Goal: Transaction & Acquisition: Purchase product/service

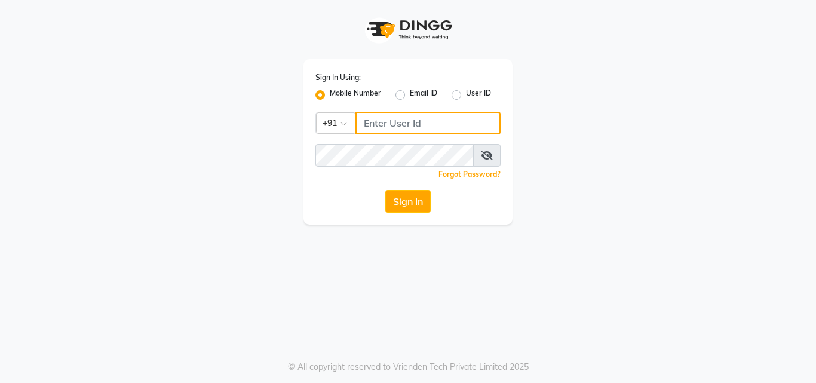
click at [395, 119] on input "Username" at bounding box center [427, 123] width 145 height 23
type input "8550970152"
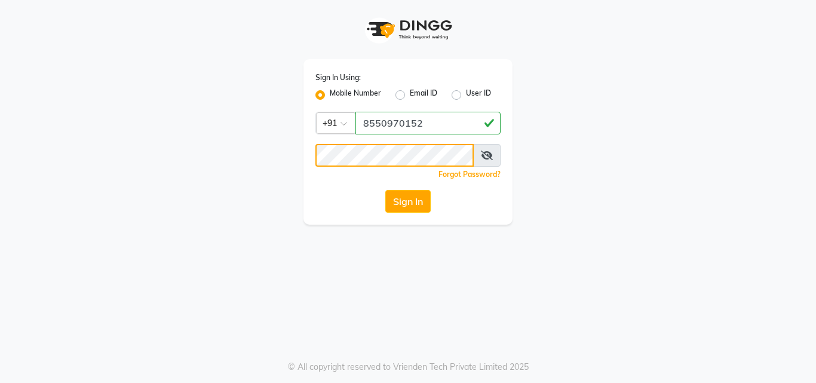
click at [385, 190] on button "Sign In" at bounding box center [407, 201] width 45 height 23
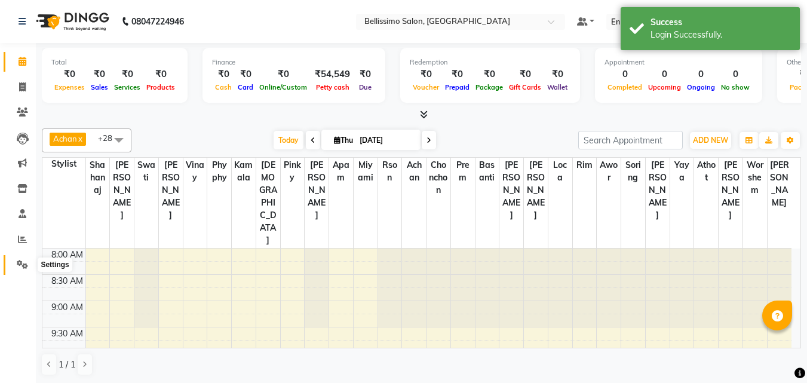
click at [24, 263] on icon at bounding box center [22, 264] width 11 height 9
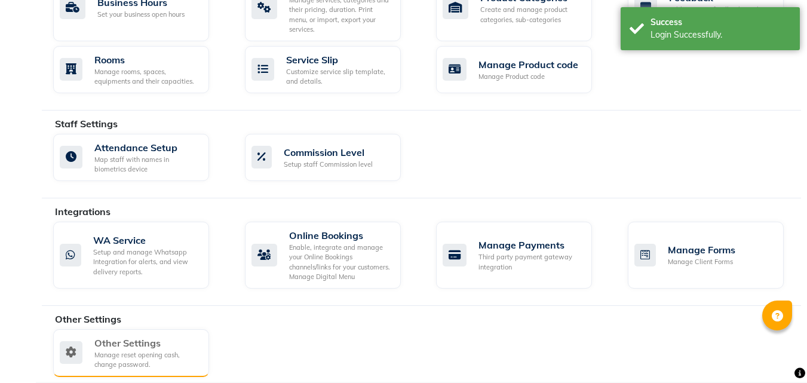
scroll to position [515, 0]
click at [118, 335] on div "Other Settings" at bounding box center [146, 342] width 105 height 14
select select "2: 15"
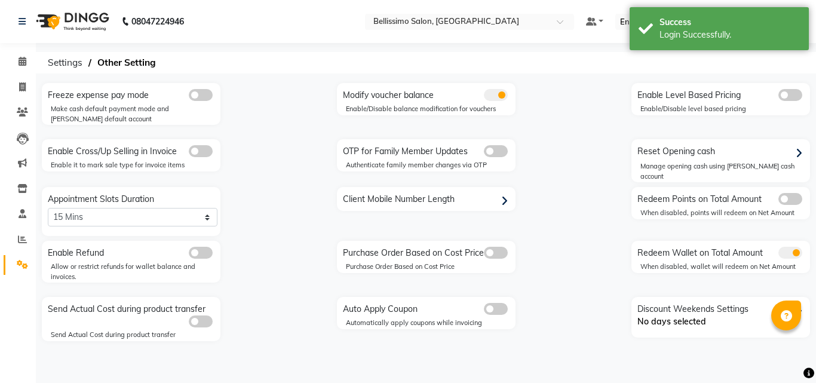
click at [652, 161] on div "Manage opening cash using petty cash account" at bounding box center [725, 171] width 170 height 20
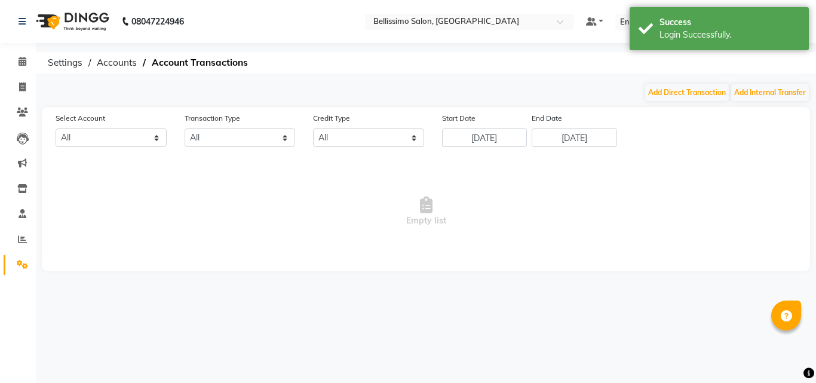
select select "2450"
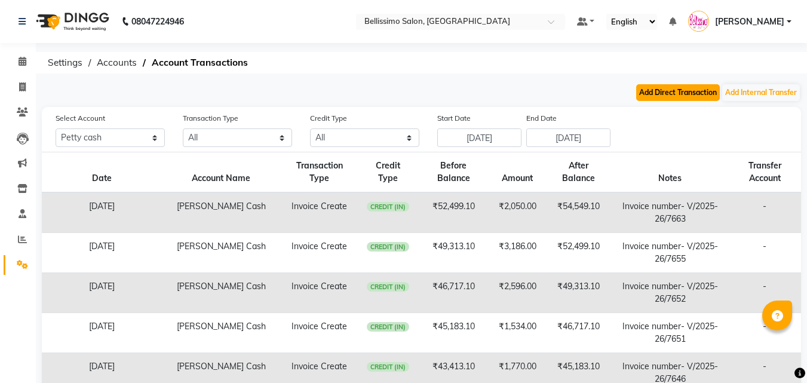
click at [649, 94] on button "Add Direct Transaction" at bounding box center [678, 92] width 84 height 17
select select "direct"
select select "2450"
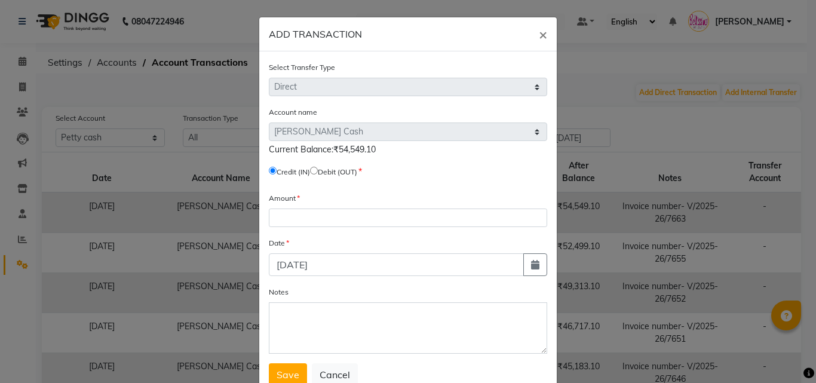
click at [316, 167] on input "radio" at bounding box center [314, 171] width 8 height 8
radio input "true"
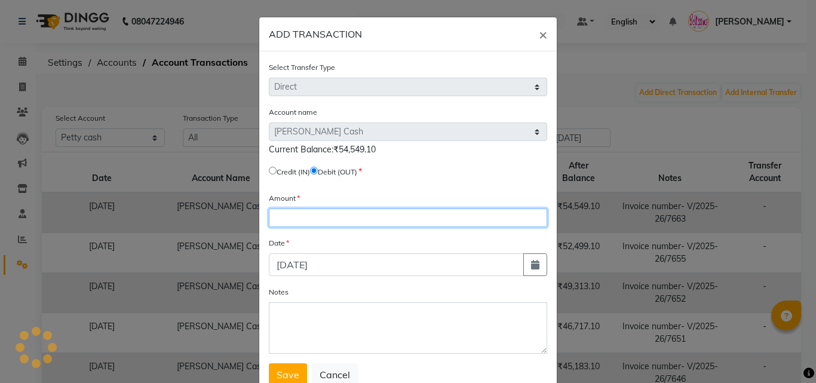
click at [308, 217] on input "number" at bounding box center [408, 217] width 278 height 19
type input "54549"
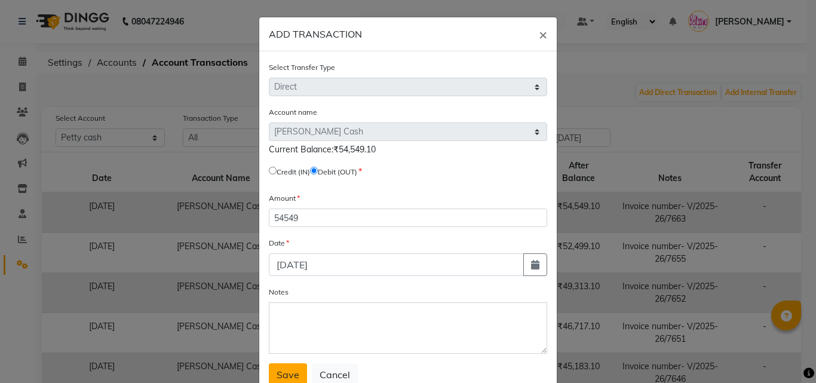
click at [276, 376] on span "Save" at bounding box center [287, 374] width 23 height 12
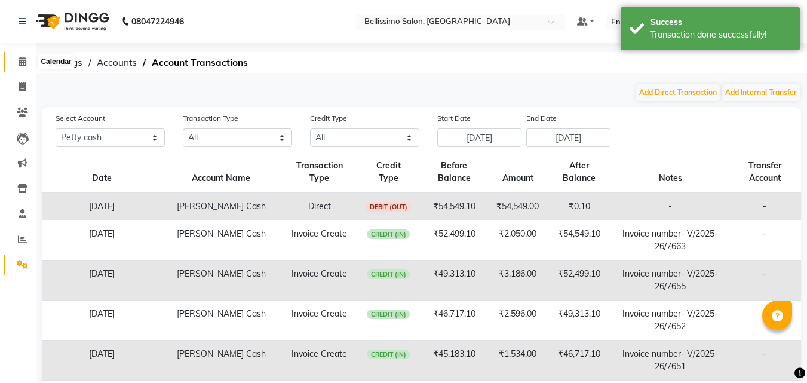
click at [20, 64] on icon at bounding box center [23, 61] width 8 height 9
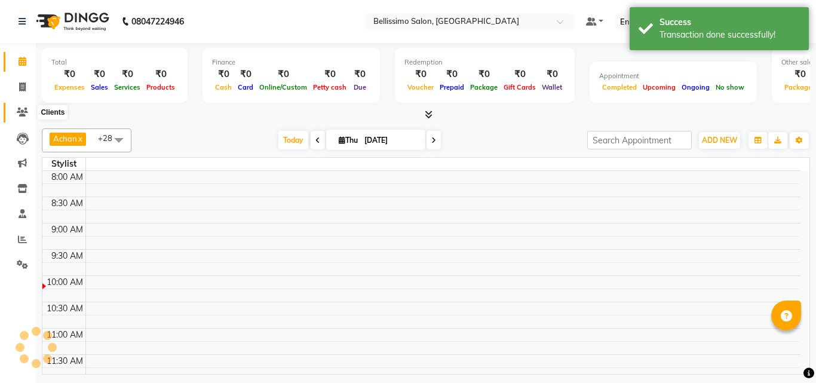
click at [24, 109] on icon at bounding box center [22, 111] width 11 height 9
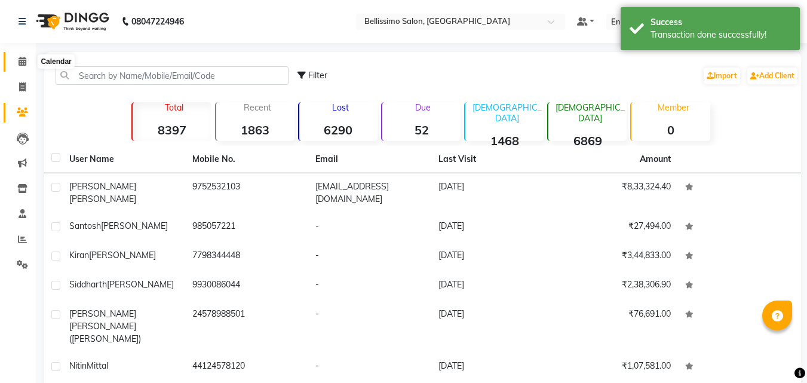
click at [22, 62] on icon at bounding box center [23, 61] width 8 height 9
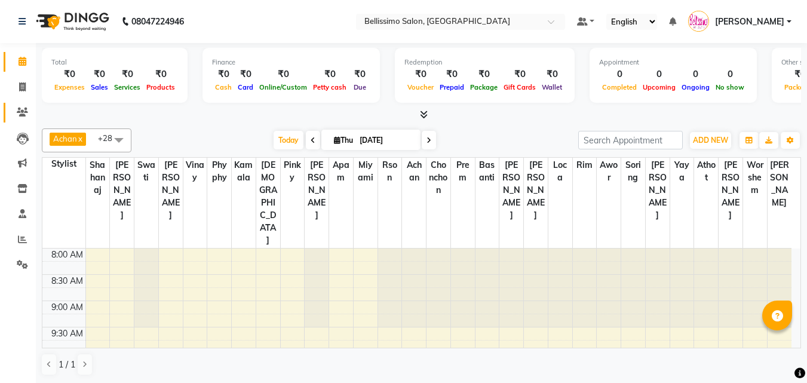
click at [19, 104] on link "Clients" at bounding box center [18, 113] width 29 height 20
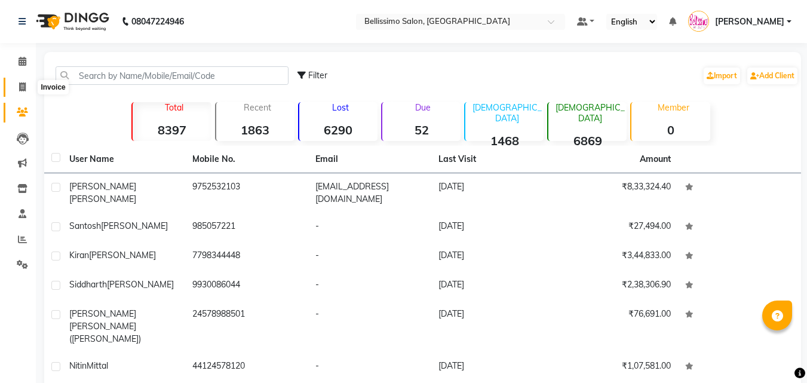
click at [23, 82] on icon at bounding box center [22, 86] width 7 height 9
select select "155"
select select "service"
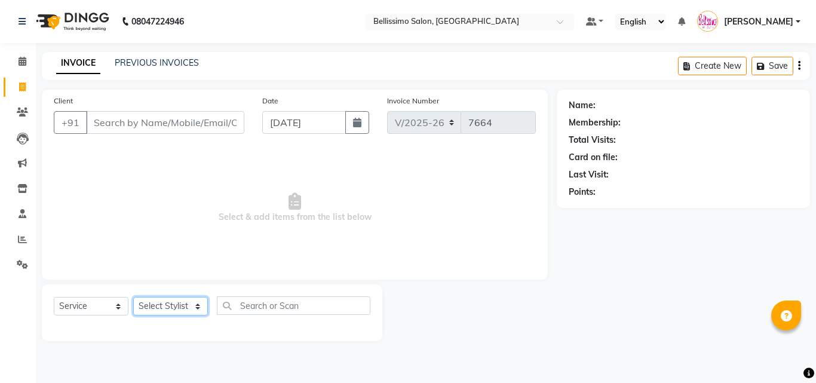
click at [164, 303] on select "Select Stylist" at bounding box center [170, 306] width 75 height 19
select select "24959"
click at [133, 297] on select "Select Stylist [PERSON_NAME] [PERSON_NAME] [PERSON_NAME] [PERSON_NAME] Aso Atha…" at bounding box center [170, 306] width 75 height 19
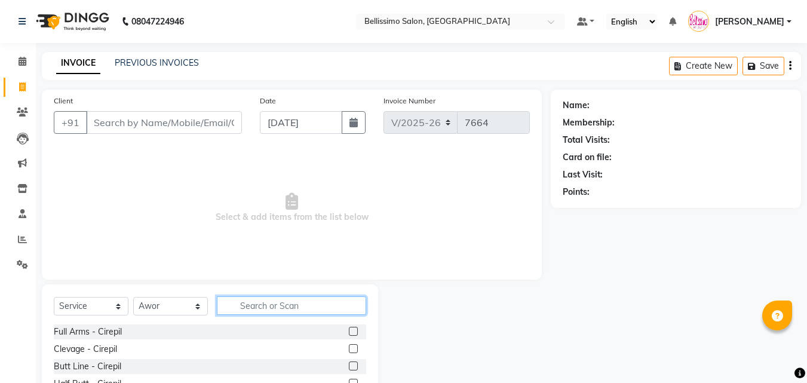
click at [267, 299] on input "text" at bounding box center [291, 305] width 149 height 19
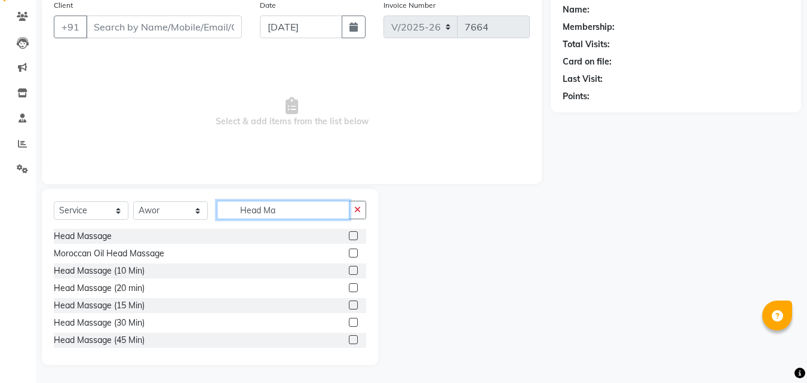
type input "Head Ma"
click at [349, 253] on label at bounding box center [353, 252] width 9 height 9
click at [349, 253] on input "checkbox" at bounding box center [353, 254] width 8 height 8
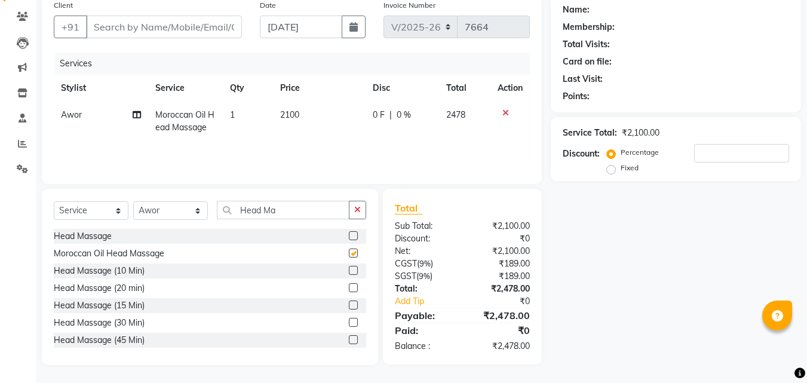
checkbox input "false"
click at [155, 213] on select "Select Stylist [PERSON_NAME] [PERSON_NAME] [PERSON_NAME] [PERSON_NAME] Aso Atha…" at bounding box center [170, 210] width 75 height 19
select select "10194"
click at [133, 201] on select "Select Stylist [PERSON_NAME] [PERSON_NAME] [PERSON_NAME] [PERSON_NAME] Aso Atha…" at bounding box center [170, 210] width 75 height 19
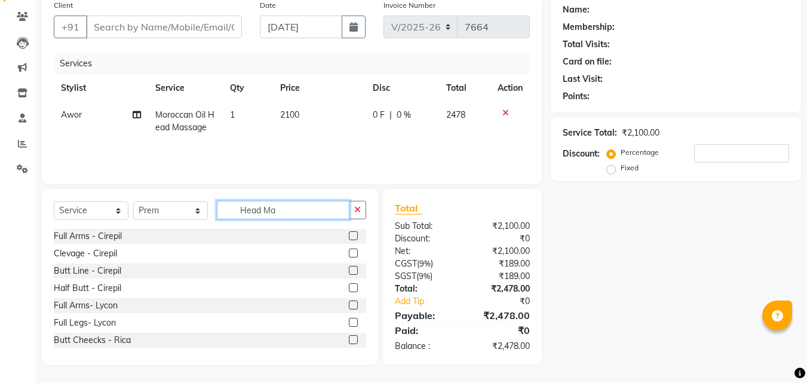
click at [196, 205] on div "Select Service Product Membership Package Voucher Prepaid Gift Card Select Styl…" at bounding box center [210, 215] width 312 height 28
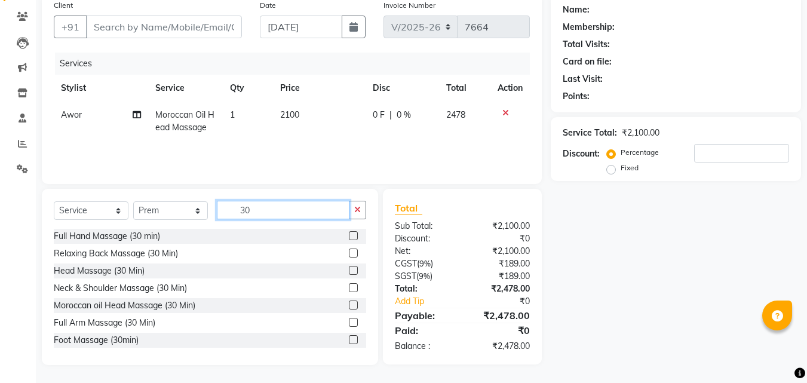
type input "30"
click at [349, 254] on label at bounding box center [353, 252] width 9 height 9
click at [349, 254] on input "checkbox" at bounding box center [353, 254] width 8 height 8
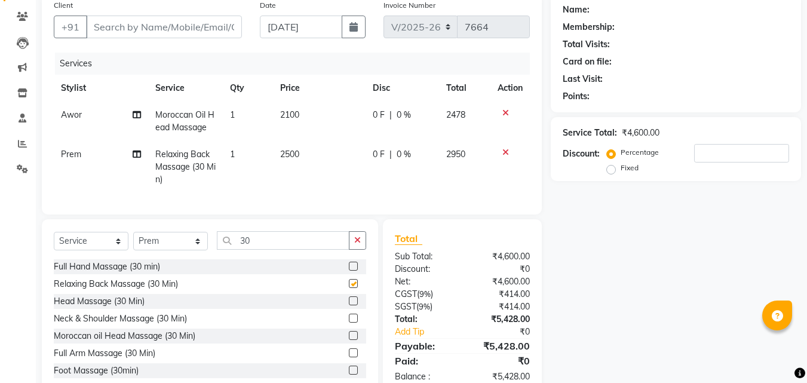
checkbox input "false"
drag, startPoint x: 277, startPoint y: 253, endPoint x: 45, endPoint y: 264, distance: 231.9
click at [134, 250] on div "Select Service Product Membership Package Voucher Prepaid Gift Card Select Styl…" at bounding box center [210, 245] width 312 height 28
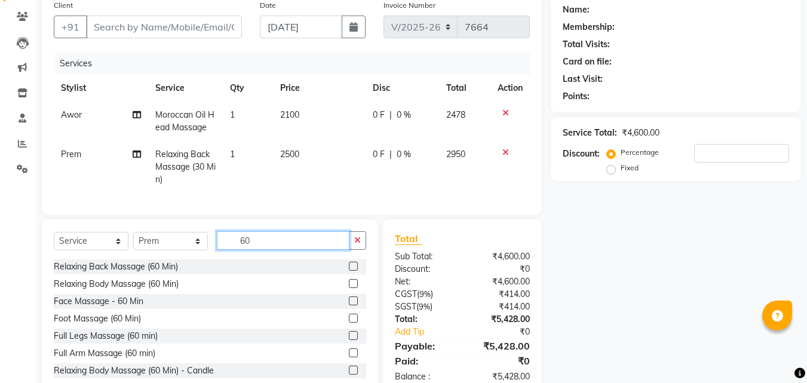
type input "60"
click at [349, 270] on label at bounding box center [353, 266] width 9 height 9
click at [349, 270] on input "checkbox" at bounding box center [353, 267] width 8 height 8
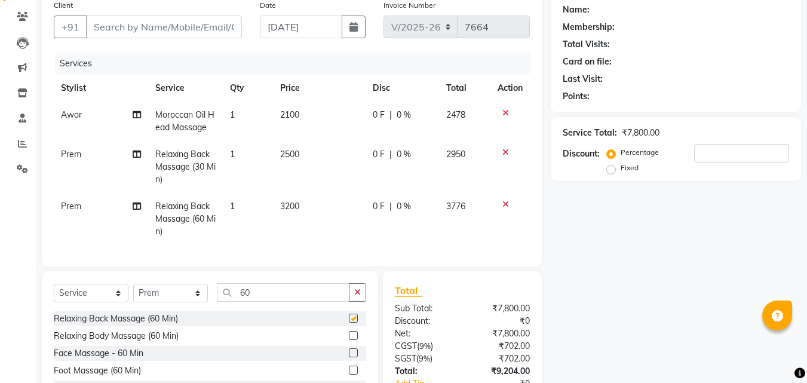
checkbox input "false"
click at [505, 116] on icon at bounding box center [505, 113] width 7 height 8
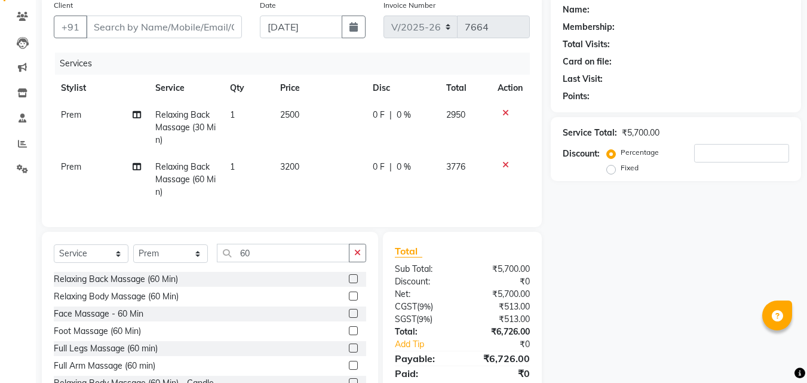
click at [505, 116] on icon at bounding box center [505, 113] width 7 height 8
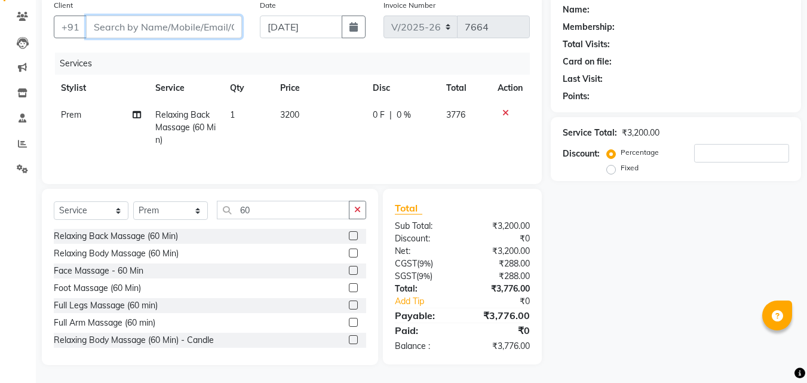
click at [148, 29] on input "Client" at bounding box center [164, 27] width 156 height 23
type input "4"
type input "0"
type input "411122521"
click at [203, 27] on span "Add Client" at bounding box center [210, 27] width 47 height 12
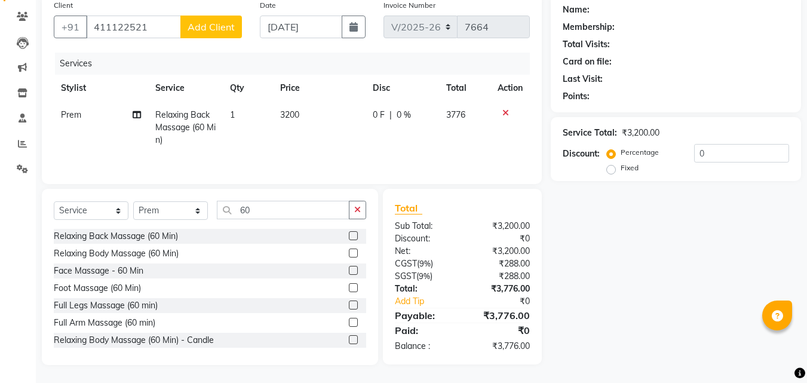
select select "22"
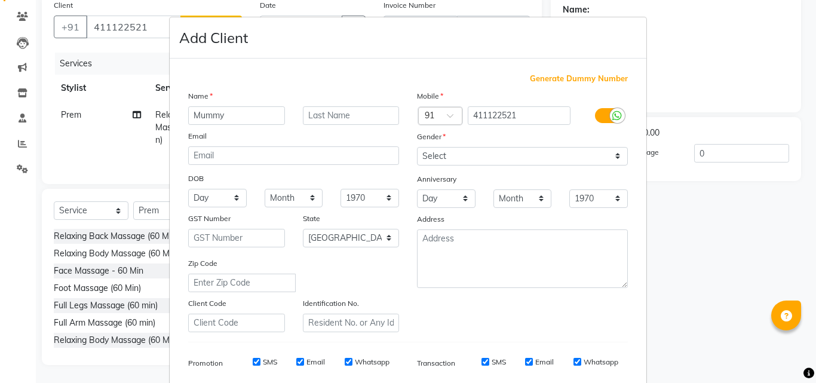
type input "Mummy"
type input "(Elena Z)"
click at [448, 160] on select "Select Male Female Other Prefer Not To Say" at bounding box center [522, 156] width 211 height 19
select select "[DEMOGRAPHIC_DATA]"
click at [417, 147] on select "Select Male Female Other Prefer Not To Say" at bounding box center [522, 156] width 211 height 19
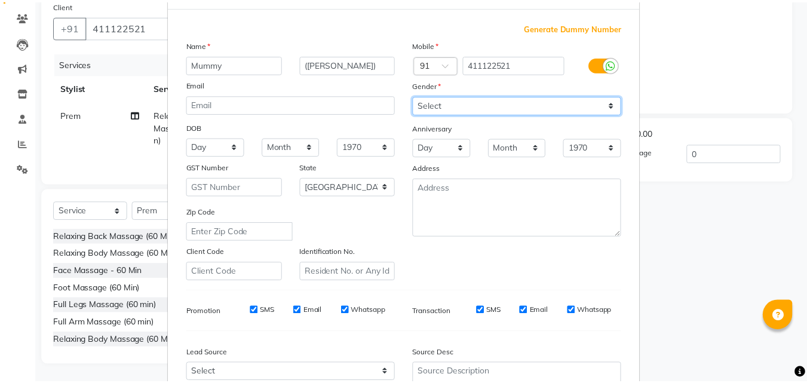
scroll to position [168, 0]
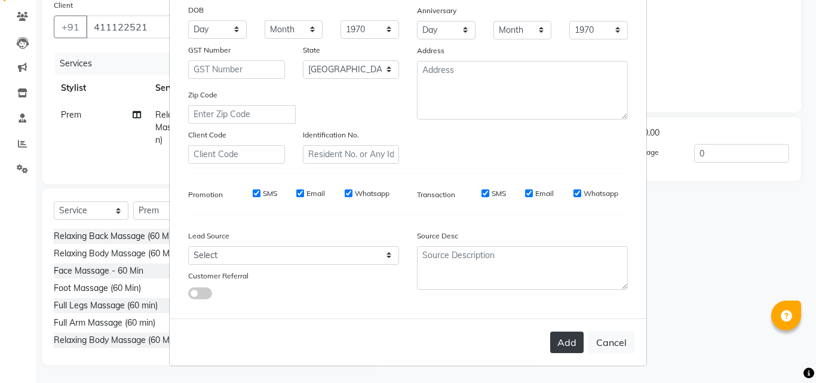
click at [563, 346] on button "Add" at bounding box center [566, 341] width 33 height 21
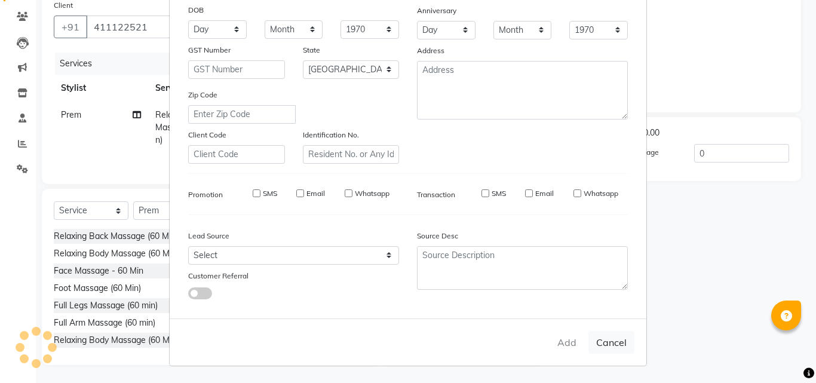
select select
select select "null"
select select
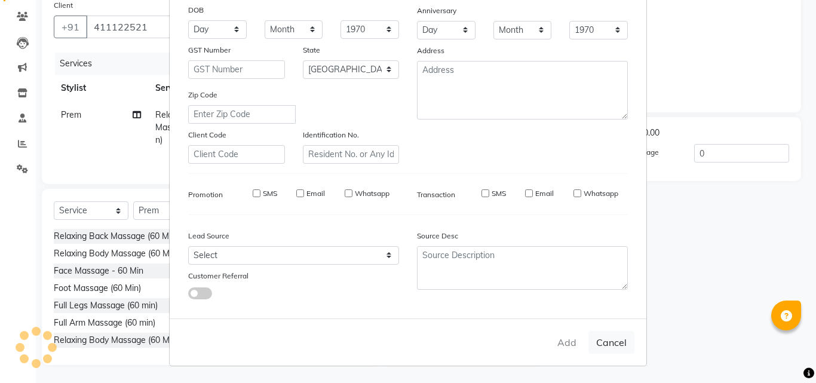
select select
checkbox input "false"
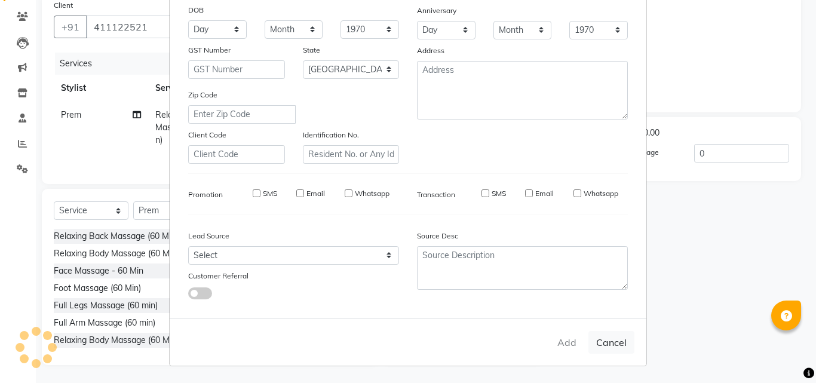
checkbox input "false"
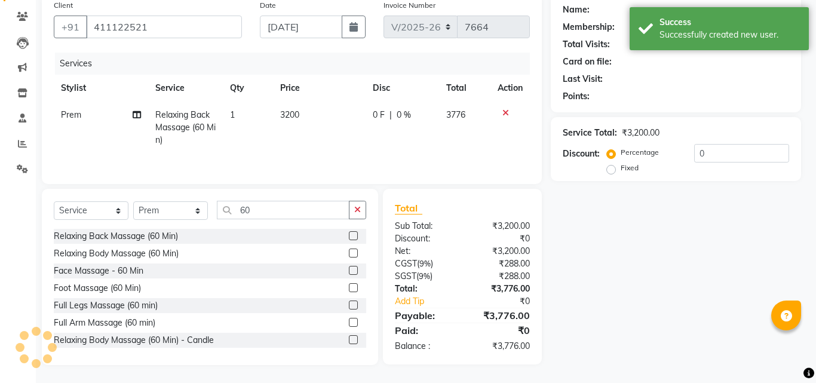
select select "1: Object"
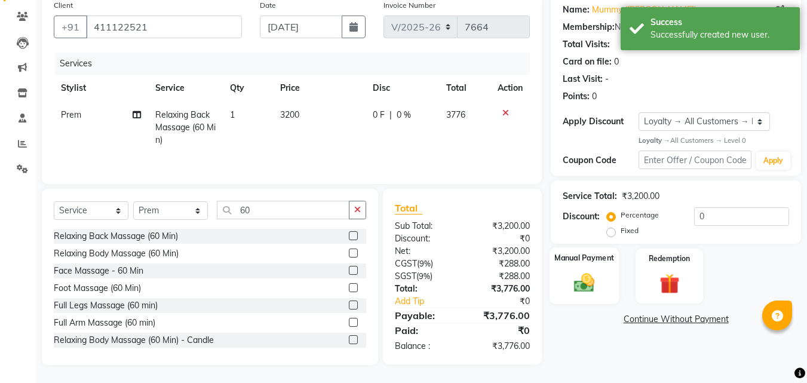
click at [592, 273] on img at bounding box center [583, 283] width 33 height 24
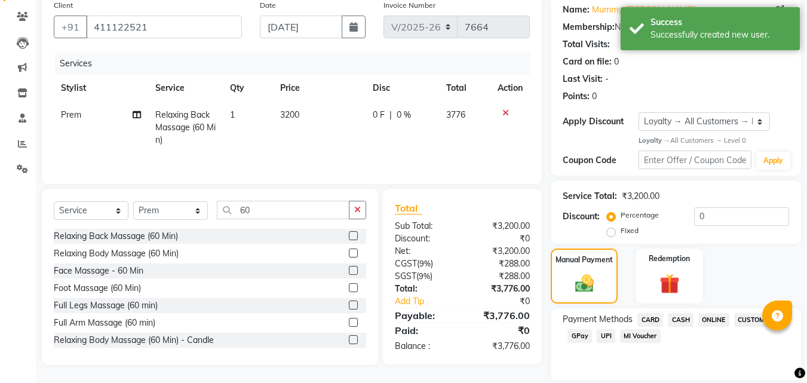
click at [598, 332] on span "UPI" at bounding box center [605, 336] width 19 height 14
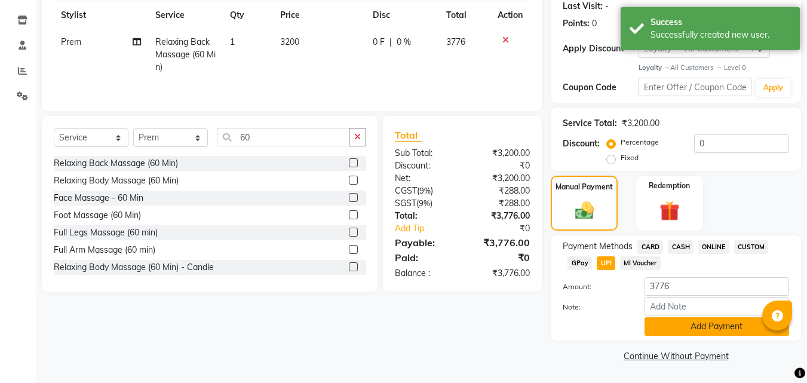
click at [688, 330] on button "Add Payment" at bounding box center [716, 326] width 144 height 19
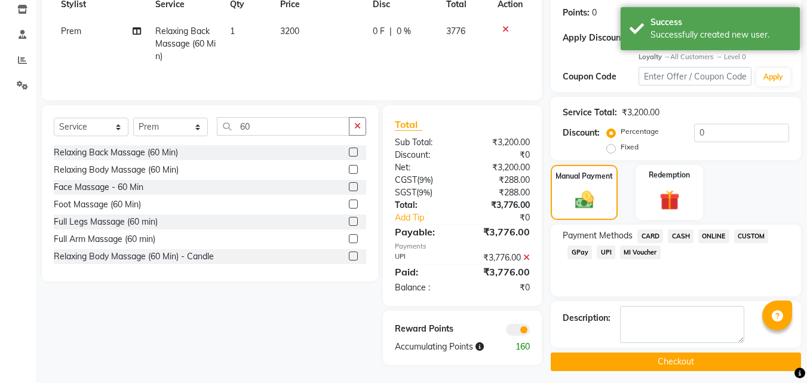
scroll to position [185, 0]
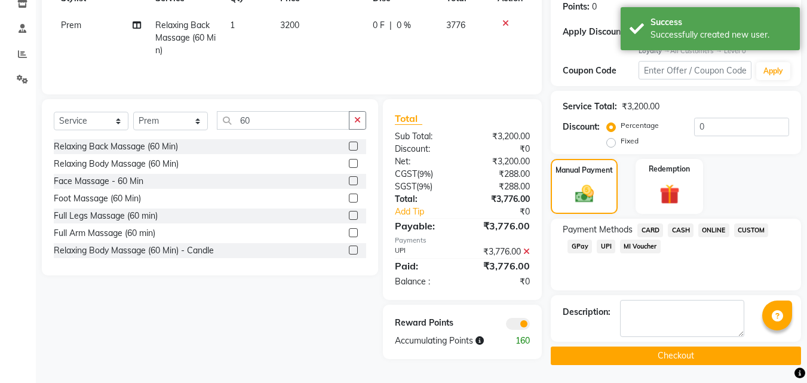
click at [666, 353] on button "Checkout" at bounding box center [676, 355] width 250 height 19
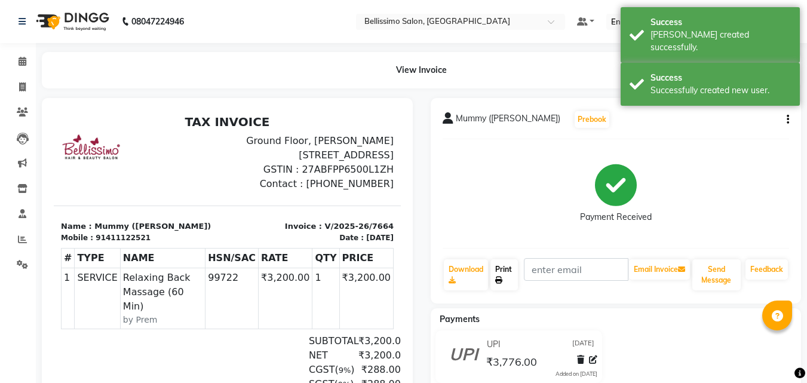
click at [509, 275] on link "Print" at bounding box center [503, 274] width 27 height 31
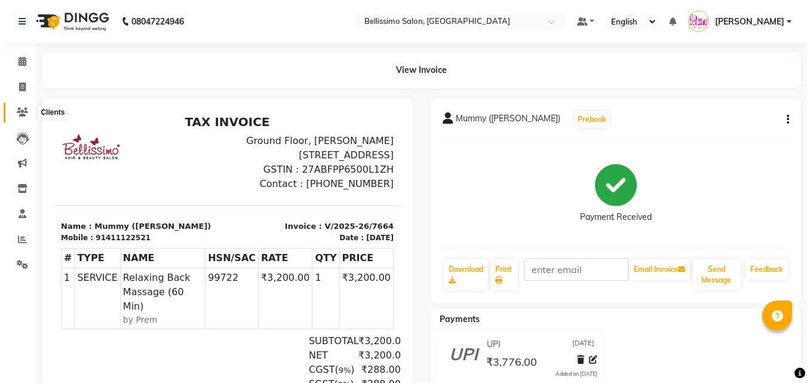
click at [21, 110] on icon at bounding box center [22, 111] width 11 height 9
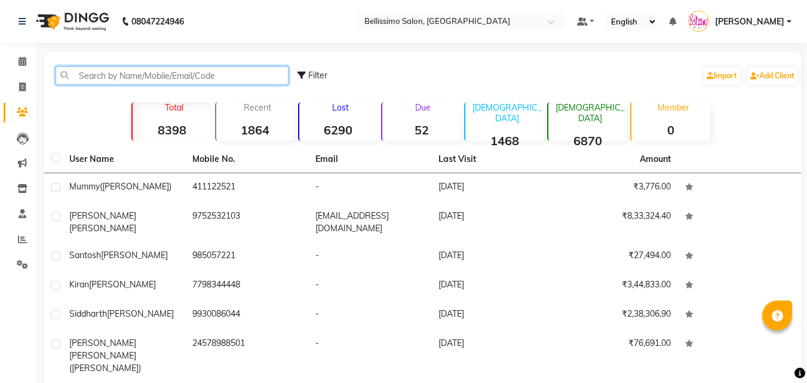
click at [133, 82] on input "text" at bounding box center [172, 75] width 233 height 19
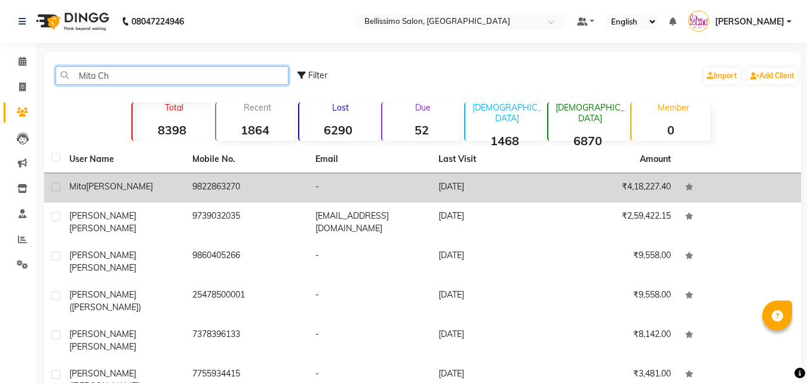
type input "Mita Ch"
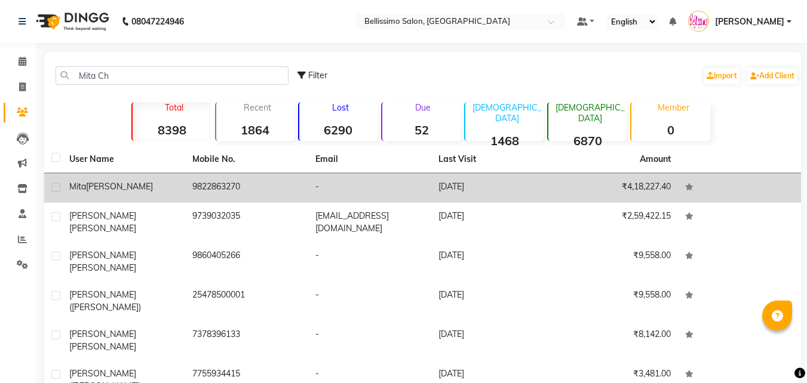
click at [111, 193] on td "Mita Chadha" at bounding box center [123, 187] width 123 height 29
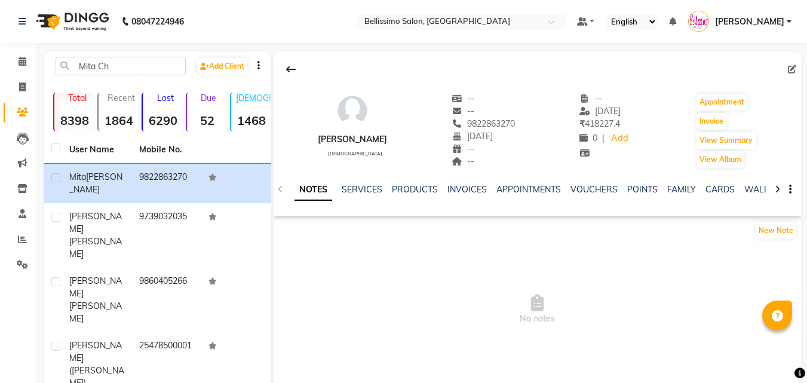
click at [358, 183] on div "SERVICES" at bounding box center [362, 189] width 41 height 13
click at [363, 190] on link "SERVICES" at bounding box center [362, 189] width 41 height 11
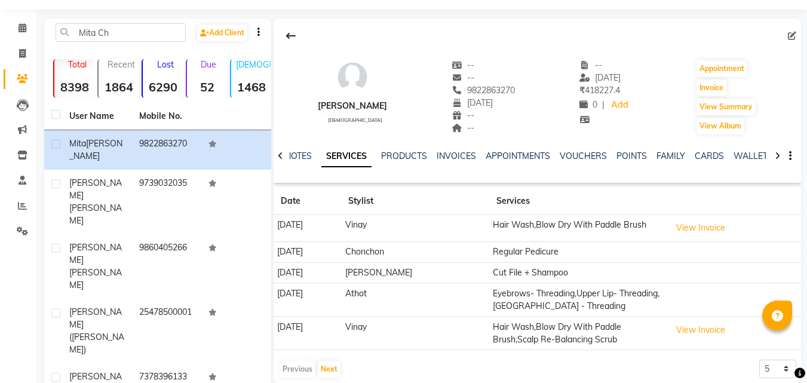
scroll to position [52, 0]
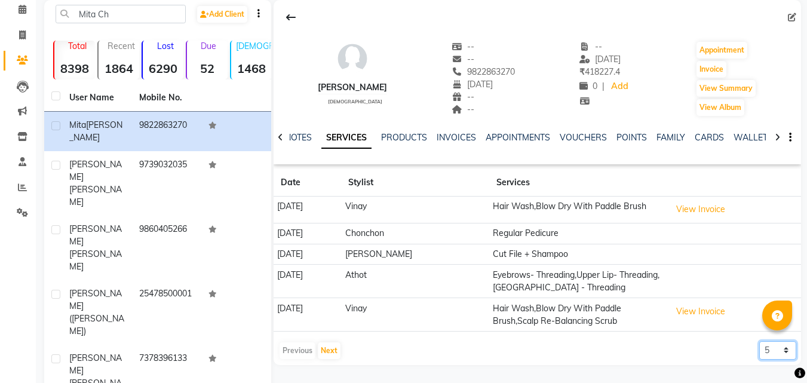
click at [770, 350] on select "5 10 50 100 500" at bounding box center [777, 350] width 37 height 19
select select "500"
click at [759, 341] on select "5 10 50 100 500" at bounding box center [777, 350] width 37 height 19
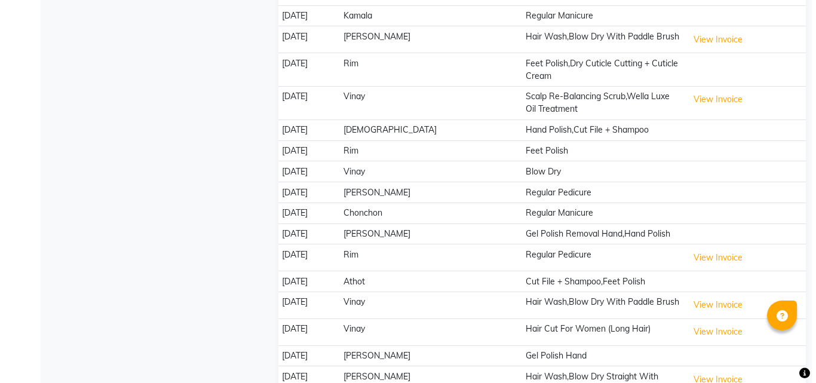
scroll to position [1007, 0]
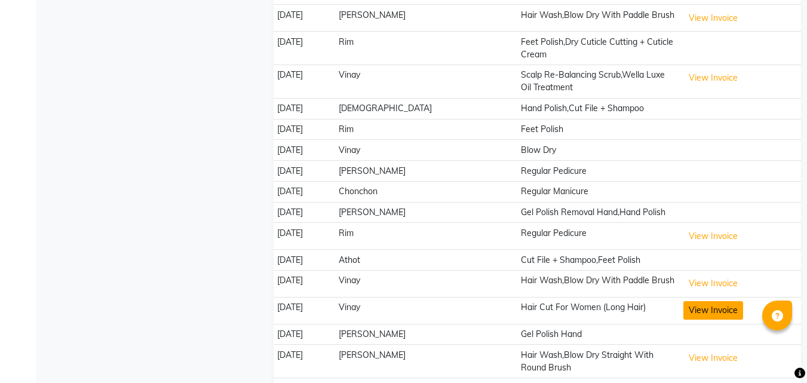
click at [693, 301] on button "View Invoice" at bounding box center [713, 310] width 60 height 19
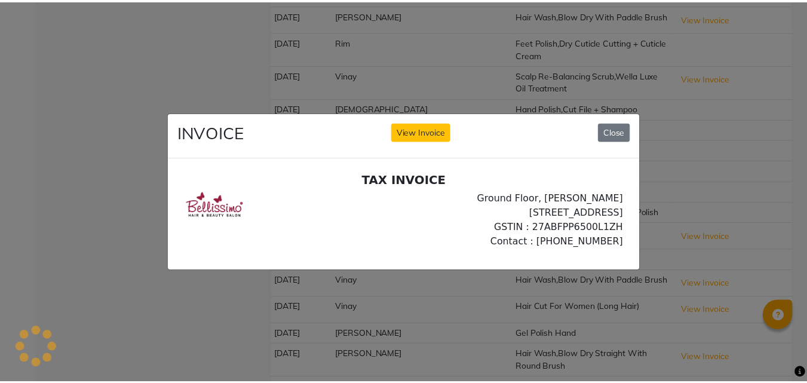
scroll to position [0, 0]
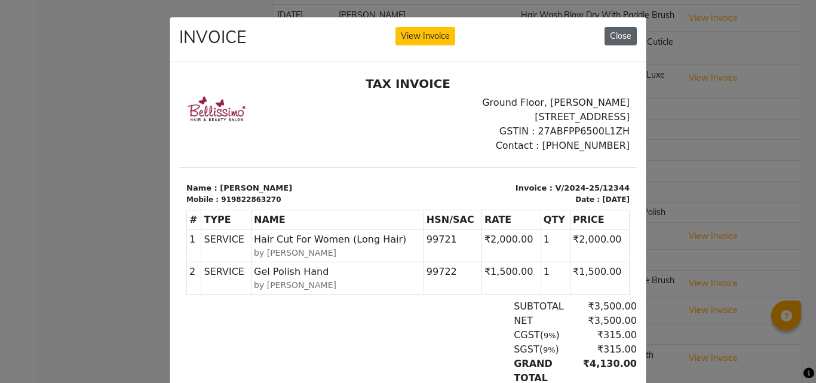
drag, startPoint x: 619, startPoint y: 30, endPoint x: 445, endPoint y: 105, distance: 188.8
click at [619, 30] on button "Close" at bounding box center [620, 36] width 32 height 19
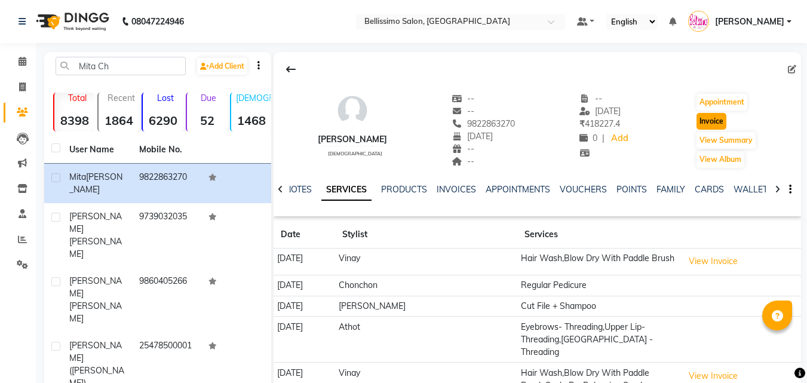
click at [709, 118] on button "Invoice" at bounding box center [711, 121] width 30 height 17
select select "155"
select select "service"
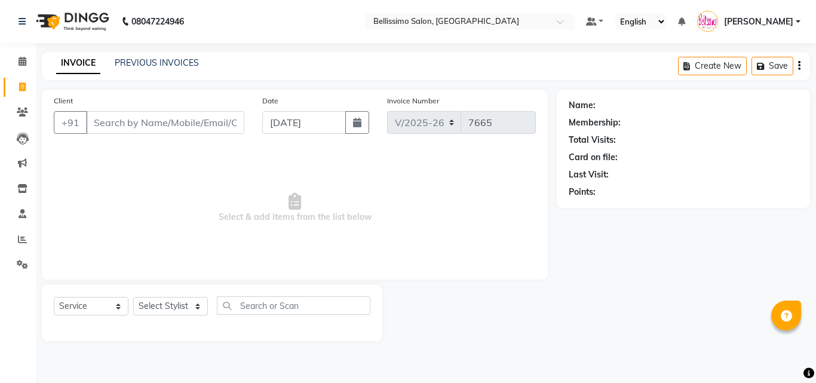
type input "9822863270"
select select "1: Object"
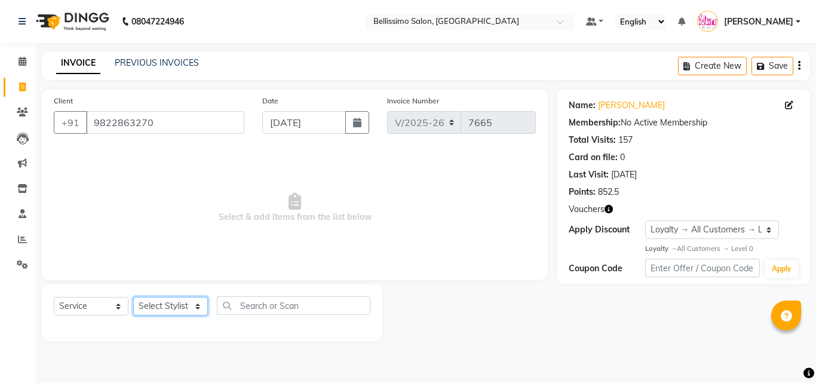
click at [169, 307] on select "Select Stylist [PERSON_NAME] [PERSON_NAME] [PERSON_NAME] [PERSON_NAME] Aso Atha…" at bounding box center [170, 306] width 75 height 19
select select "4521"
click at [133, 297] on select "Select Stylist [PERSON_NAME] [PERSON_NAME] [PERSON_NAME] [PERSON_NAME] Aso Atha…" at bounding box center [170, 306] width 75 height 19
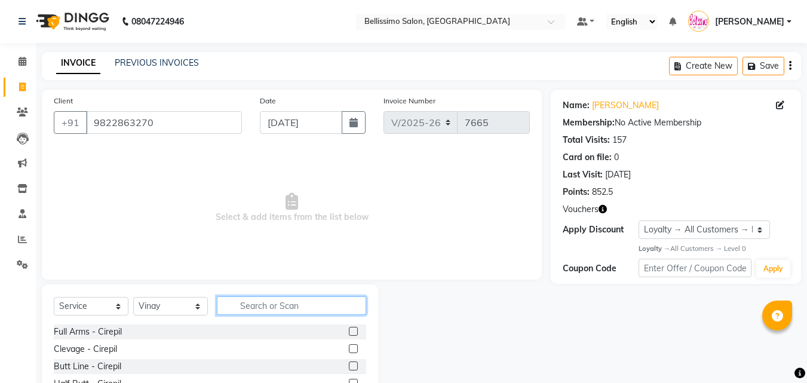
click at [290, 308] on input "text" at bounding box center [291, 305] width 149 height 19
type input "Hair cu"
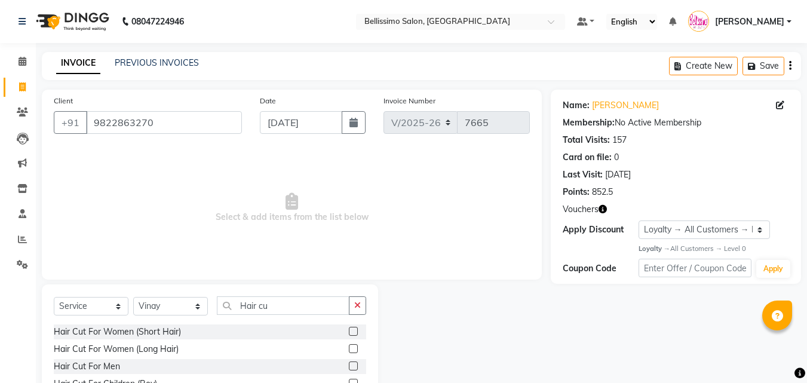
click at [349, 330] on label at bounding box center [353, 331] width 9 height 9
click at [349, 330] on input "checkbox" at bounding box center [353, 332] width 8 height 8
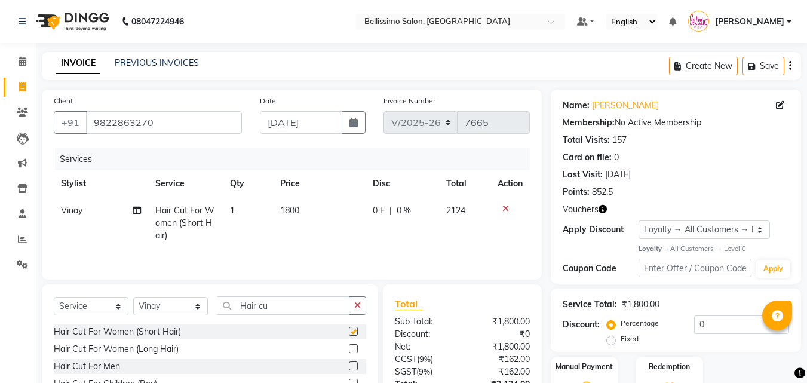
checkbox input "false"
click at [349, 348] on label at bounding box center [353, 348] width 9 height 9
click at [349, 348] on input "checkbox" at bounding box center [353, 349] width 8 height 8
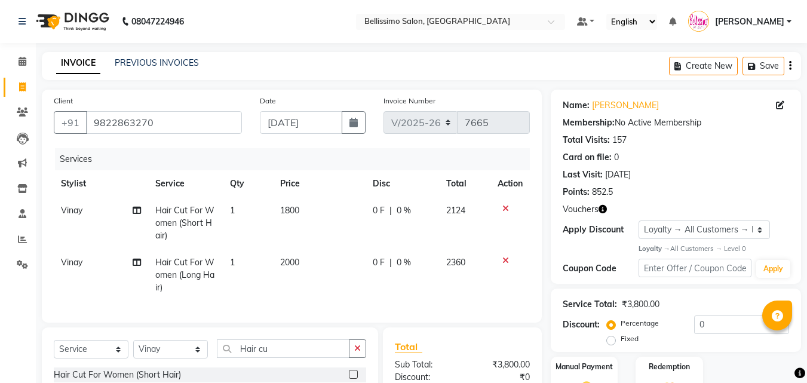
checkbox input "false"
click at [508, 205] on icon at bounding box center [505, 208] width 7 height 8
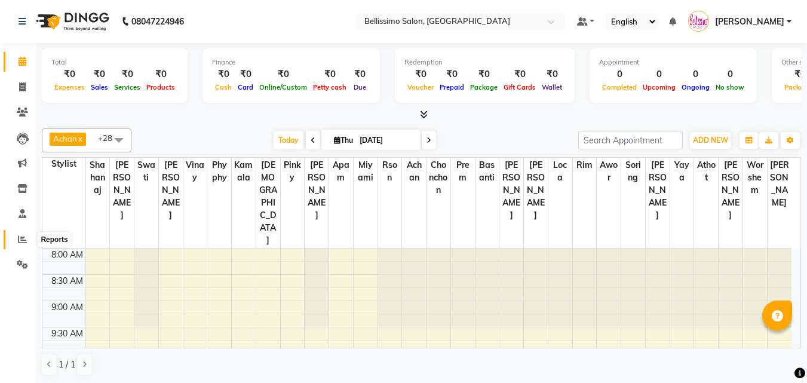
click at [19, 237] on icon at bounding box center [22, 239] width 9 height 9
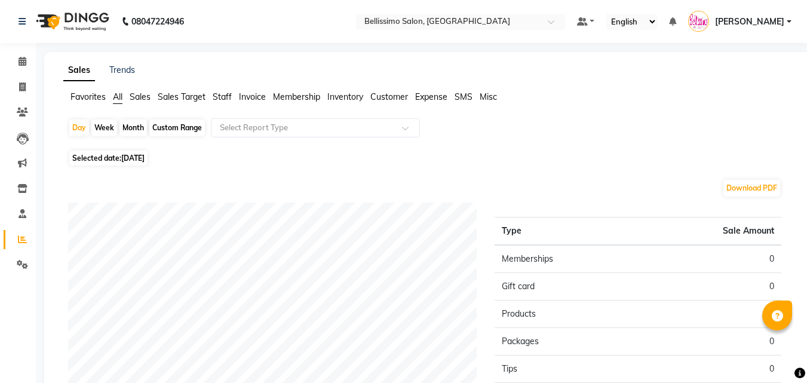
click at [220, 99] on span "Staff" at bounding box center [222, 96] width 19 height 11
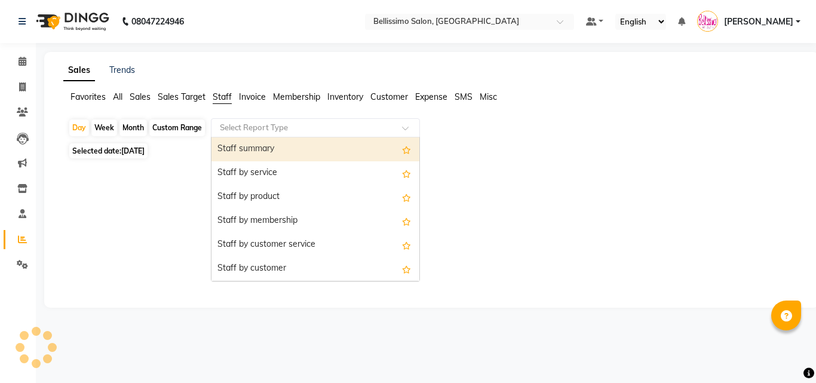
click at [278, 126] on input "text" at bounding box center [303, 128] width 172 height 12
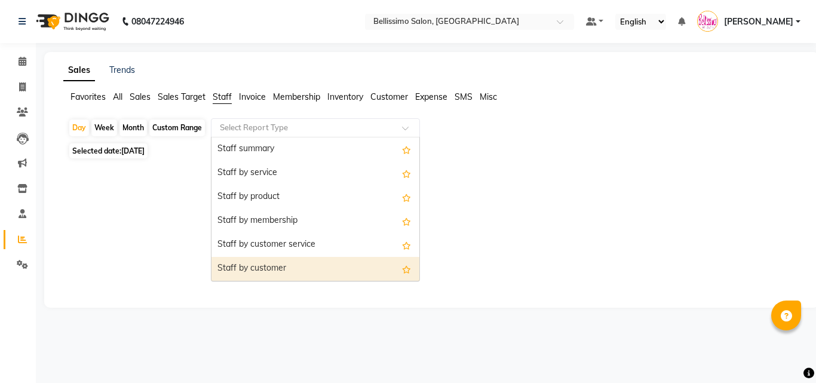
click at [275, 263] on div "Staff by customer" at bounding box center [315, 269] width 208 height 24
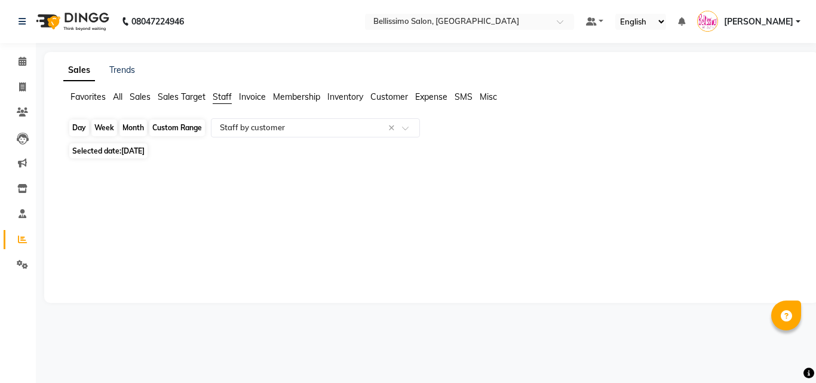
click at [78, 128] on div "Day" at bounding box center [79, 127] width 20 height 17
select select "9"
select select "2025"
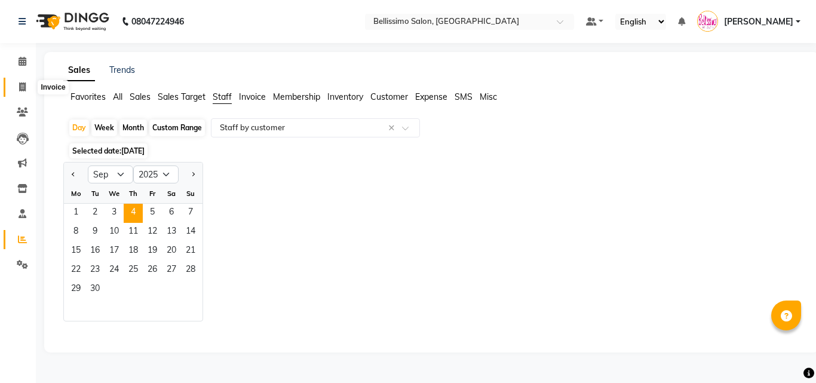
click at [23, 89] on icon at bounding box center [22, 86] width 7 height 9
select select "155"
select select "service"
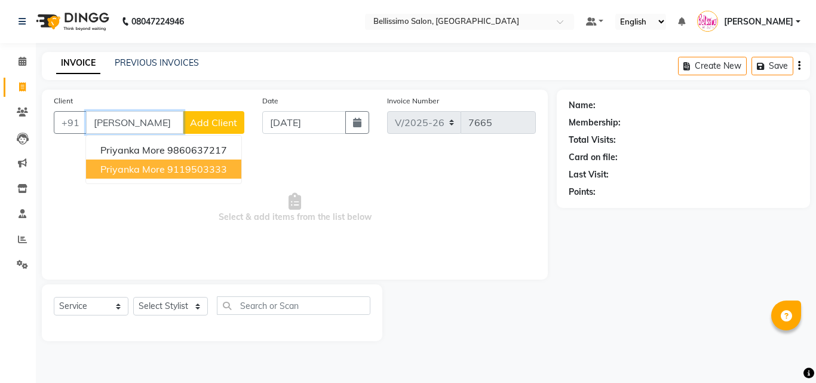
click at [186, 166] on ngb-highlight "9119503333" at bounding box center [197, 169] width 60 height 12
type input "9119503333"
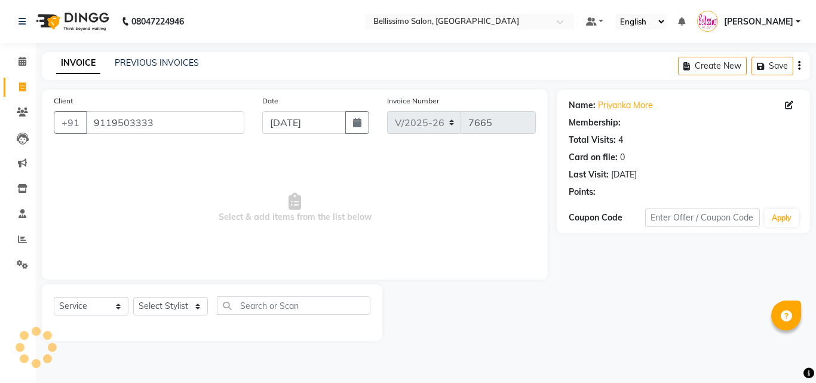
select select "1: Object"
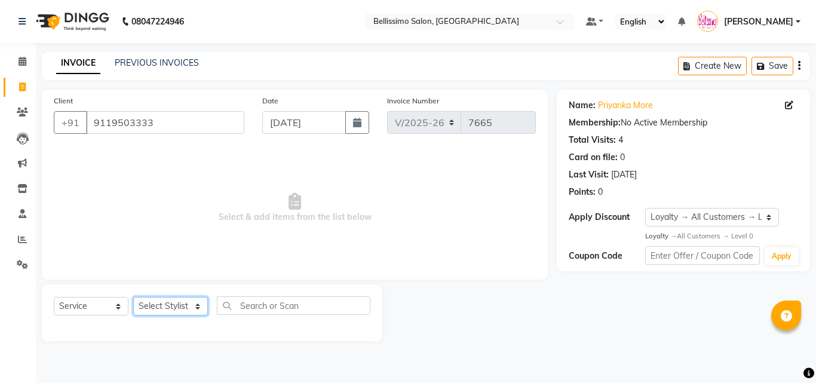
click at [162, 300] on select "Select Stylist [PERSON_NAME] [PERSON_NAME] [PERSON_NAME] [PERSON_NAME] Aso Atha…" at bounding box center [170, 306] width 75 height 19
select select "4534"
click at [133, 297] on select "Select Stylist [PERSON_NAME] [PERSON_NAME] [PERSON_NAME] [PERSON_NAME] Aso Atha…" at bounding box center [170, 306] width 75 height 19
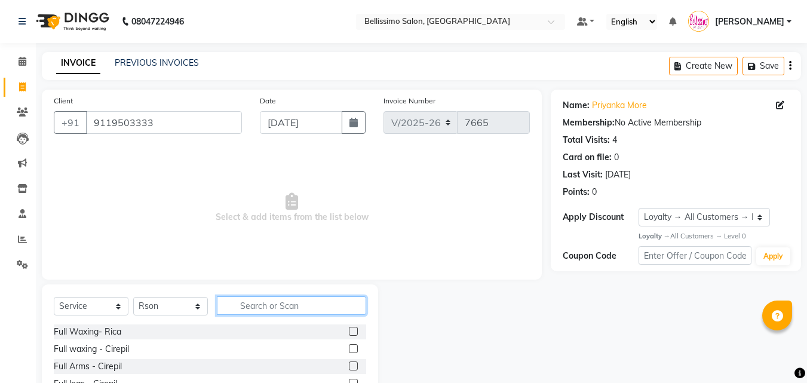
click at [257, 305] on input "text" at bounding box center [291, 305] width 149 height 19
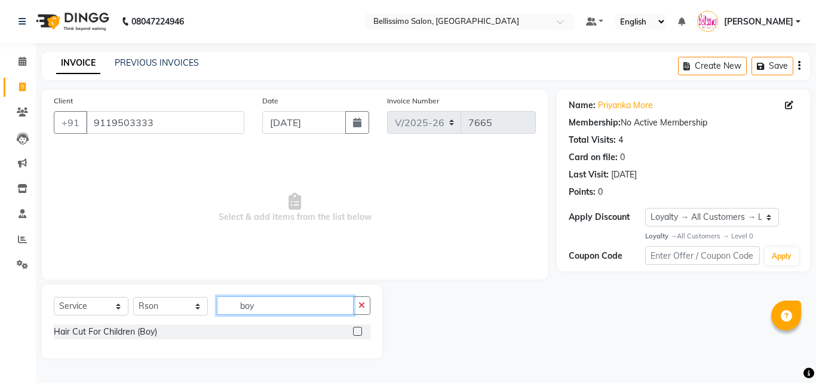
type input "boy"
click at [356, 332] on label at bounding box center [357, 331] width 9 height 9
click at [356, 332] on input "checkbox" at bounding box center [357, 332] width 8 height 8
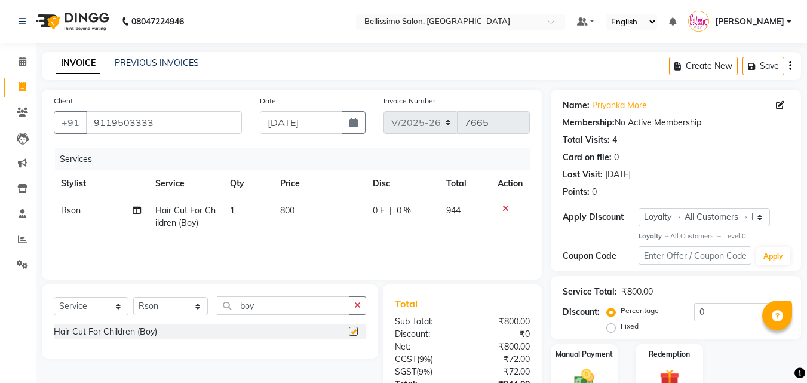
checkbox input "false"
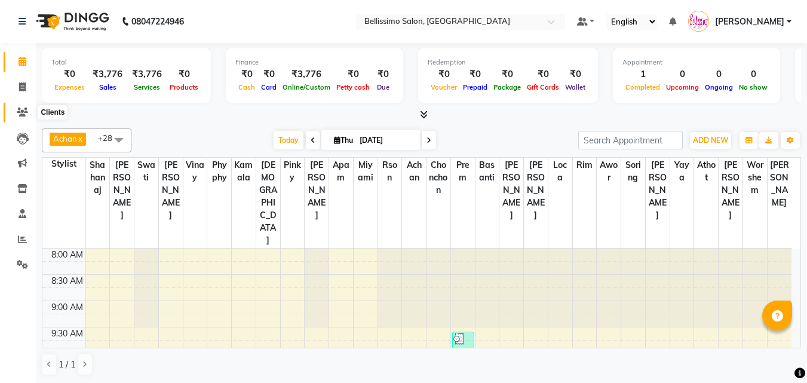
click at [26, 108] on icon at bounding box center [22, 111] width 11 height 9
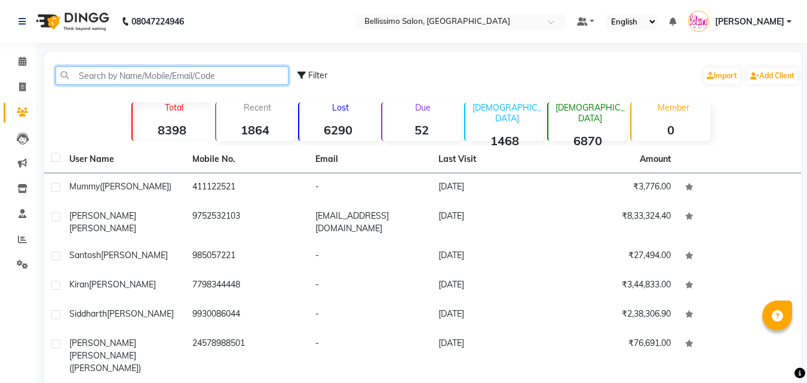
click at [110, 77] on input "text" at bounding box center [172, 75] width 233 height 19
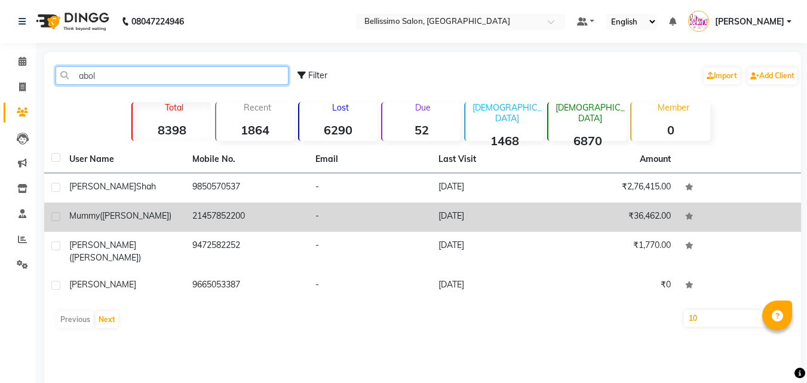
type input "abol"
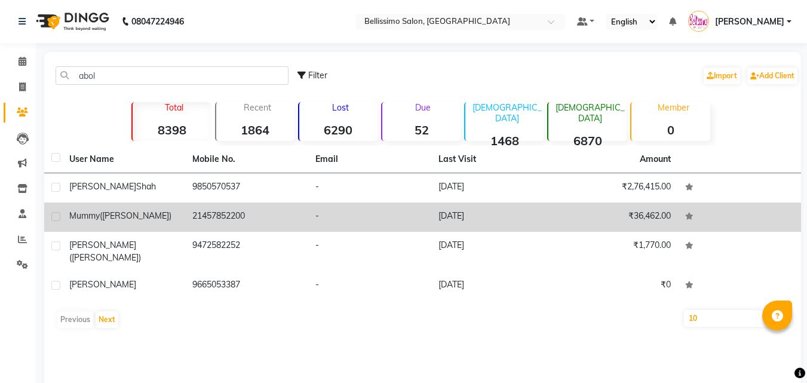
click at [149, 220] on div "Mummy ([PERSON_NAME])" at bounding box center [123, 216] width 109 height 13
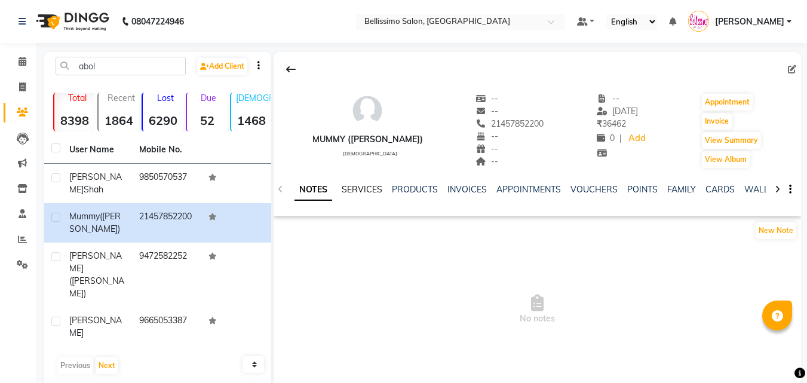
click at [358, 191] on link "SERVICES" at bounding box center [362, 189] width 41 height 11
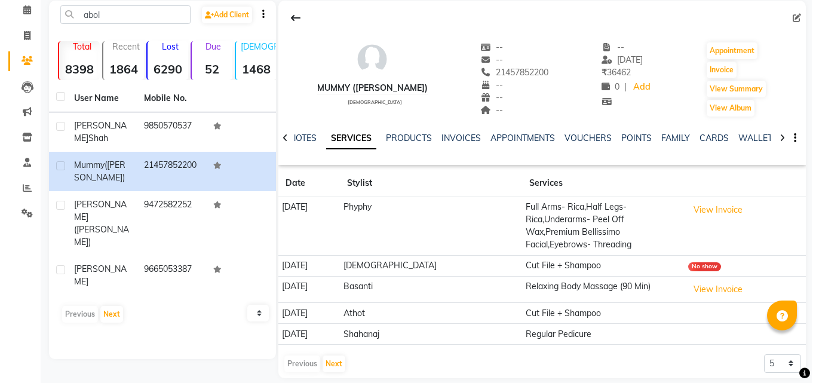
scroll to position [52, 0]
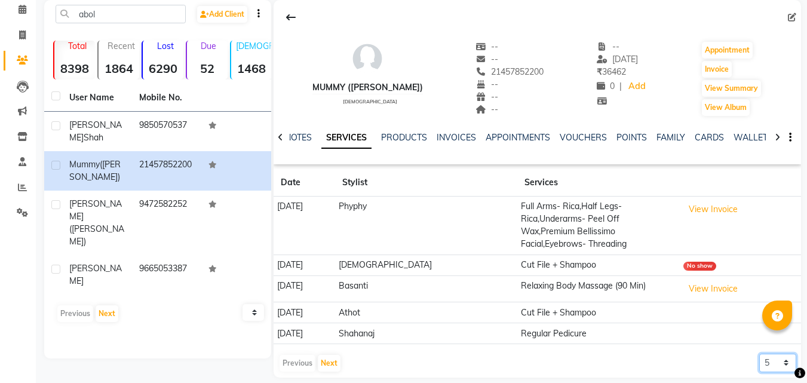
click at [777, 353] on select "5 10 50 100 500" at bounding box center [777, 362] width 37 height 19
select select "500"
click at [759, 353] on select "5 10 50 100 500" at bounding box center [777, 362] width 37 height 19
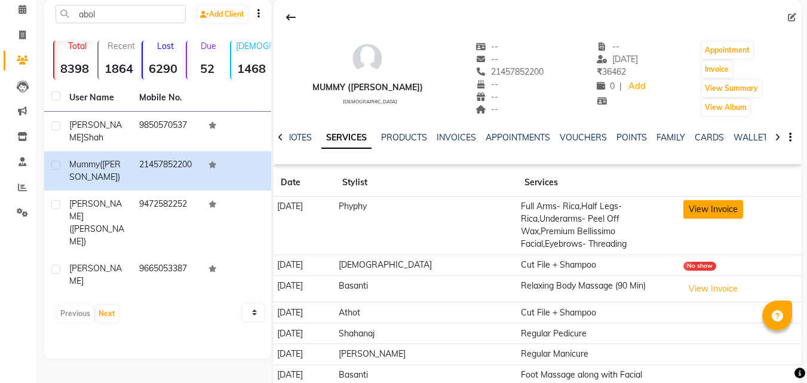
click at [697, 204] on button "View Invoice" at bounding box center [713, 209] width 60 height 19
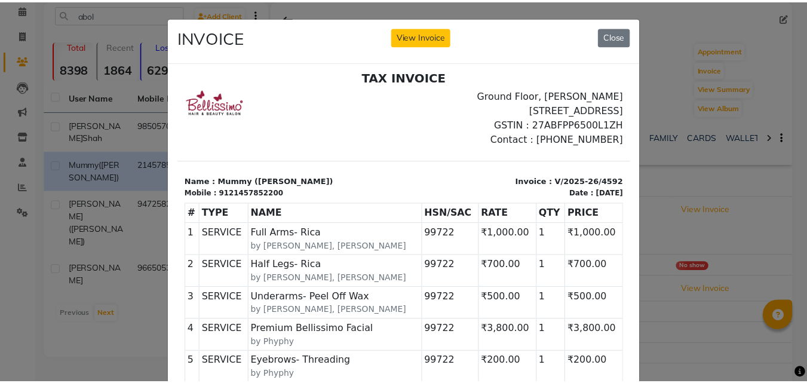
scroll to position [10, 0]
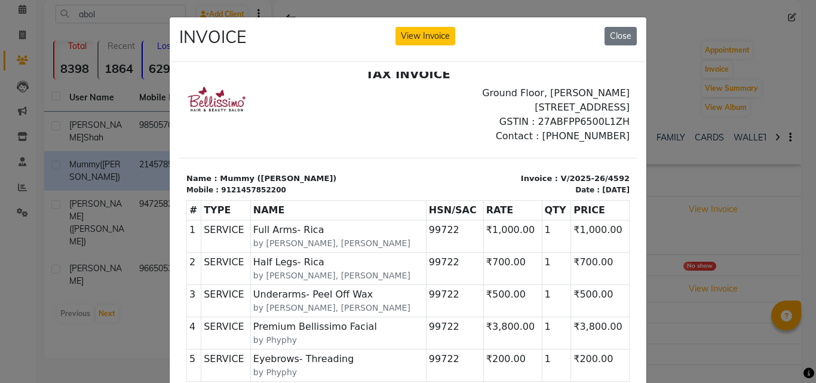
drag, startPoint x: 609, startPoint y: 35, endPoint x: 633, endPoint y: 80, distance: 51.3
click at [623, 56] on div "INVOICE View Invoice Close" at bounding box center [408, 39] width 476 height 45
click at [620, 36] on button "Close" at bounding box center [620, 36] width 32 height 19
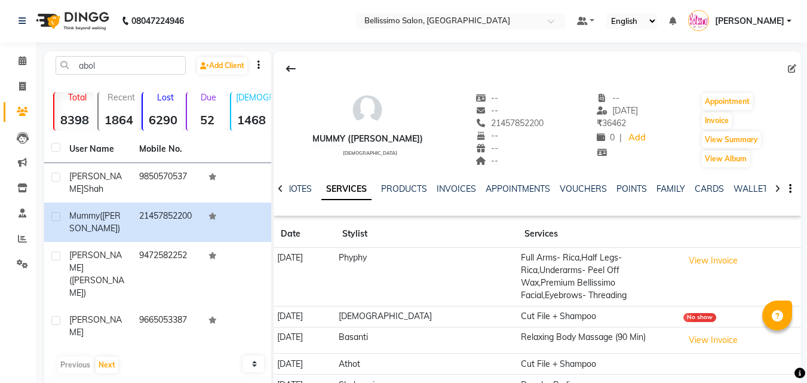
scroll to position [0, 0]
click at [21, 82] on icon at bounding box center [22, 86] width 7 height 9
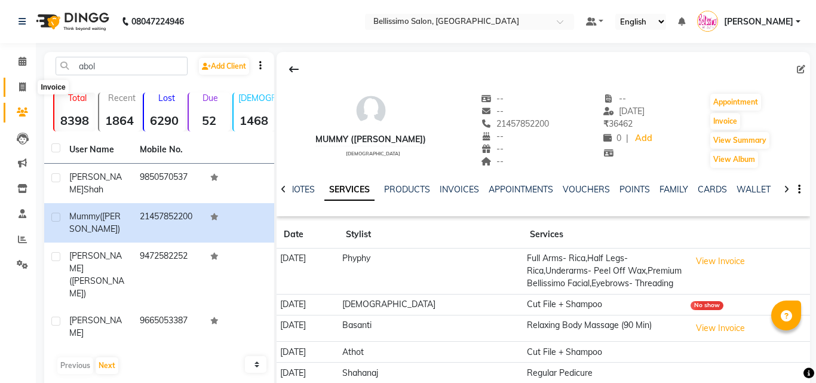
select select "service"
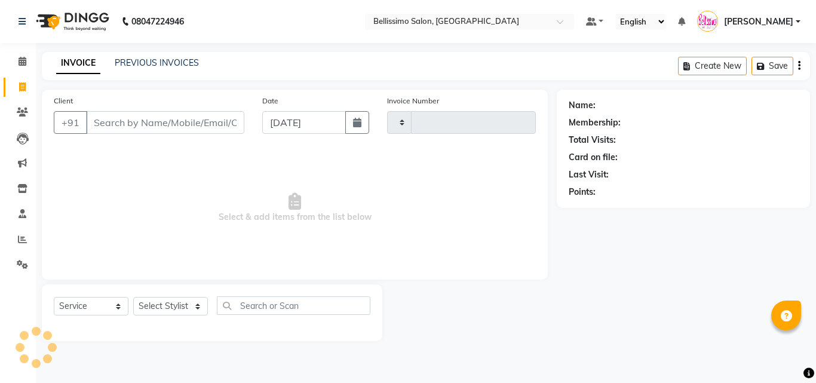
type input "7665"
select select "155"
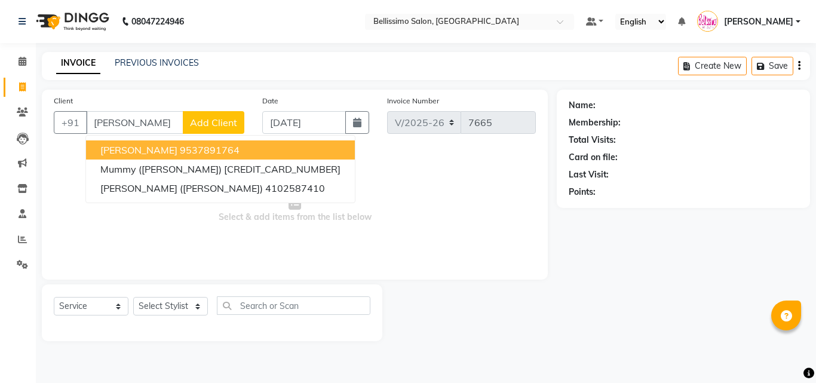
click at [143, 152] on button "Anwesha 9537891764" at bounding box center [220, 149] width 269 height 19
type input "9537891764"
select select "1: Object"
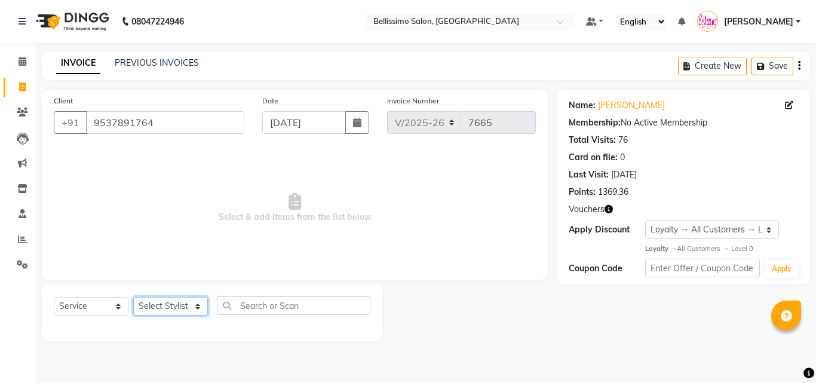
click at [170, 298] on select "Select Stylist [PERSON_NAME] [PERSON_NAME] [PERSON_NAME] [PERSON_NAME] Aso Atha…" at bounding box center [170, 306] width 75 height 19
select select "4527"
click at [133, 297] on select "Select Stylist [PERSON_NAME] [PERSON_NAME] [PERSON_NAME] [PERSON_NAME] Aso Atha…" at bounding box center [170, 306] width 75 height 19
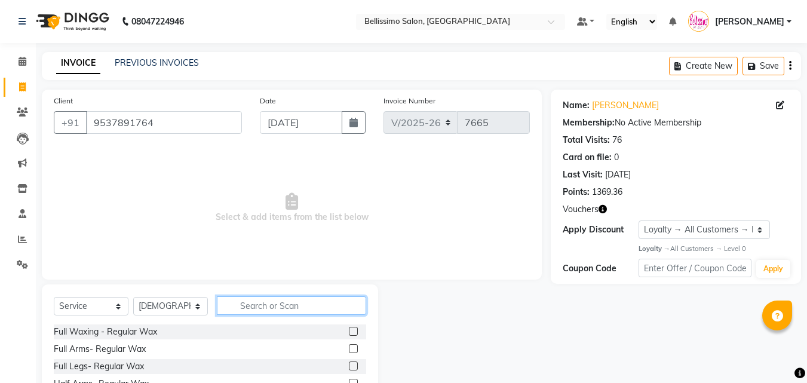
click at [278, 305] on input "text" at bounding box center [291, 305] width 149 height 19
type input "cire"
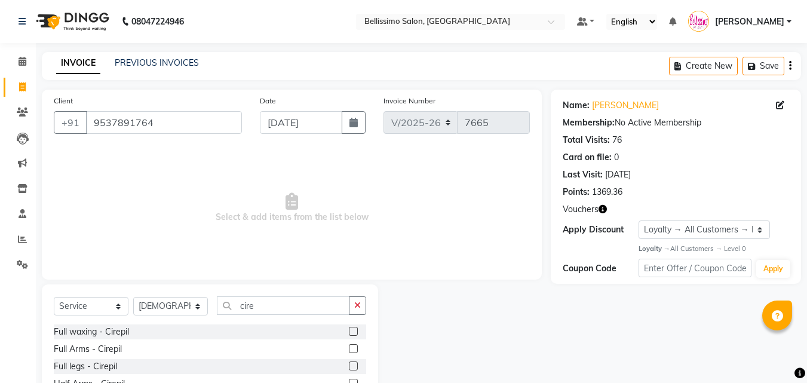
click at [349, 331] on label at bounding box center [353, 331] width 9 height 9
click at [349, 331] on input "checkbox" at bounding box center [353, 332] width 8 height 8
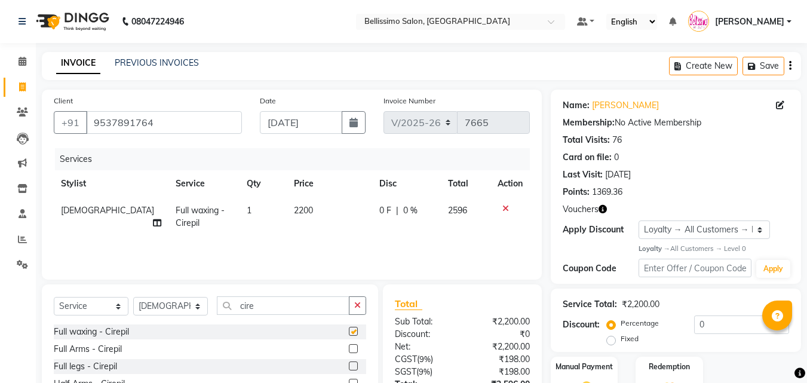
checkbox input "false"
click at [153, 219] on icon at bounding box center [157, 223] width 8 height 8
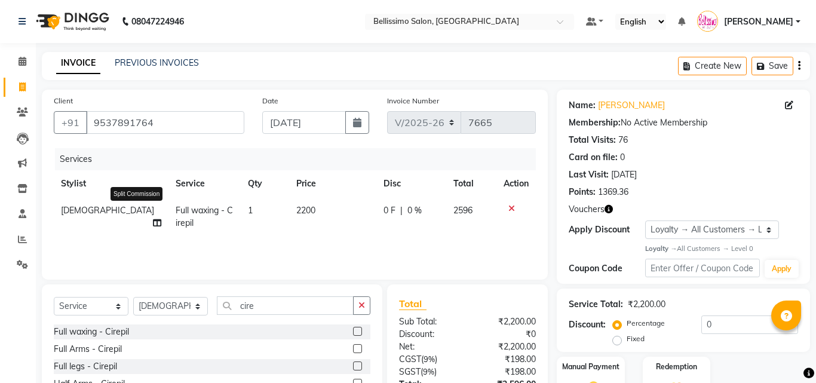
select select "4527"
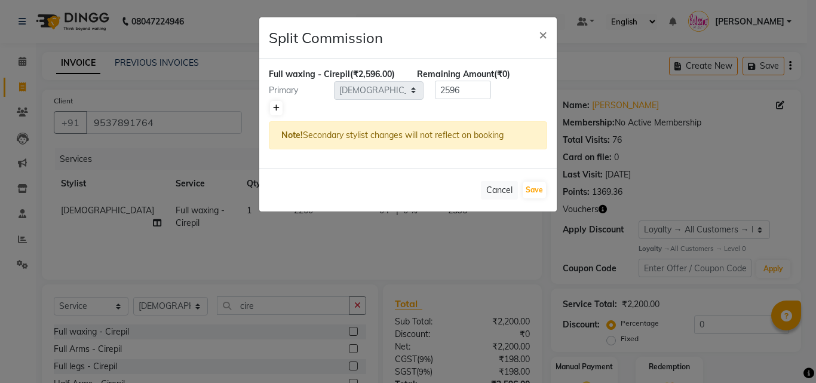
click at [273, 109] on icon at bounding box center [276, 107] width 7 height 7
type input "1298"
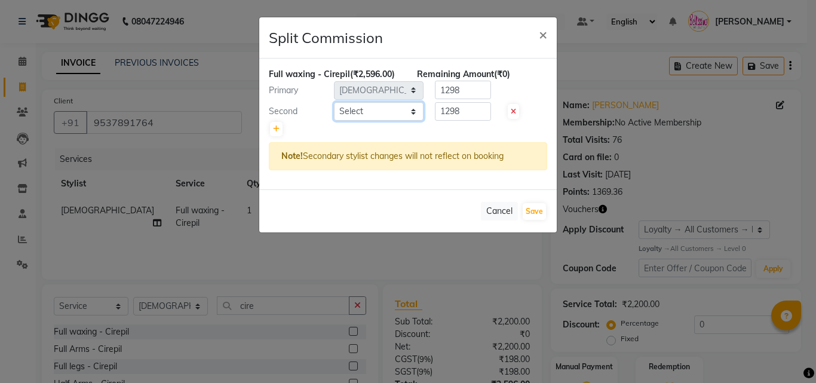
click at [358, 110] on select "Select Achan Ajit Singh Alifia Allan Anna Apam Apurva Aren Ashu Aso Athan Athot…" at bounding box center [379, 111] width 90 height 19
select select "4518"
click at [334, 102] on select "Select Achan Ajit Singh Alifia Allan Anna Apam Apurva Aren Ashu Aso Athan Athot…" at bounding box center [379, 111] width 90 height 19
click at [535, 208] on button "Save" at bounding box center [533, 211] width 23 height 17
select select "Select"
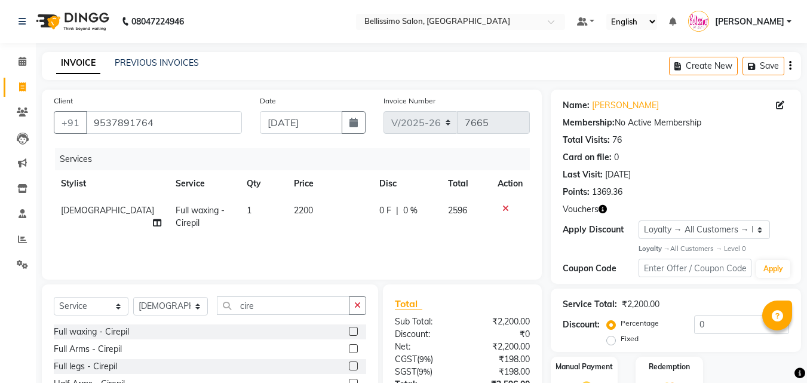
scroll to position [96, 0]
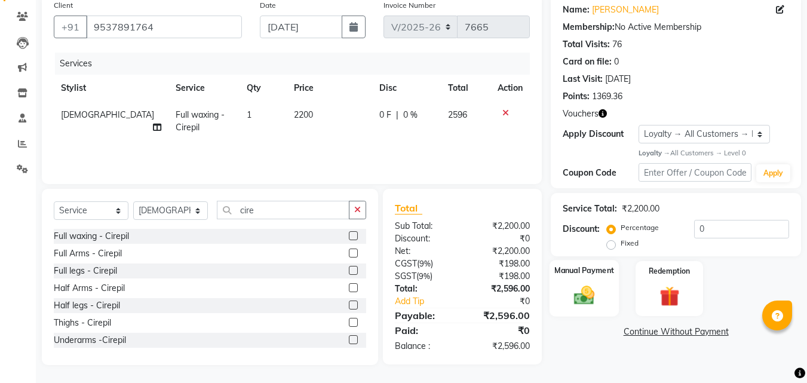
click at [578, 287] on img at bounding box center [583, 296] width 33 height 24
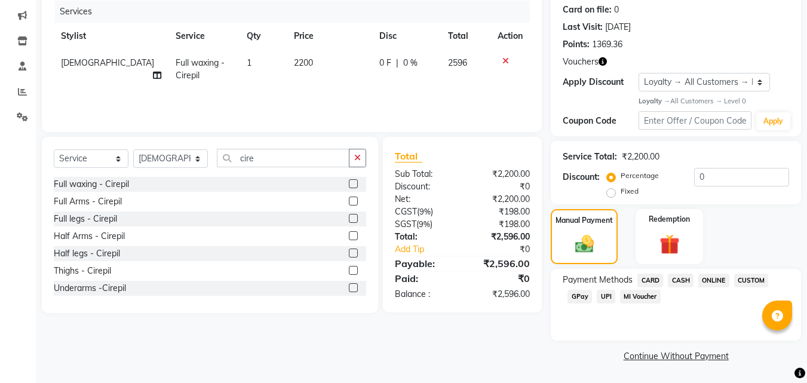
click at [648, 276] on span "CARD" at bounding box center [650, 280] width 26 height 14
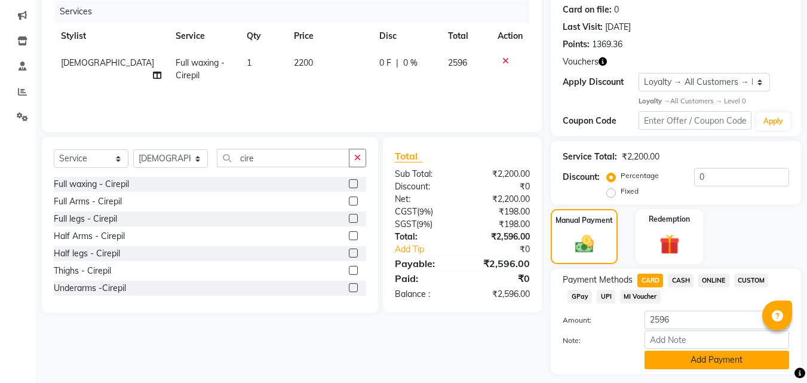
scroll to position [181, 0]
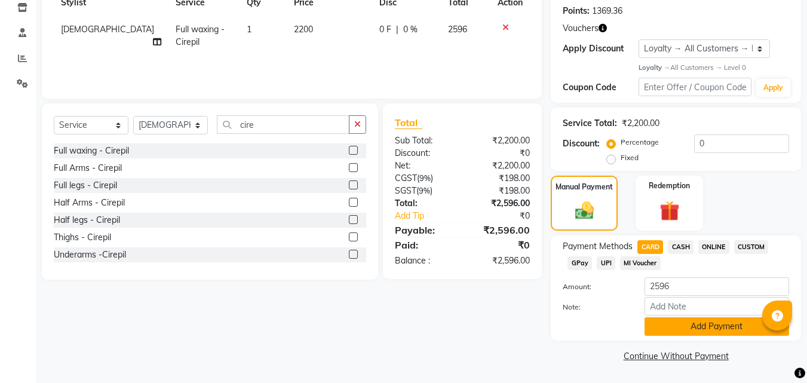
click at [684, 324] on button "Add Payment" at bounding box center [716, 326] width 144 height 19
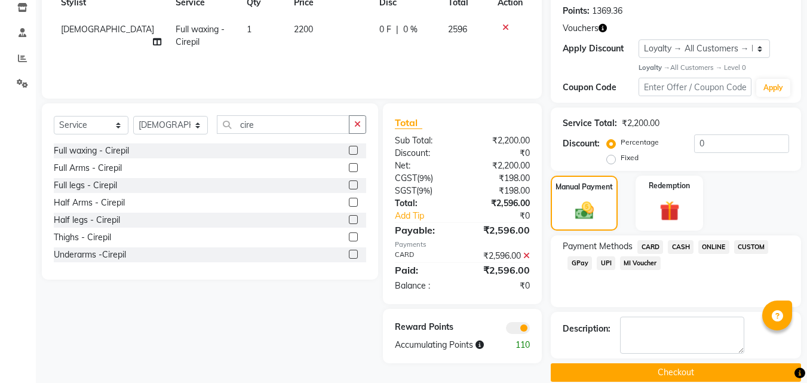
click at [725, 369] on button "Checkout" at bounding box center [676, 372] width 250 height 19
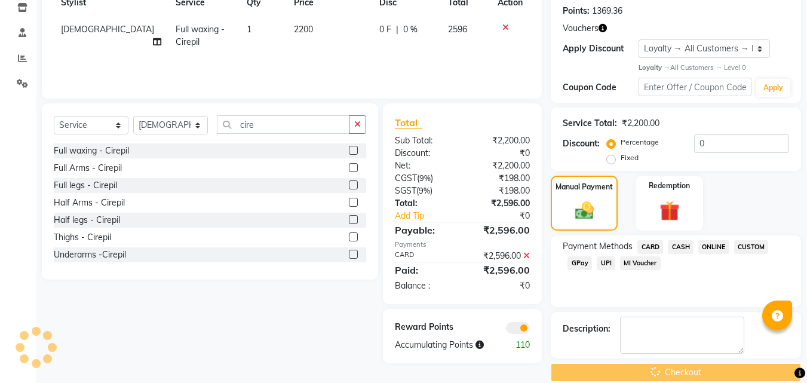
scroll to position [198, 0]
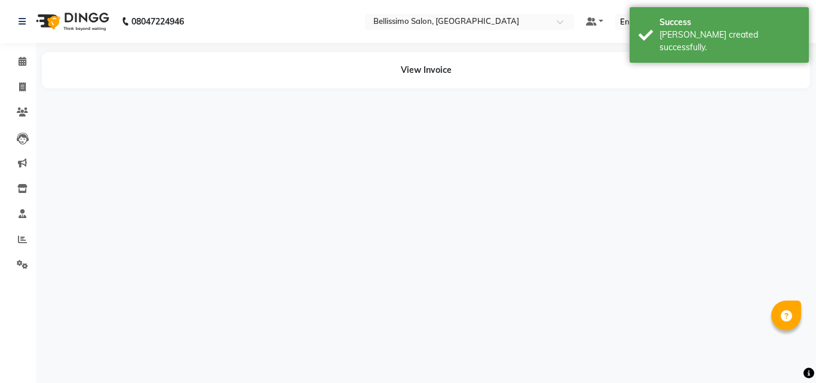
select select "4527"
select select "4518"
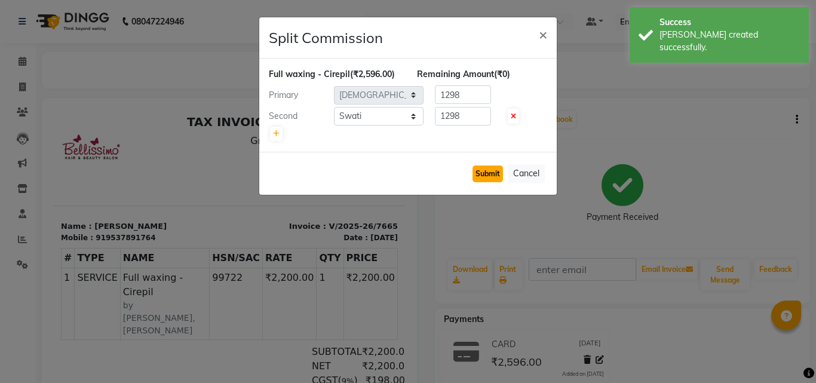
click at [487, 167] on button "Submit" at bounding box center [487, 173] width 30 height 17
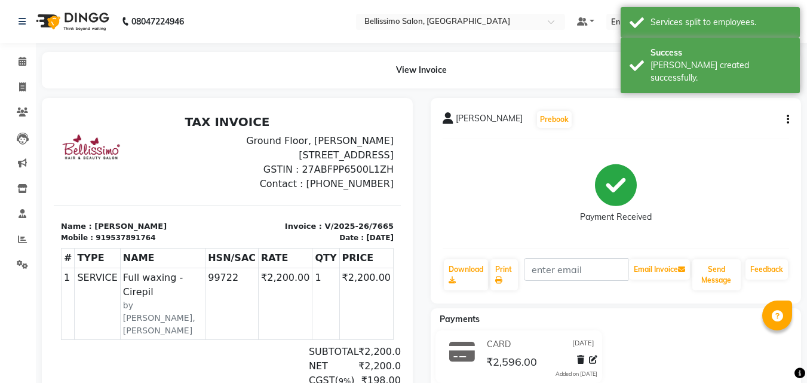
click at [471, 115] on span "Anwesha" at bounding box center [489, 120] width 67 height 17
copy div "Anwesha Prebook"
click at [496, 276] on icon at bounding box center [498, 279] width 7 height 7
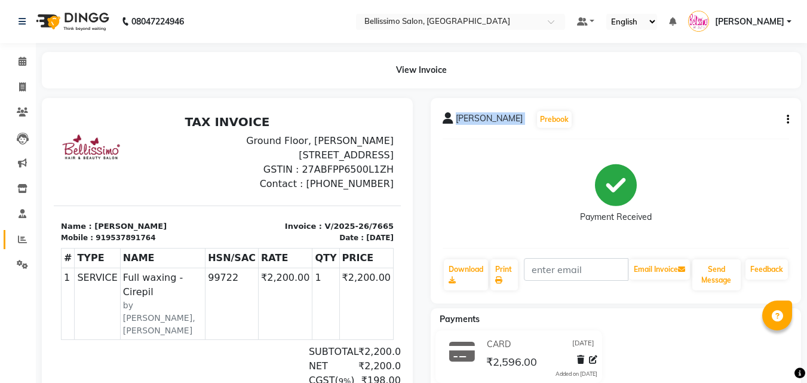
click at [20, 233] on span at bounding box center [22, 240] width 21 height 14
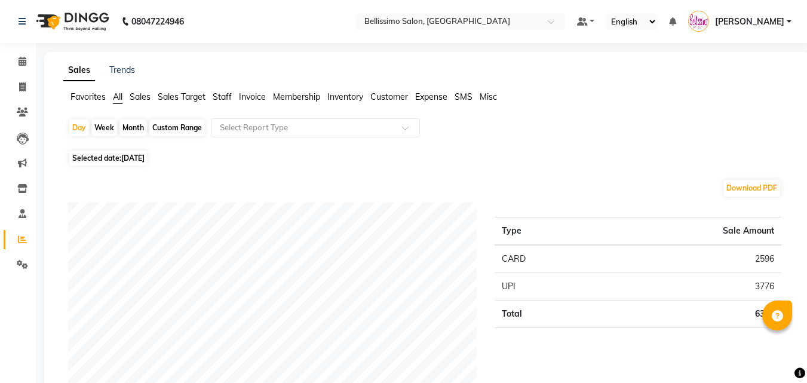
click at [218, 95] on span "Staff" at bounding box center [222, 96] width 19 height 11
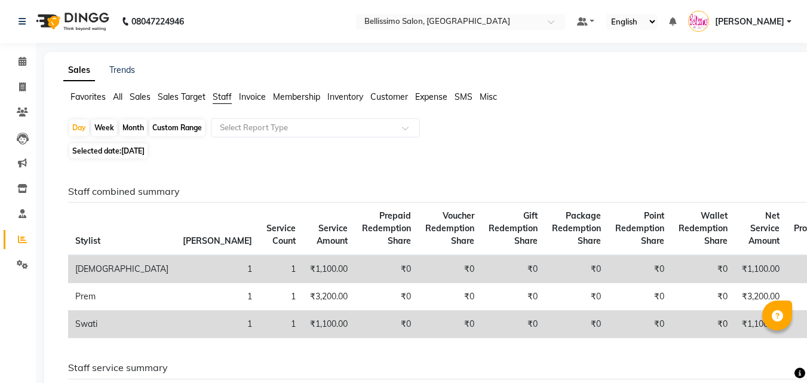
click at [69, 130] on div "Day Week Month Custom Range Select Report Type" at bounding box center [427, 128] width 718 height 21
click at [79, 131] on div "Day" at bounding box center [79, 127] width 20 height 17
select select "9"
select select "2025"
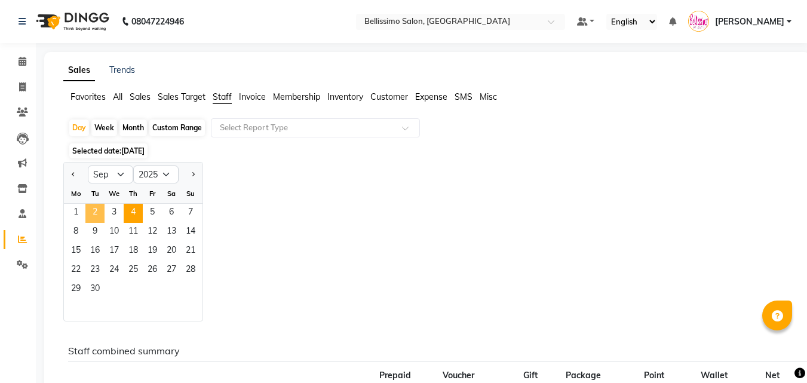
click at [97, 216] on span "2" at bounding box center [94, 213] width 19 height 19
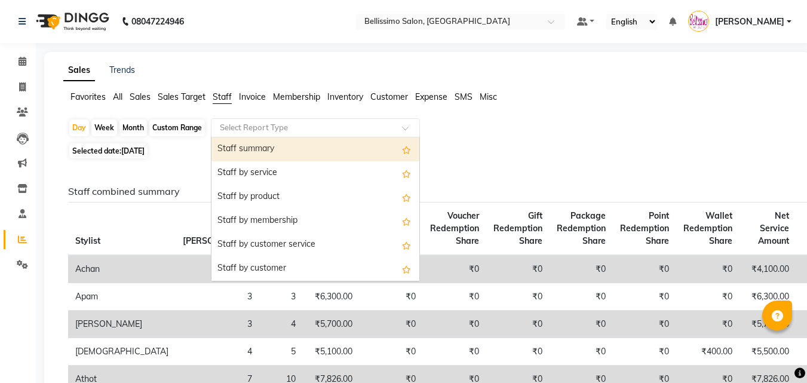
click at [235, 130] on input "text" at bounding box center [303, 128] width 172 height 12
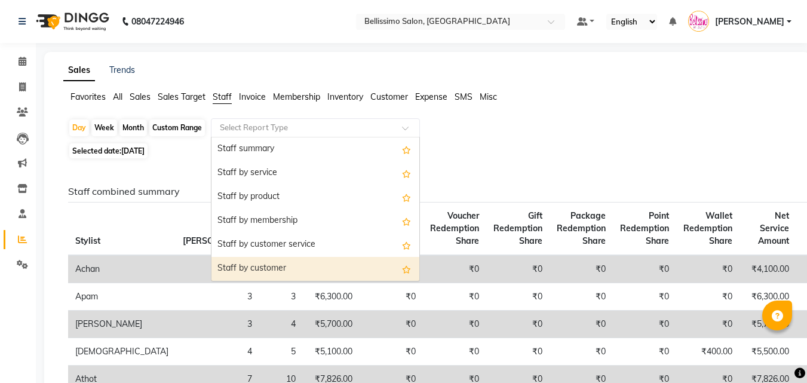
click at [260, 272] on div "Staff by customer" at bounding box center [315, 269] width 208 height 24
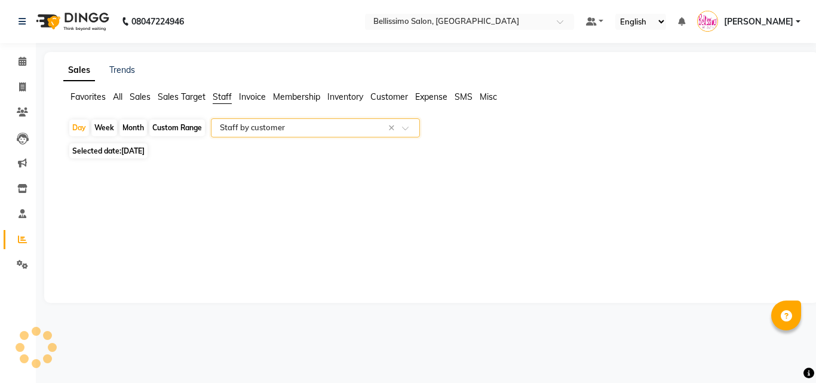
select select "filtered_report"
select select "csv"
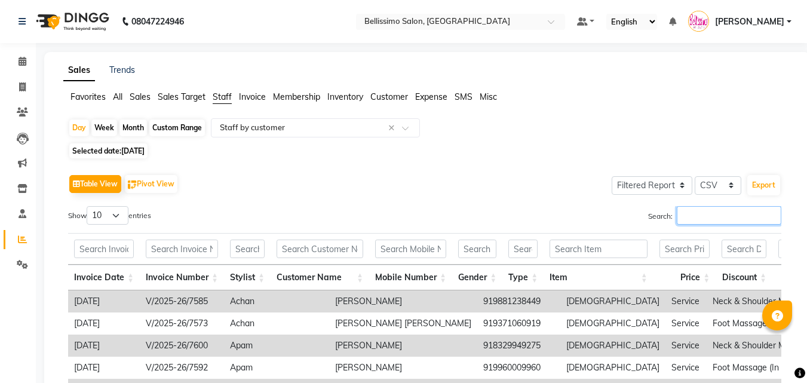
click at [703, 219] on input "Search:" at bounding box center [729, 215] width 104 height 19
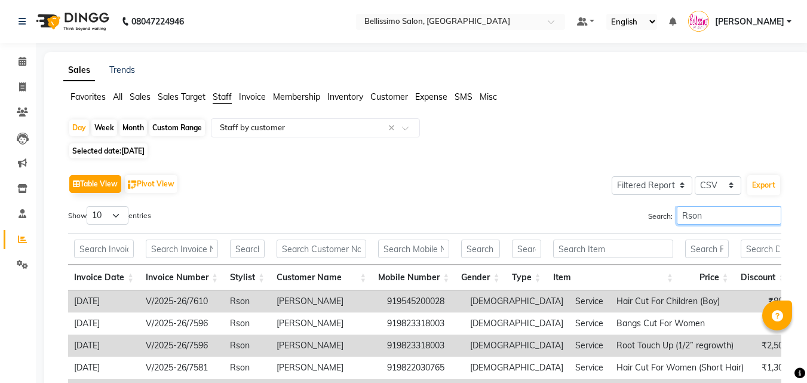
type input "Rson"
click at [105, 214] on select "10 25 50 100" at bounding box center [108, 215] width 42 height 19
select select "50"
click at [88, 206] on select "10 25 50 100" at bounding box center [108, 215] width 42 height 19
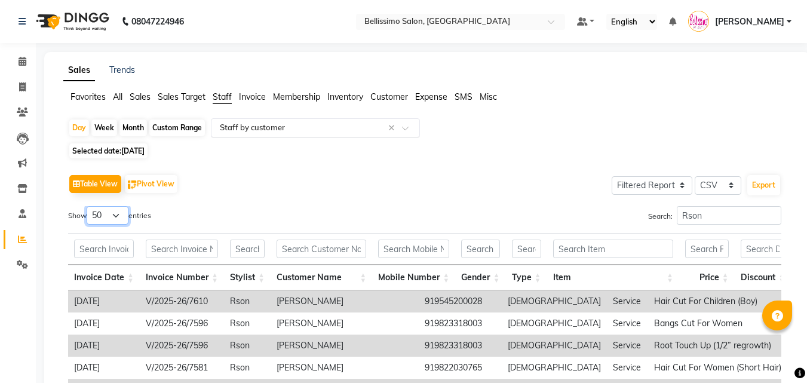
scroll to position [179, 0]
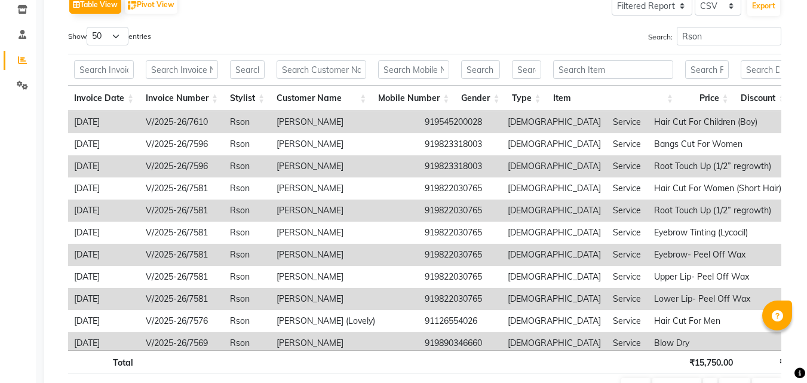
click at [194, 99] on th "Invoice Number" at bounding box center [182, 98] width 84 height 26
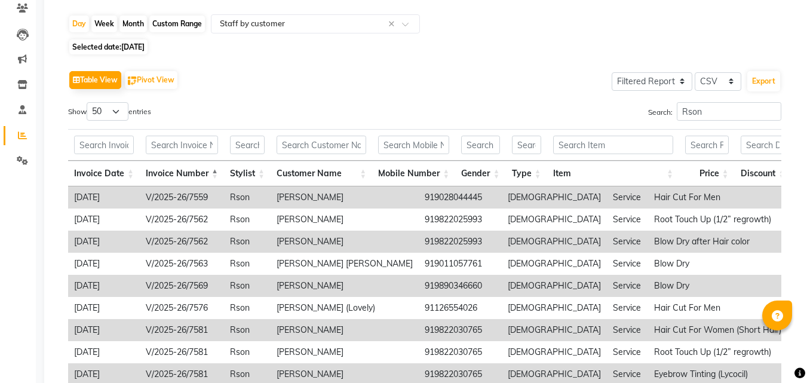
scroll to position [0, 0]
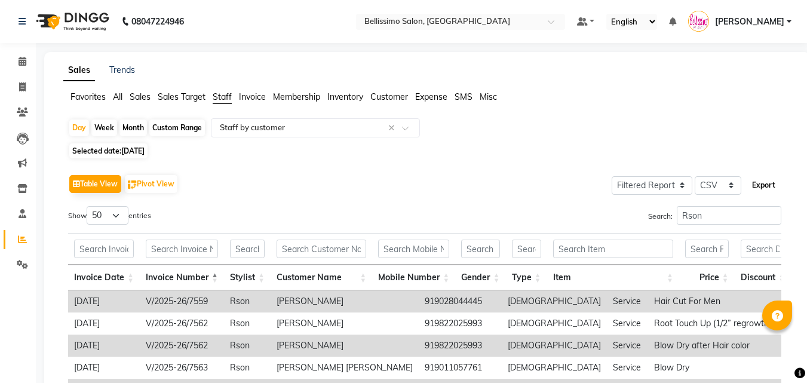
click at [761, 181] on button "Export" at bounding box center [763, 185] width 33 height 20
click at [20, 115] on icon at bounding box center [22, 111] width 11 height 9
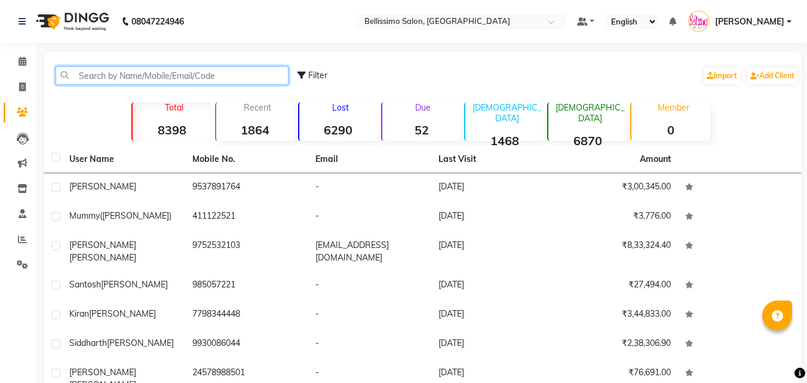
click at [155, 79] on input "text" at bounding box center [172, 75] width 233 height 19
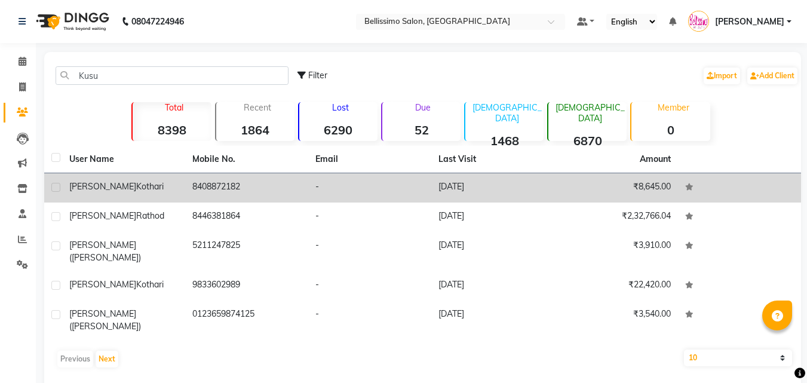
click at [94, 188] on span "Kusum" at bounding box center [102, 186] width 67 height 11
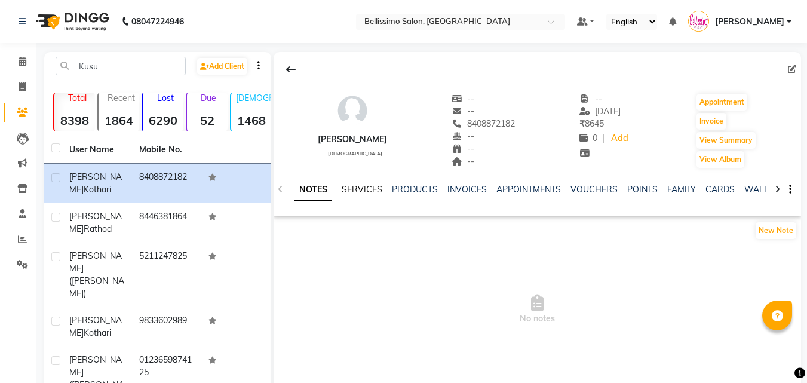
click at [363, 192] on link "SERVICES" at bounding box center [362, 189] width 41 height 11
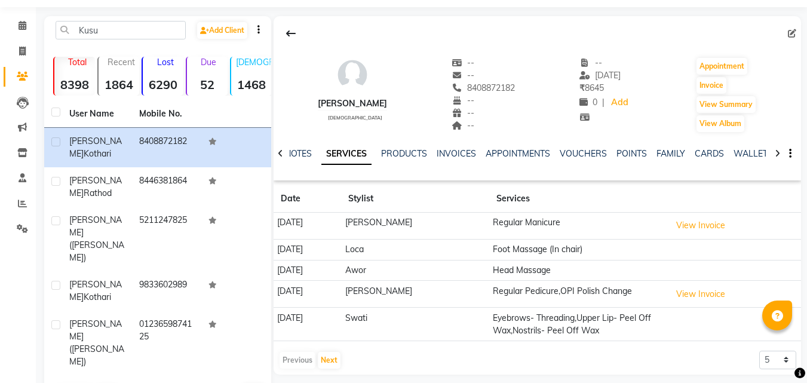
scroll to position [45, 0]
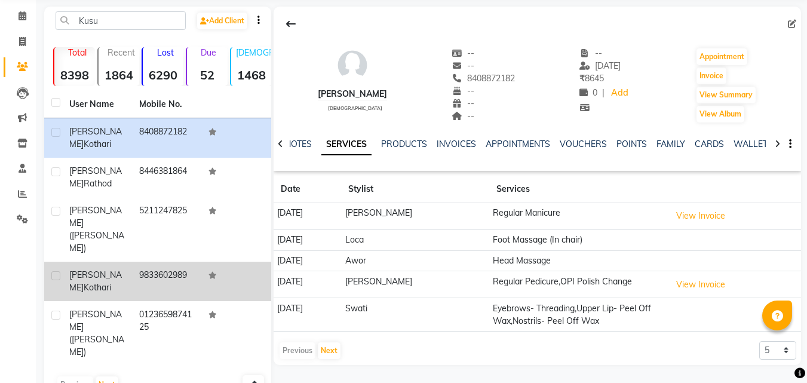
click at [117, 269] on div "Kusum Kothari" at bounding box center [97, 281] width 56 height 25
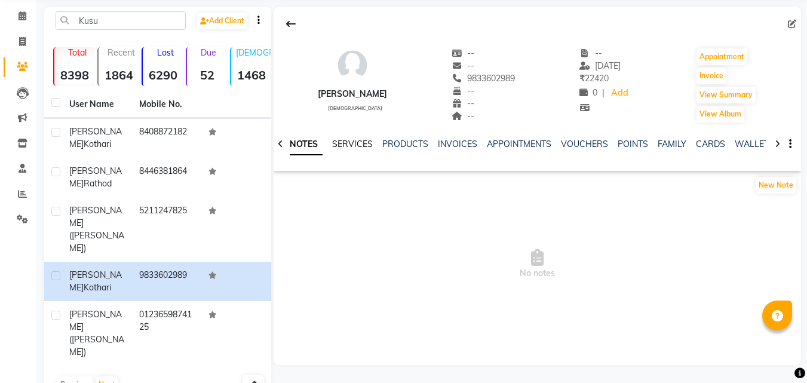
click at [353, 147] on link "SERVICES" at bounding box center [352, 144] width 41 height 11
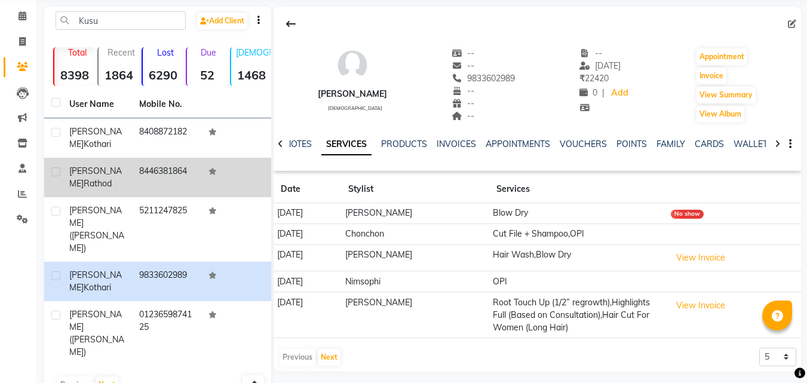
click at [103, 174] on div "Kusum Rathod" at bounding box center [97, 177] width 56 height 25
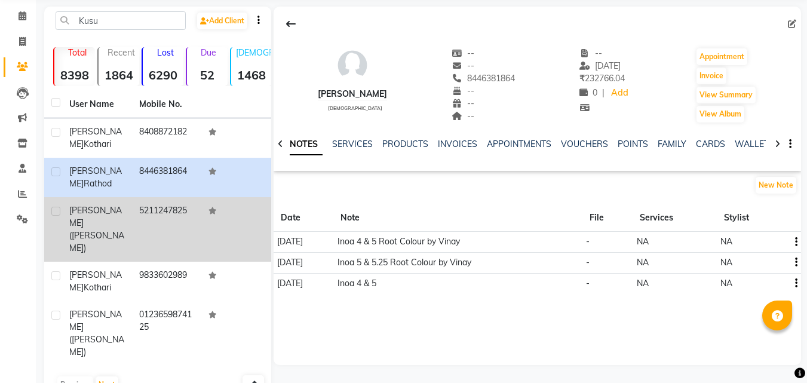
click at [107, 230] on span "(Kusum Rathod)" at bounding box center [96, 241] width 55 height 23
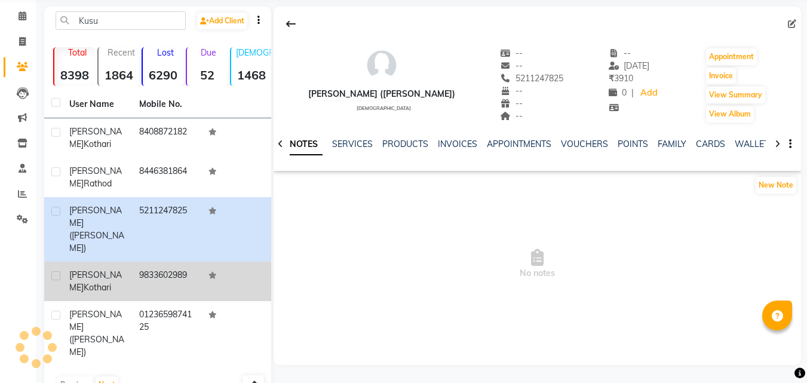
click at [102, 269] on div "Kusum Kothari" at bounding box center [97, 281] width 56 height 25
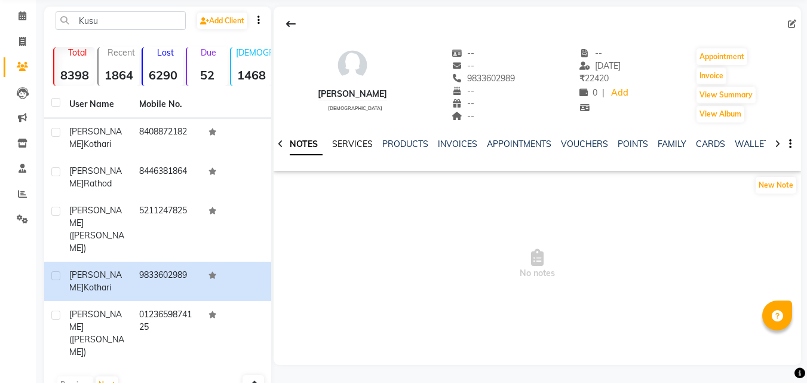
click at [343, 142] on link "SERVICES" at bounding box center [352, 144] width 41 height 11
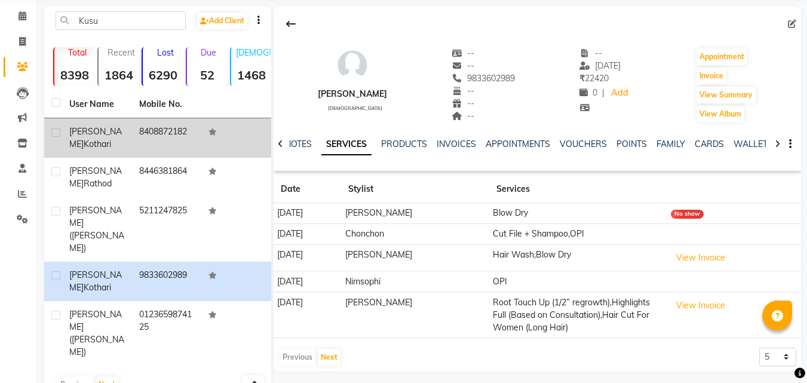
click at [100, 137] on div "Kusum Kothari" at bounding box center [97, 137] width 56 height 25
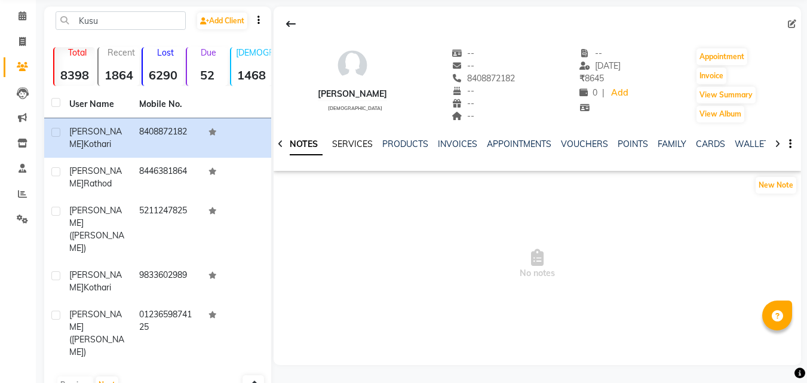
click at [340, 144] on link "SERVICES" at bounding box center [352, 144] width 41 height 11
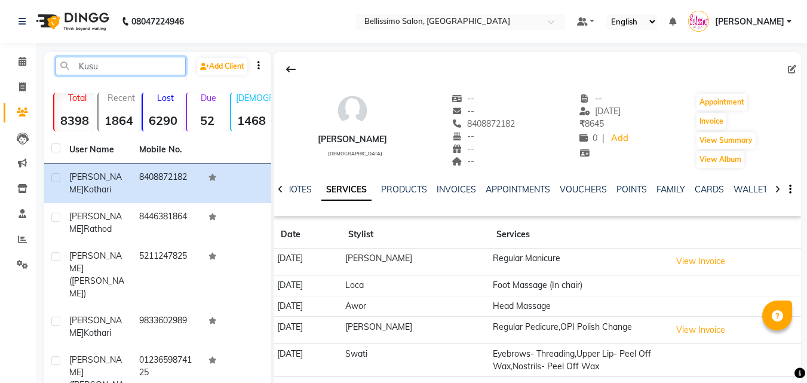
drag, startPoint x: 129, startPoint y: 66, endPoint x: 0, endPoint y: 69, distance: 129.0
click at [0, 65] on app-home "08047224946 Select Location × Bellissimo Salon, Koregaon Park Default Panel My …" at bounding box center [403, 231] width 807 height 462
paste input "84088 72182"
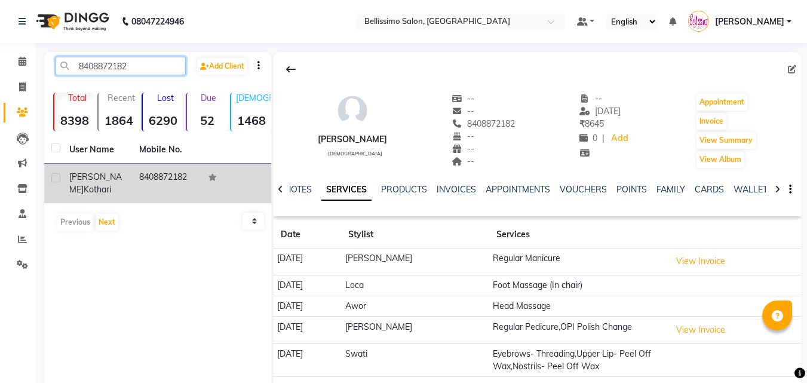
type input "8408872182"
click at [122, 185] on div "Kusum Kothari" at bounding box center [97, 183] width 56 height 25
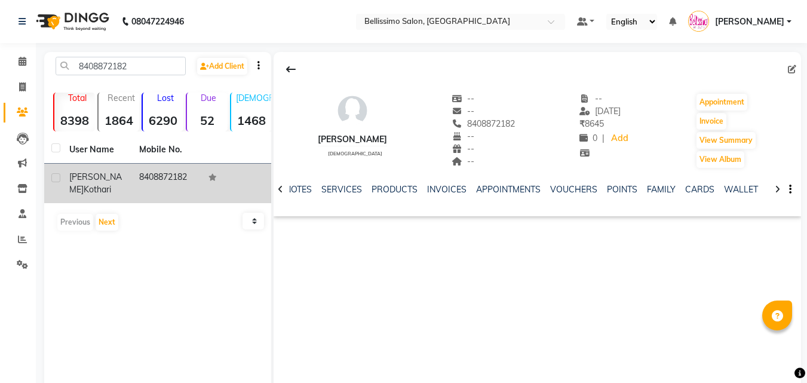
click at [132, 184] on td "8408872182" at bounding box center [167, 183] width 70 height 39
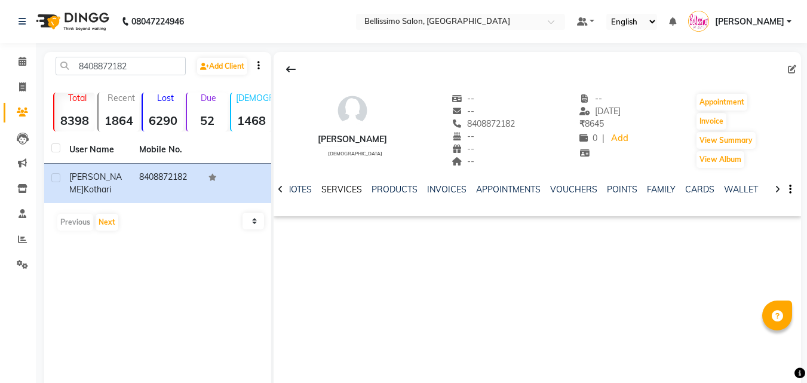
click at [337, 187] on link "SERVICES" at bounding box center [341, 189] width 41 height 11
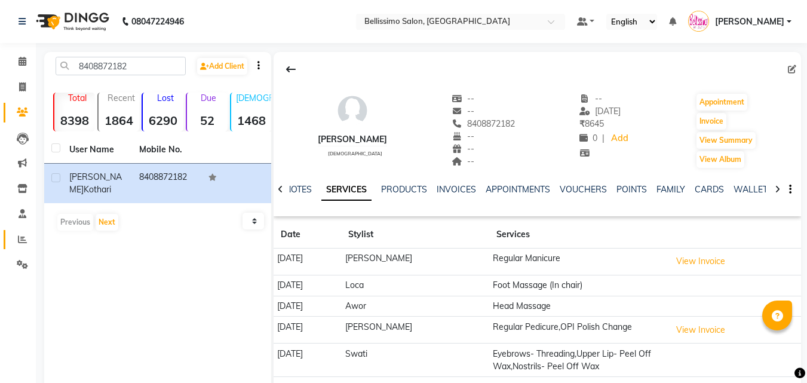
click at [27, 231] on link "Reports" at bounding box center [18, 240] width 29 height 20
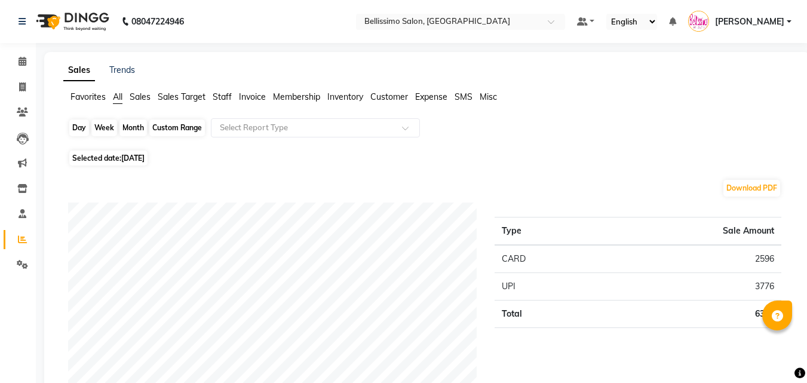
click at [78, 127] on div "Day" at bounding box center [79, 127] width 20 height 17
select select "9"
select select "2025"
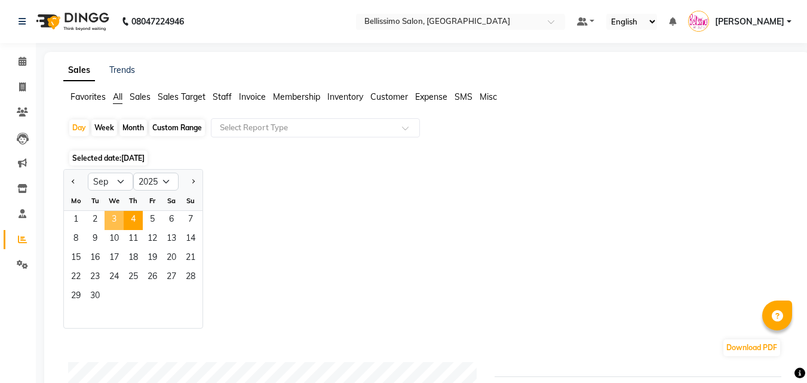
click at [114, 217] on span "3" at bounding box center [113, 220] width 19 height 19
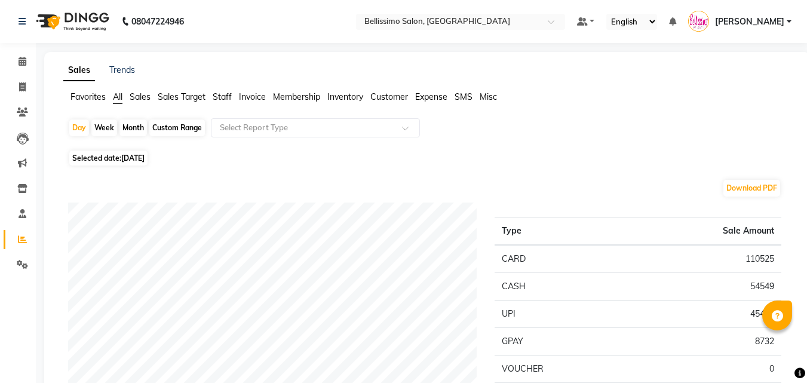
click at [217, 98] on span "Staff" at bounding box center [222, 96] width 19 height 11
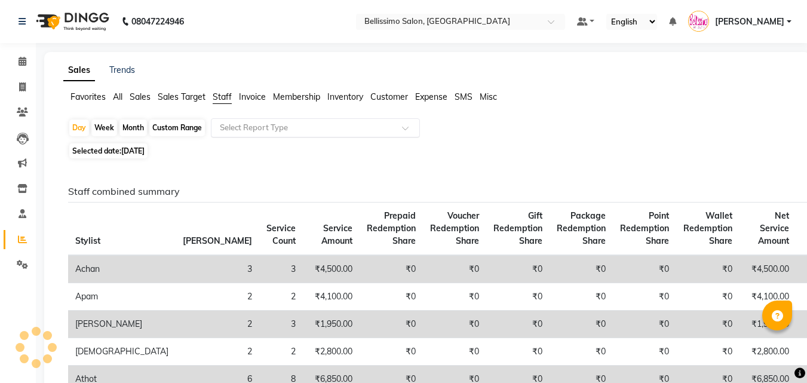
click at [262, 130] on input "text" at bounding box center [303, 128] width 172 height 12
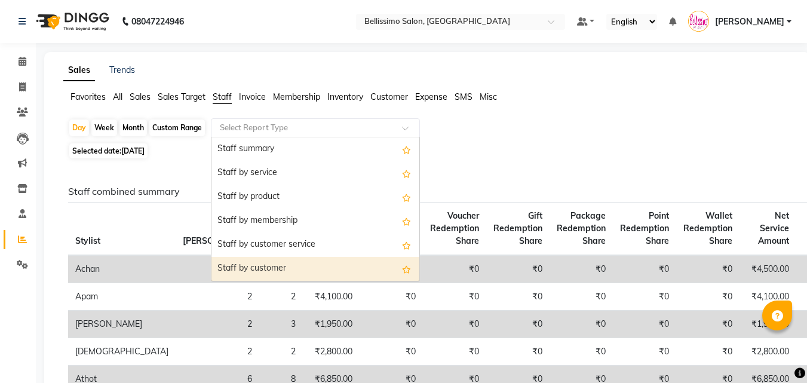
click at [270, 265] on div "Staff by customer" at bounding box center [315, 269] width 208 height 24
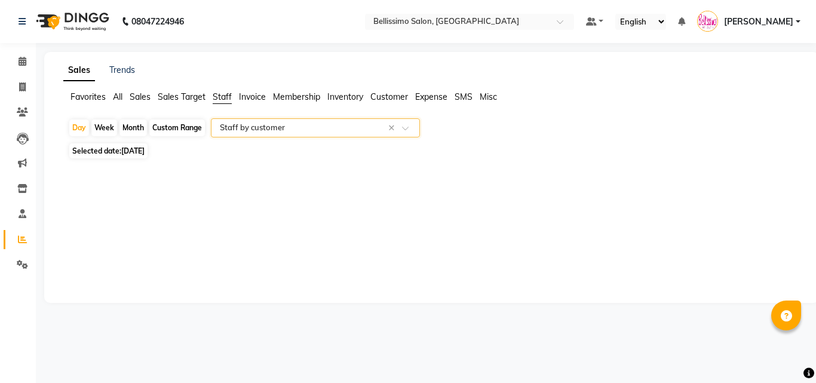
select select "filtered_report"
select select "csv"
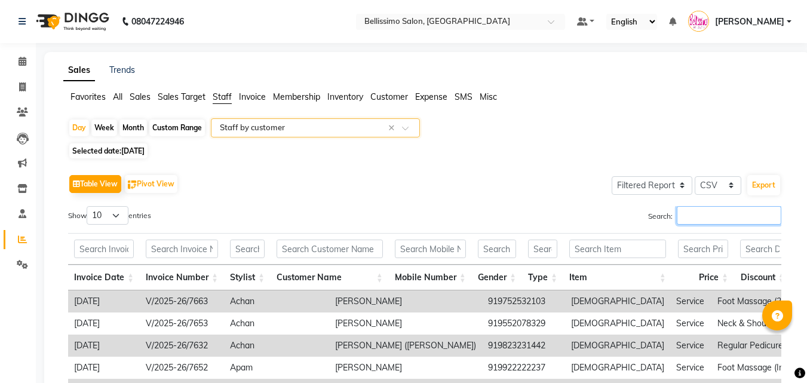
click at [708, 209] on input "Search:" at bounding box center [729, 215] width 104 height 19
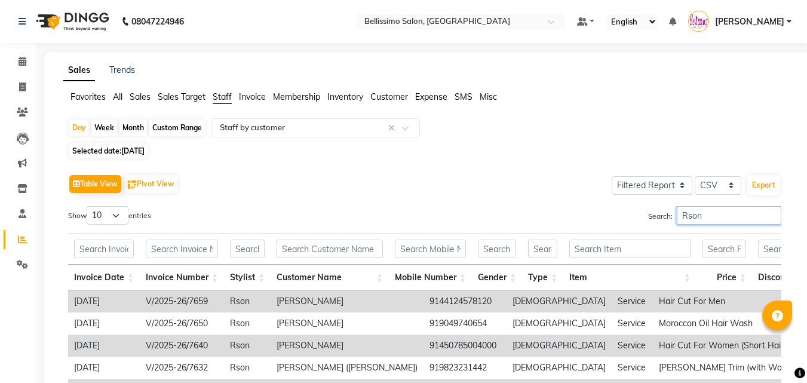
type input "Rson"
drag, startPoint x: 115, startPoint y: 213, endPoint x: 119, endPoint y: 223, distance: 11.0
click at [116, 213] on select "10 25 50 100" at bounding box center [108, 215] width 42 height 19
select select "50"
click at [88, 206] on select "10 25 50 100" at bounding box center [108, 215] width 42 height 19
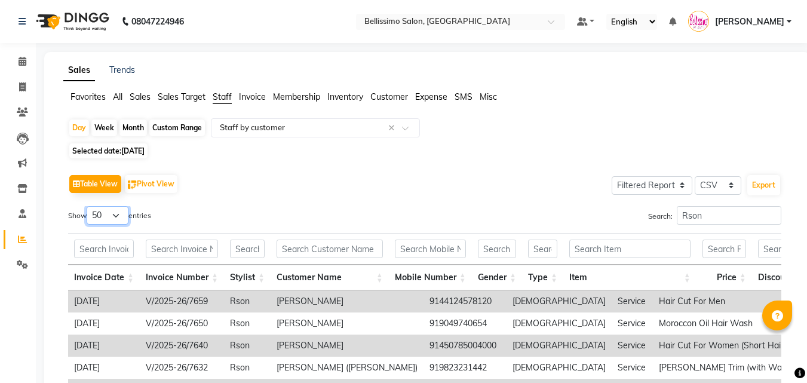
scroll to position [179, 0]
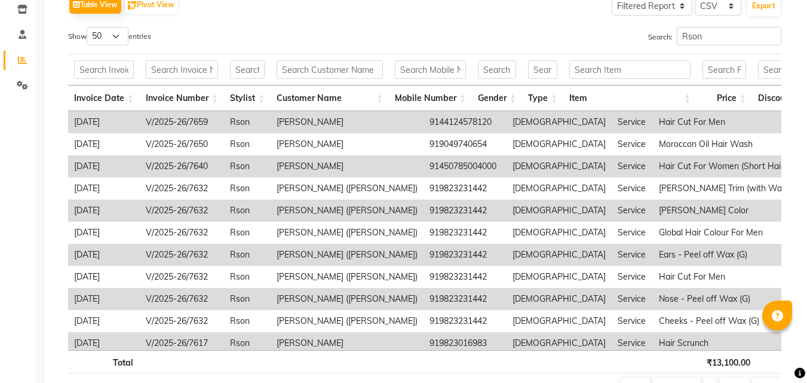
click at [200, 100] on th "Invoice Number" at bounding box center [182, 98] width 84 height 26
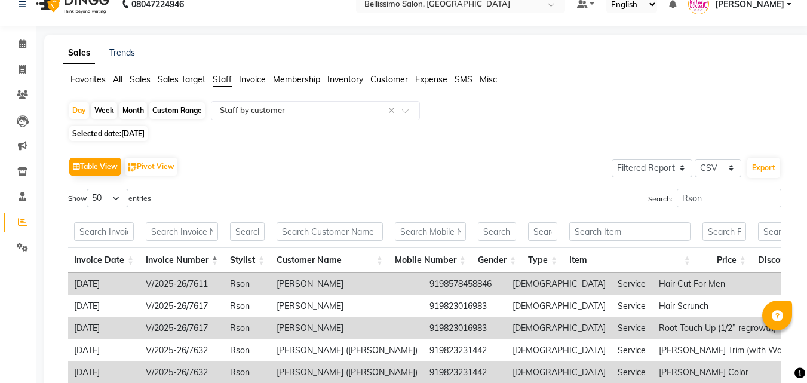
scroll to position [7, 0]
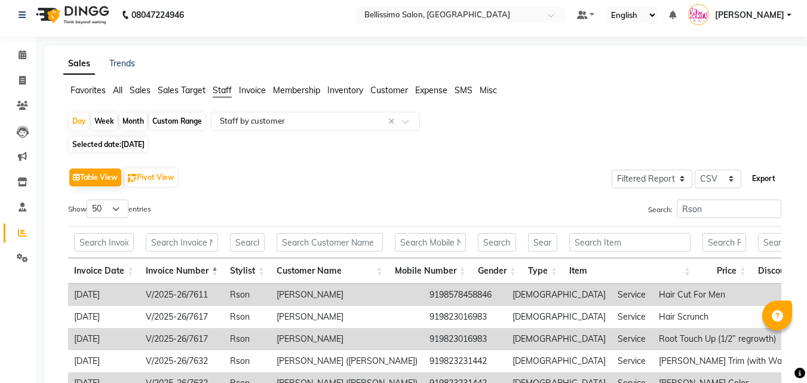
click at [770, 175] on button "Export" at bounding box center [763, 178] width 33 height 20
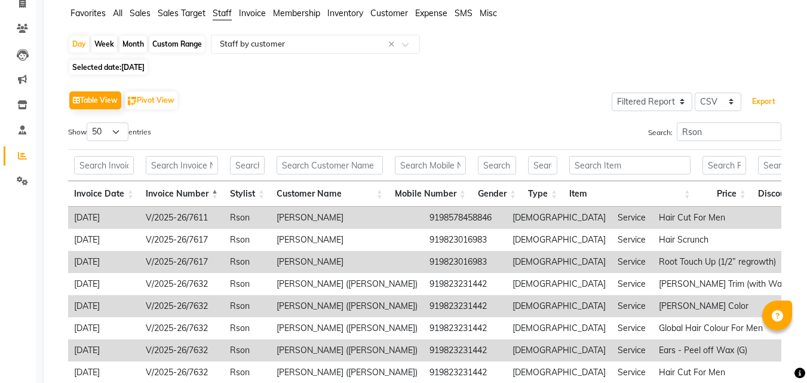
scroll to position [0, 0]
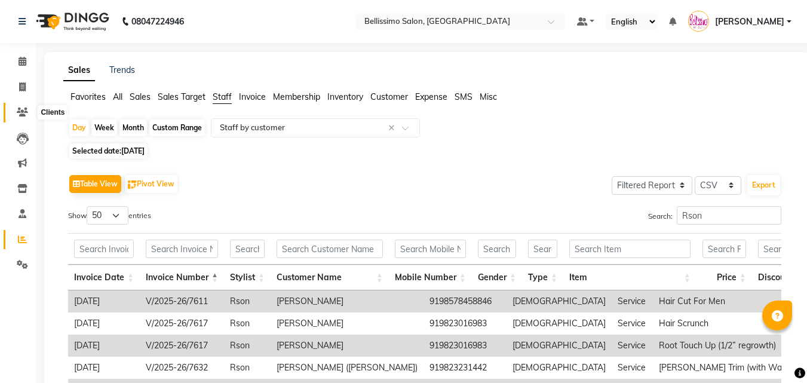
click at [21, 106] on span at bounding box center [22, 113] width 21 height 14
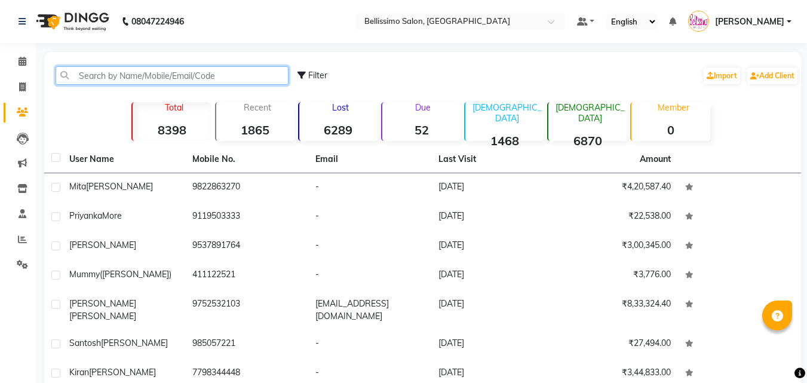
click at [150, 76] on input "text" at bounding box center [172, 75] width 233 height 19
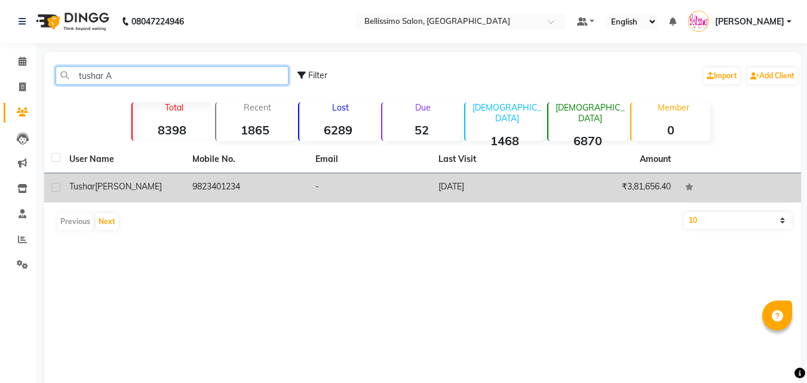
type input "tushar A"
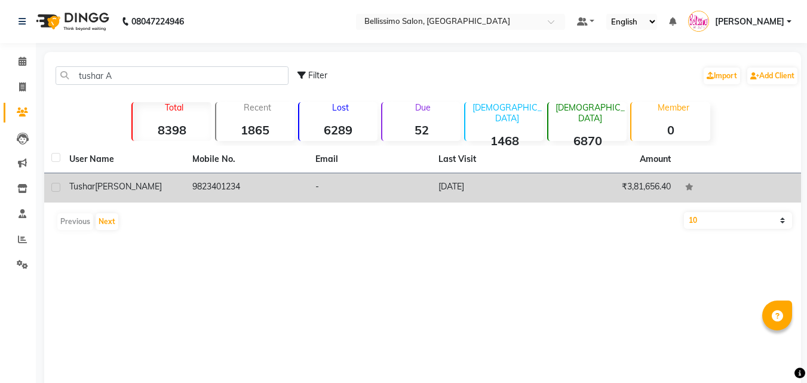
click at [134, 189] on div "Tushar Aswani" at bounding box center [123, 186] width 109 height 13
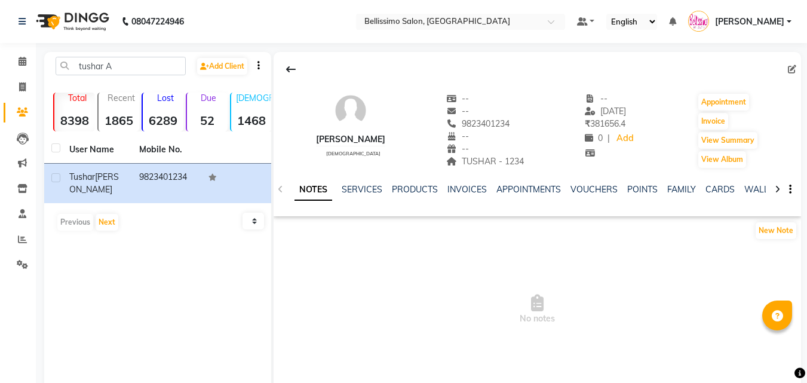
click at [373, 183] on div "SERVICES" at bounding box center [362, 189] width 41 height 13
click at [370, 189] on link "SERVICES" at bounding box center [362, 189] width 41 height 11
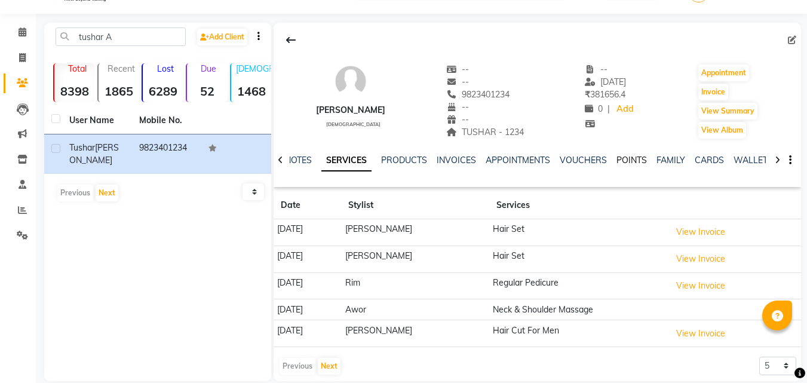
scroll to position [45, 0]
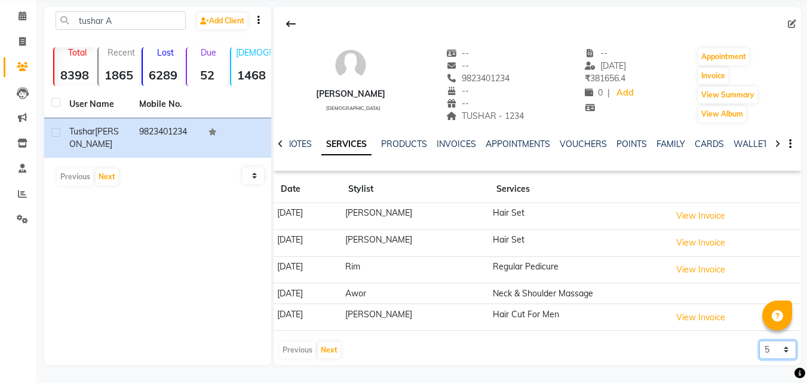
click at [765, 353] on select "5 10 50 100 500" at bounding box center [777, 349] width 37 height 19
select select "500"
click at [759, 340] on select "5 10 50 100 500" at bounding box center [777, 349] width 37 height 19
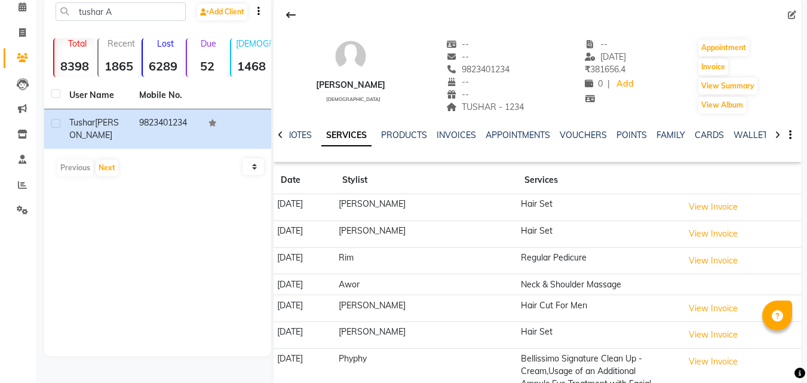
scroll to position [0, 0]
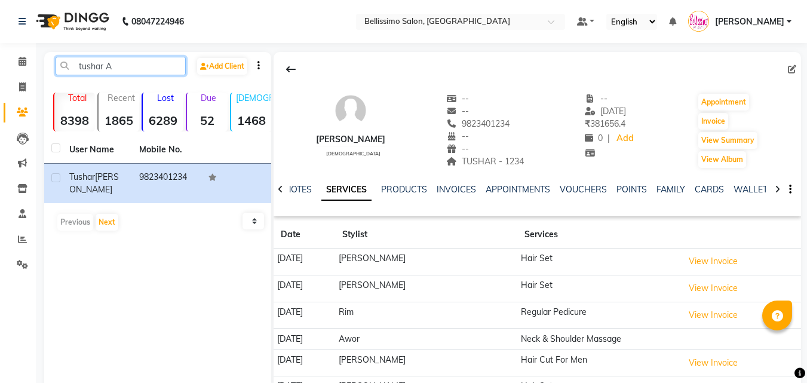
drag, startPoint x: 144, startPoint y: 66, endPoint x: 36, endPoint y: 90, distance: 111.1
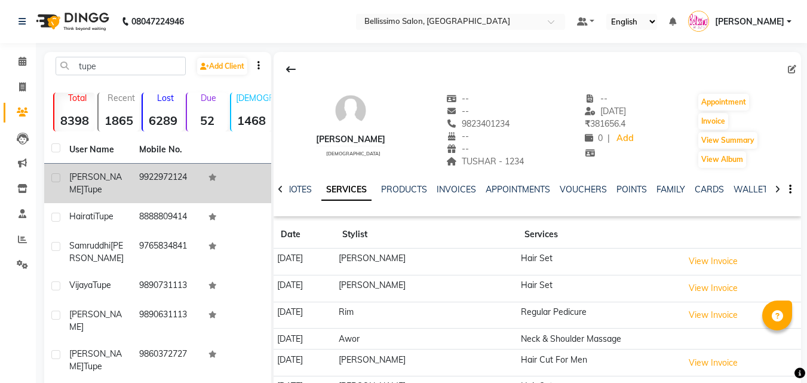
click at [82, 179] on span "Rajeshree" at bounding box center [95, 182] width 53 height 23
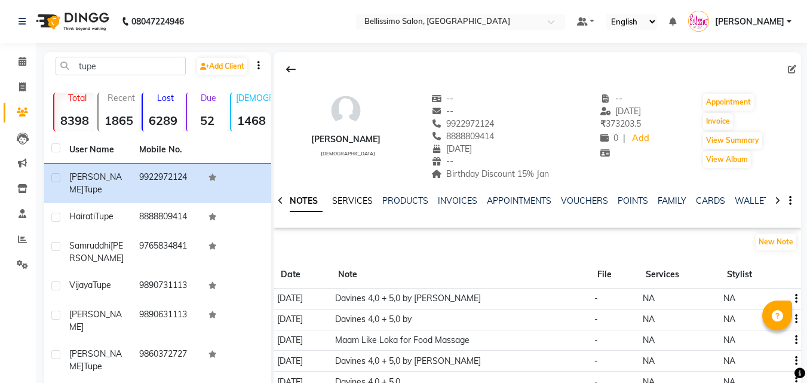
click at [345, 200] on link "SERVICES" at bounding box center [352, 200] width 41 height 11
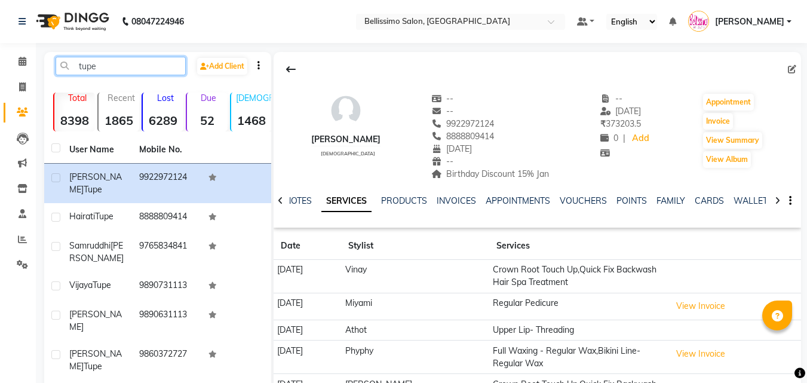
drag, startPoint x: 133, startPoint y: 66, endPoint x: 75, endPoint y: 74, distance: 58.5
click at [75, 73] on input "tupe" at bounding box center [121, 66] width 130 height 19
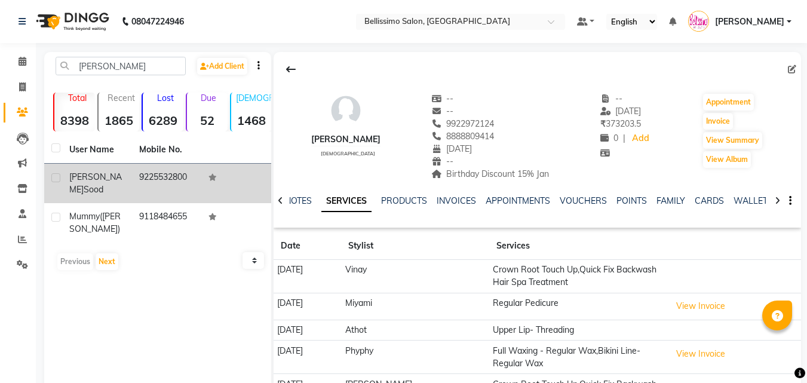
click at [98, 184] on span "Sood" at bounding box center [94, 189] width 20 height 11
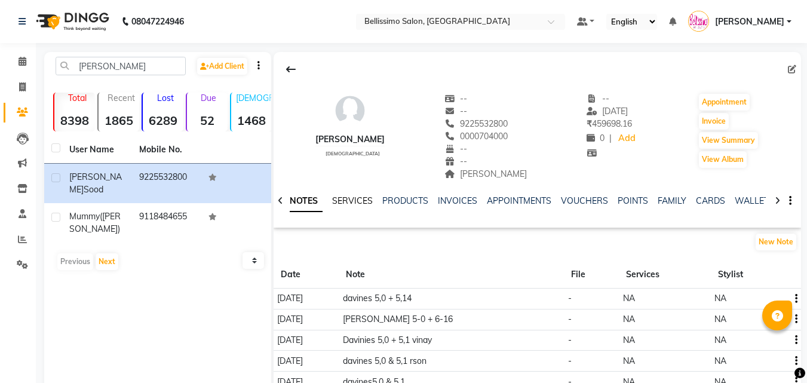
click at [355, 198] on link "SERVICES" at bounding box center [352, 200] width 41 height 11
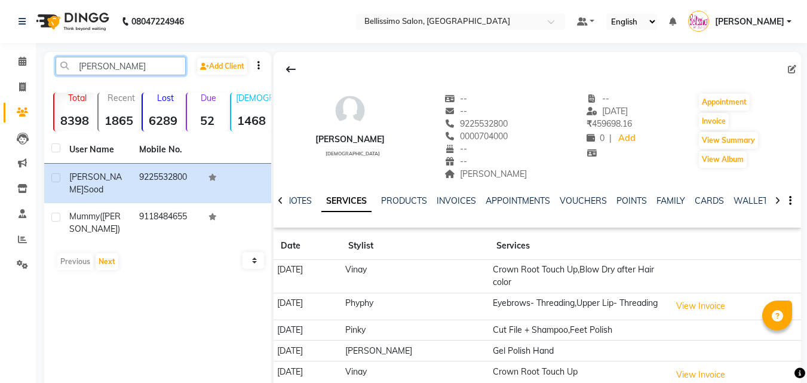
drag, startPoint x: 112, startPoint y: 66, endPoint x: 57, endPoint y: 81, distance: 56.9
click at [58, 78] on div "lalita s Add Client" at bounding box center [158, 71] width 222 height 28
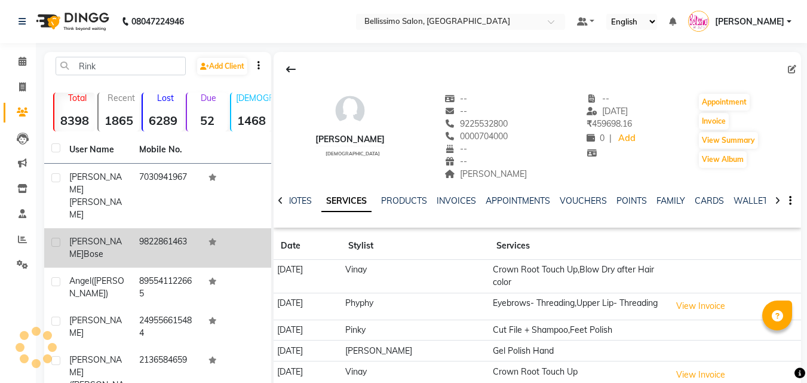
click at [96, 248] on span "Bose" at bounding box center [94, 253] width 20 height 11
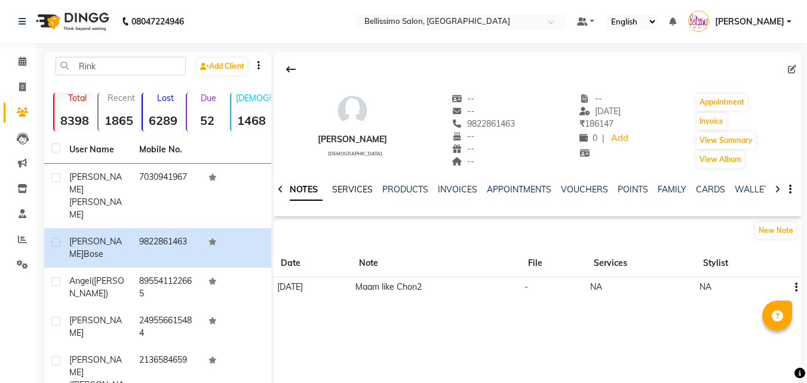
click at [344, 189] on link "SERVICES" at bounding box center [352, 189] width 41 height 11
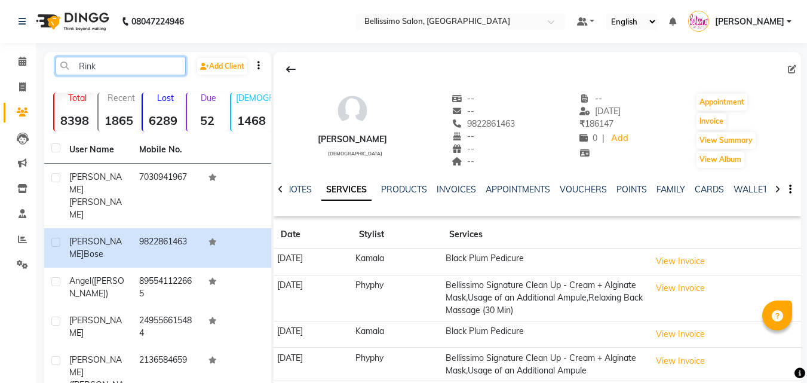
drag, startPoint x: 116, startPoint y: 63, endPoint x: 0, endPoint y: 81, distance: 117.7
click at [0, 78] on app-home "08047224946 Select Location × Bellissimo Salon, Koregaon Park Default Panel My …" at bounding box center [403, 257] width 807 height 514
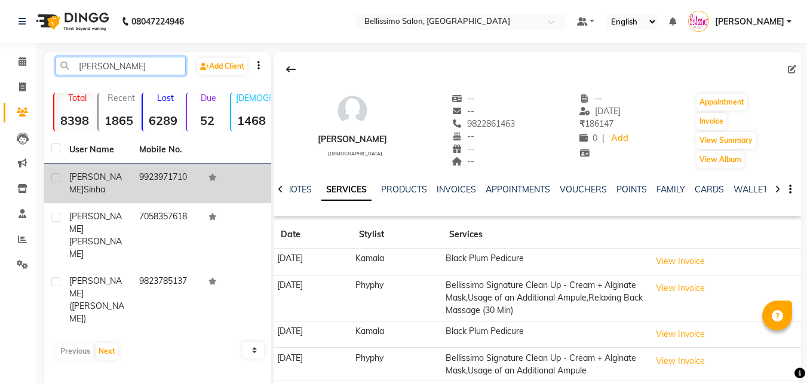
type input "ashima s"
click at [171, 183] on td "9923971710" at bounding box center [167, 183] width 70 height 39
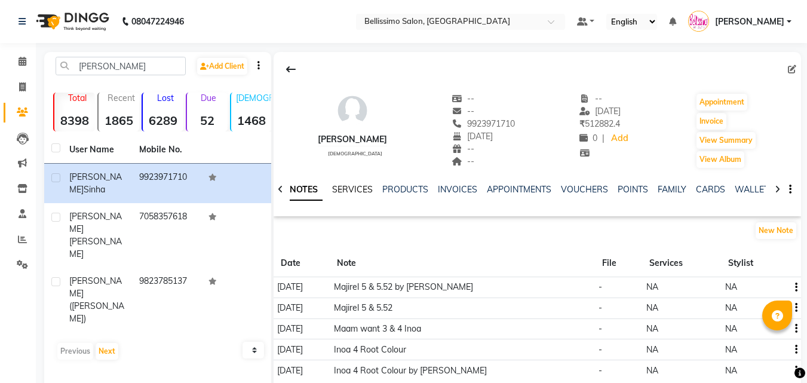
click at [345, 188] on link "SERVICES" at bounding box center [352, 189] width 41 height 11
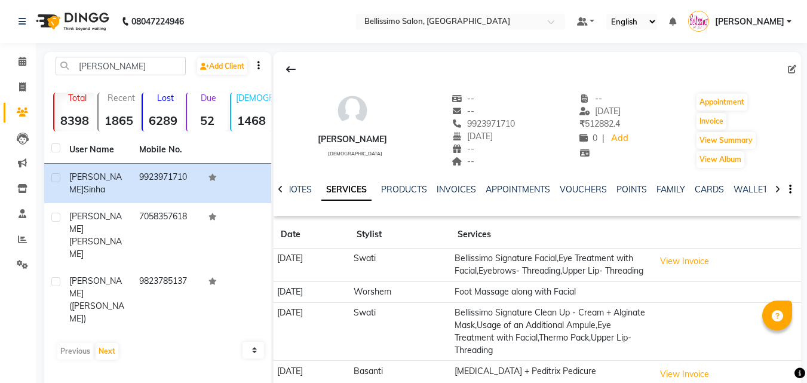
scroll to position [90, 0]
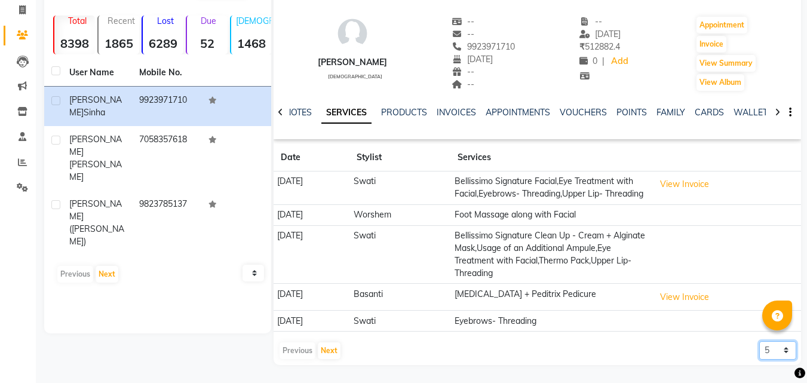
click at [772, 355] on select "5 10 50 100 500" at bounding box center [777, 350] width 37 height 19
select select "100"
click at [759, 341] on select "5 10 50 100 500" at bounding box center [777, 350] width 37 height 19
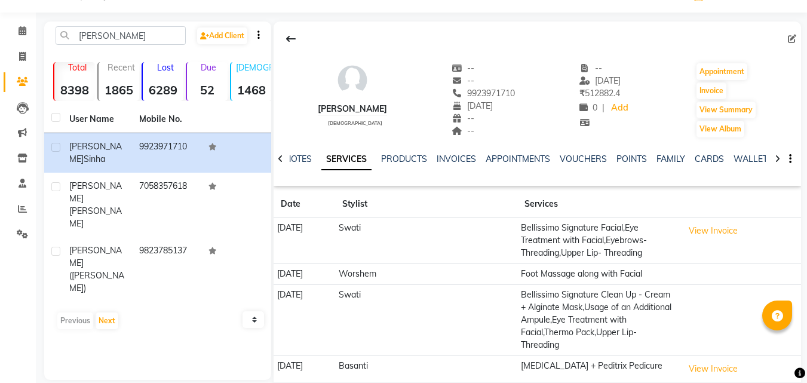
scroll to position [0, 0]
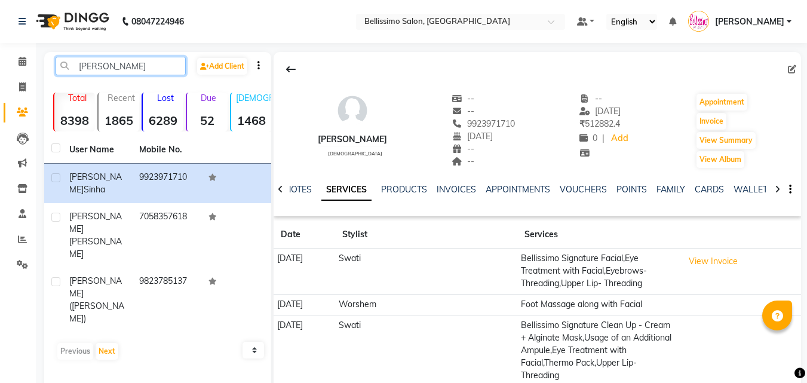
drag, startPoint x: 128, startPoint y: 74, endPoint x: 0, endPoint y: 107, distance: 132.5
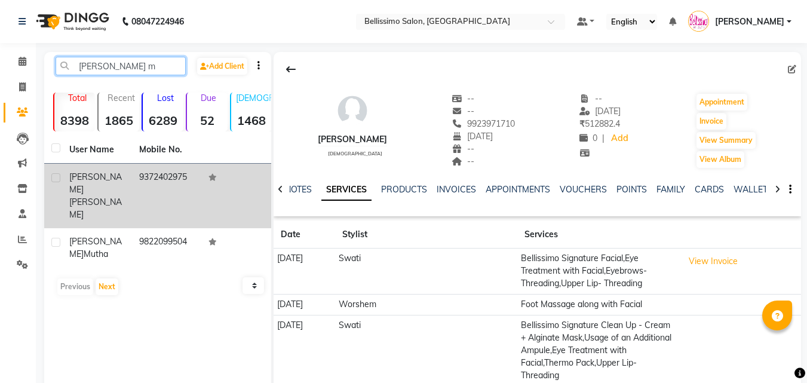
type input "dipti m"
click at [118, 191] on div "Dipti Maheshwari" at bounding box center [97, 196] width 56 height 50
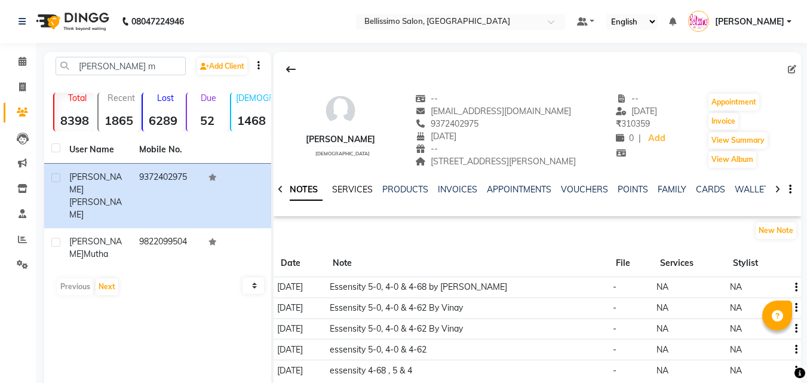
click at [352, 192] on link "SERVICES" at bounding box center [352, 189] width 41 height 11
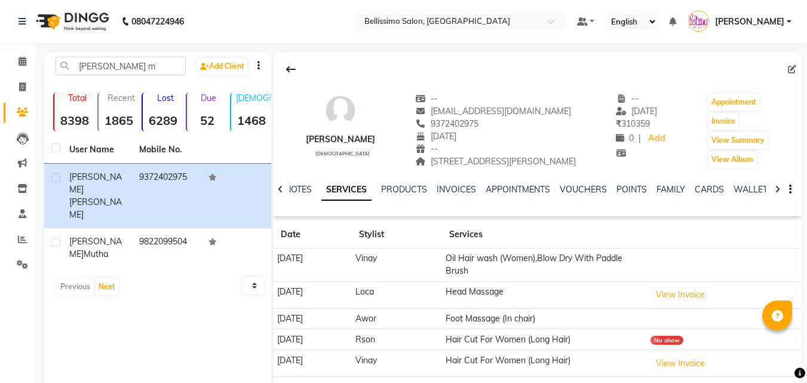
scroll to position [45, 0]
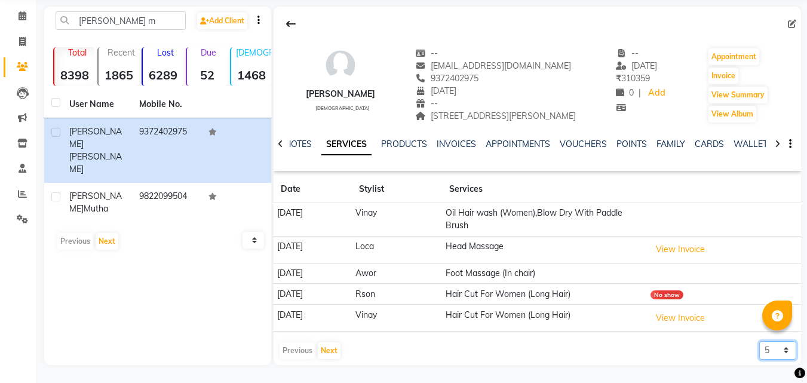
click at [767, 354] on select "5 10 50 100 500" at bounding box center [777, 350] width 37 height 19
select select "100"
click at [759, 341] on select "5 10 50 100 500" at bounding box center [777, 350] width 37 height 19
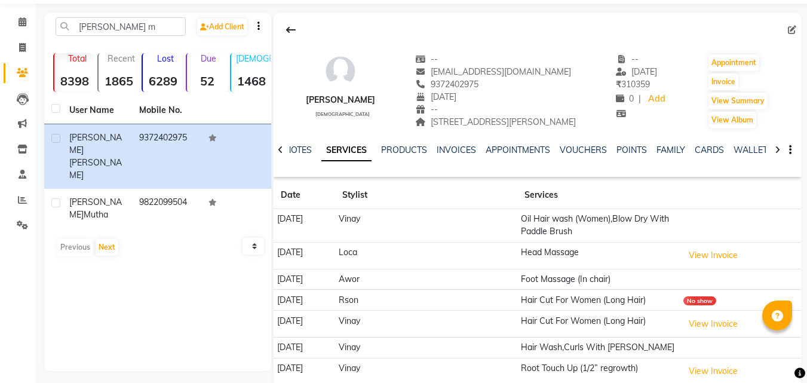
scroll to position [0, 0]
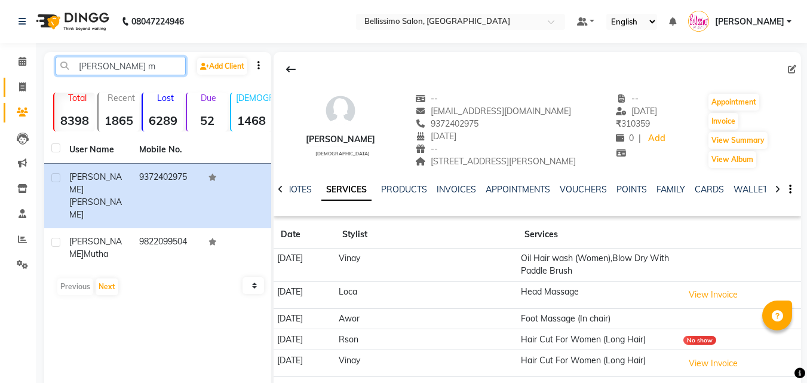
drag, startPoint x: 119, startPoint y: 60, endPoint x: 5, endPoint y: 90, distance: 117.3
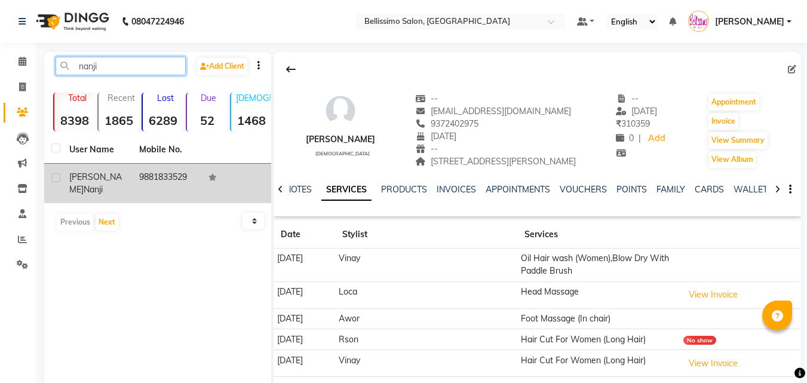
type input "nanji"
click at [107, 165] on td "Rukshana Nanji" at bounding box center [97, 183] width 70 height 39
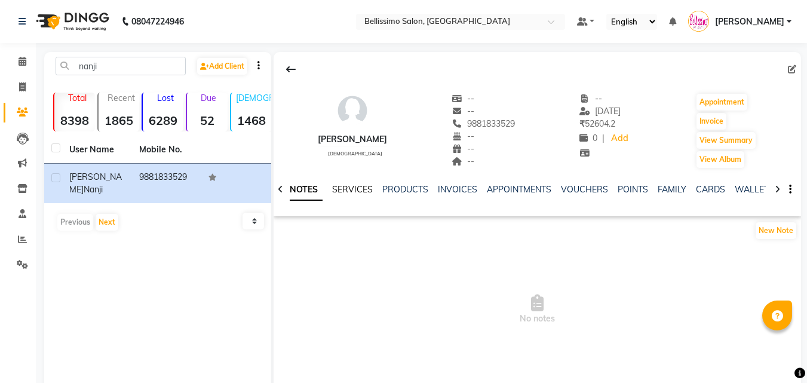
click at [353, 187] on link "SERVICES" at bounding box center [352, 189] width 41 height 11
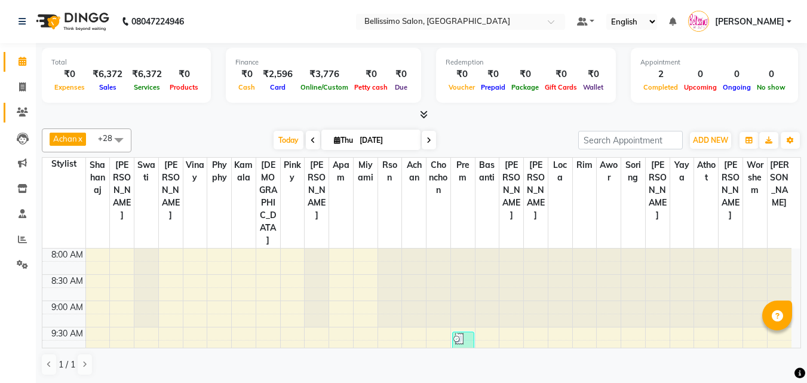
click at [21, 111] on icon at bounding box center [22, 111] width 11 height 9
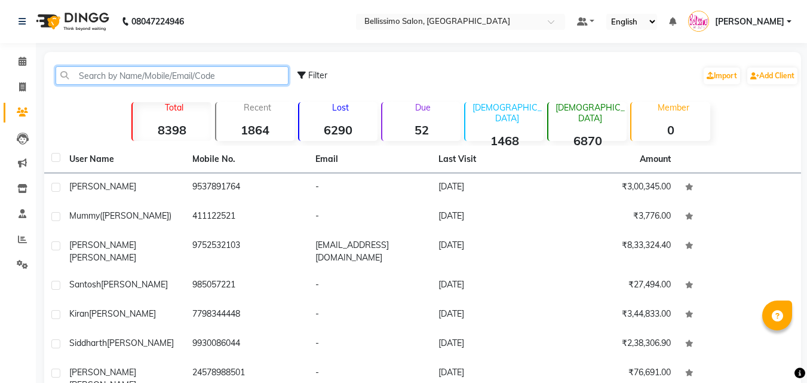
click at [183, 72] on input "text" at bounding box center [172, 75] width 233 height 19
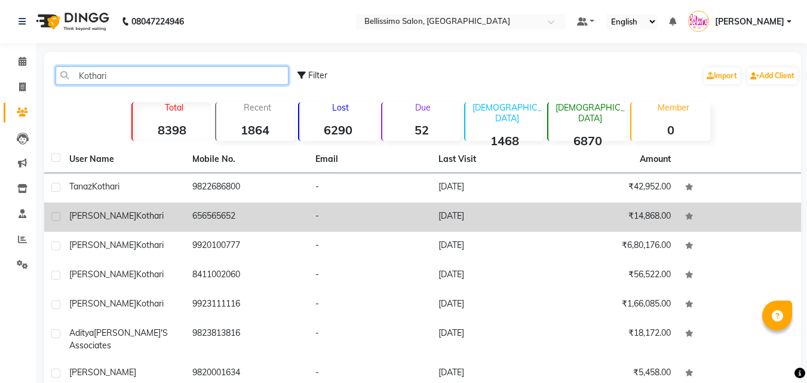
type input "Kothari"
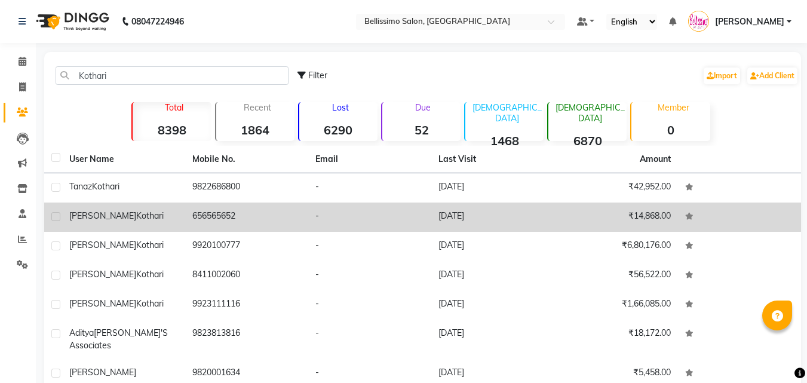
click at [134, 210] on div "Sapna Kothari" at bounding box center [123, 216] width 109 height 13
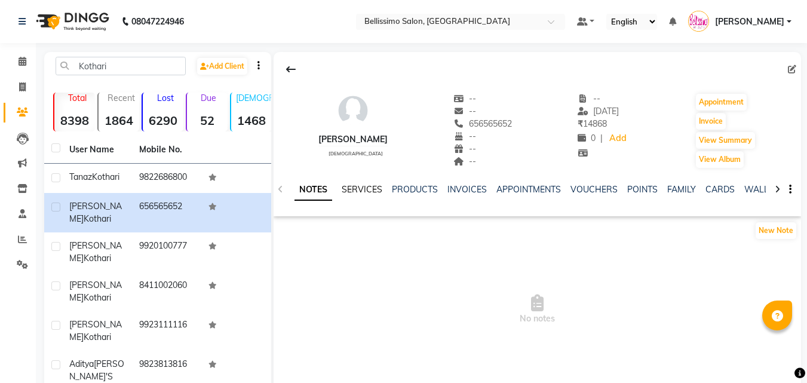
click at [361, 186] on link "SERVICES" at bounding box center [362, 189] width 41 height 11
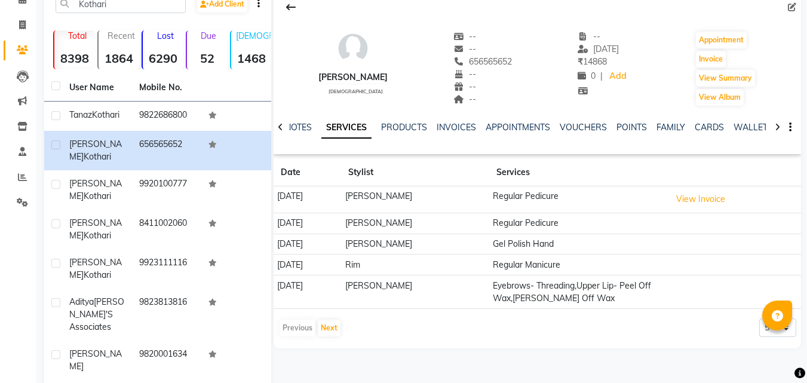
scroll to position [119, 0]
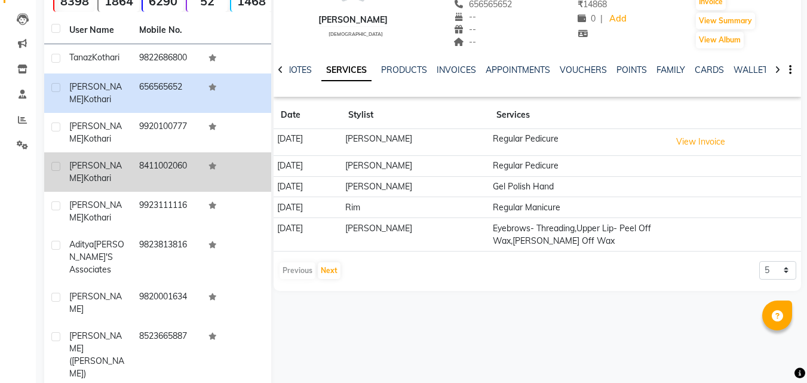
click at [98, 176] on span "Sanjana" at bounding box center [95, 171] width 53 height 23
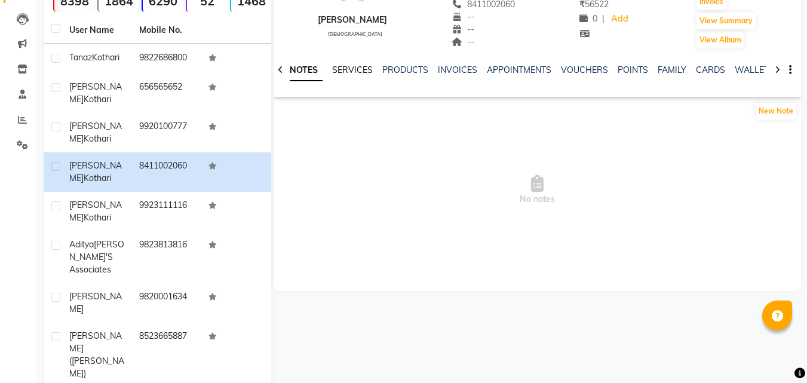
click at [348, 73] on link "SERVICES" at bounding box center [352, 69] width 41 height 11
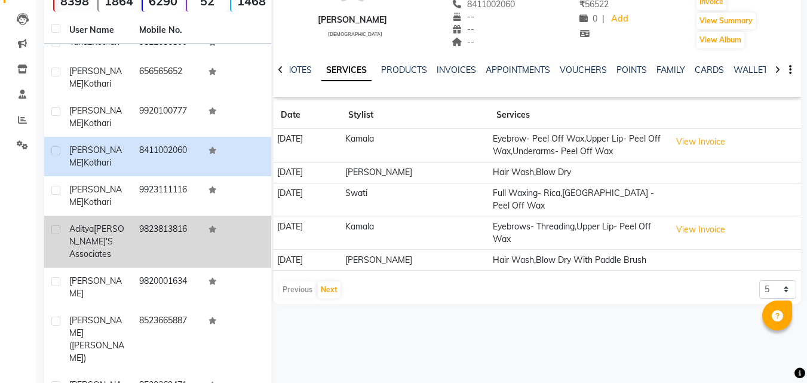
scroll to position [29, 0]
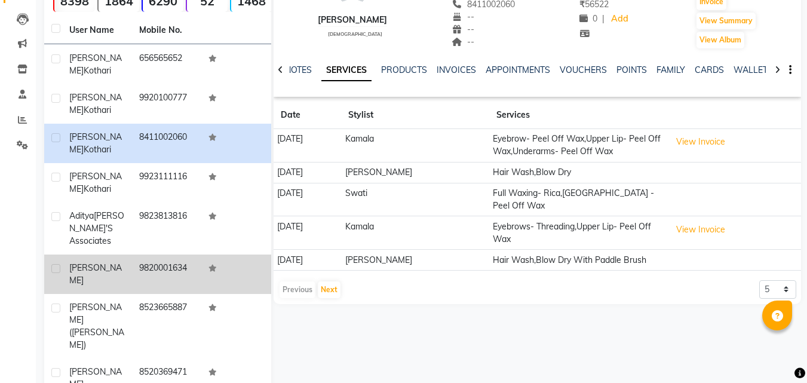
click at [99, 285] on td "Dia Kothari" at bounding box center [97, 273] width 70 height 39
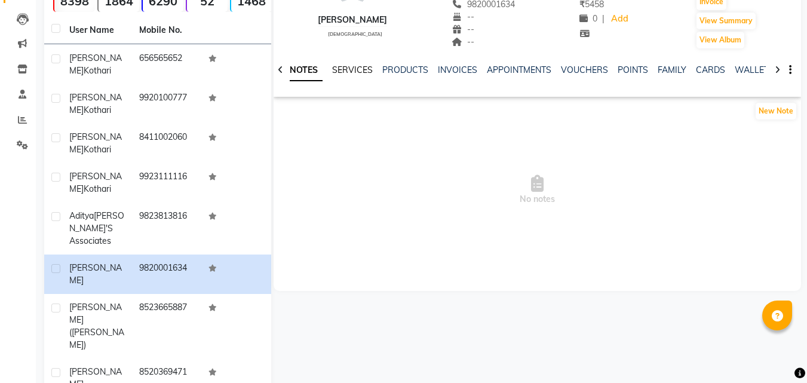
click at [356, 74] on link "SERVICES" at bounding box center [352, 69] width 41 height 11
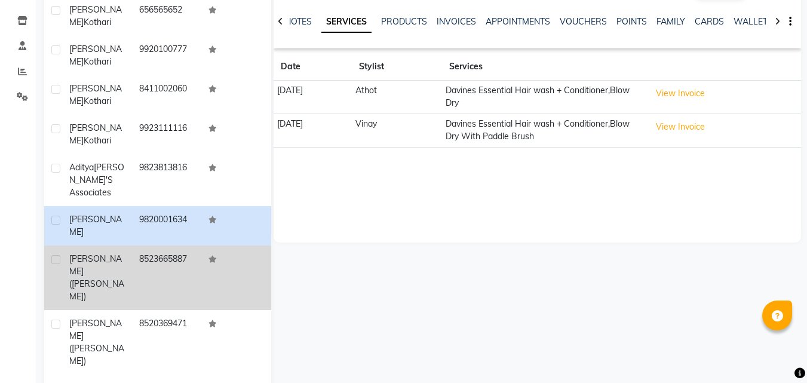
scroll to position [215, 0]
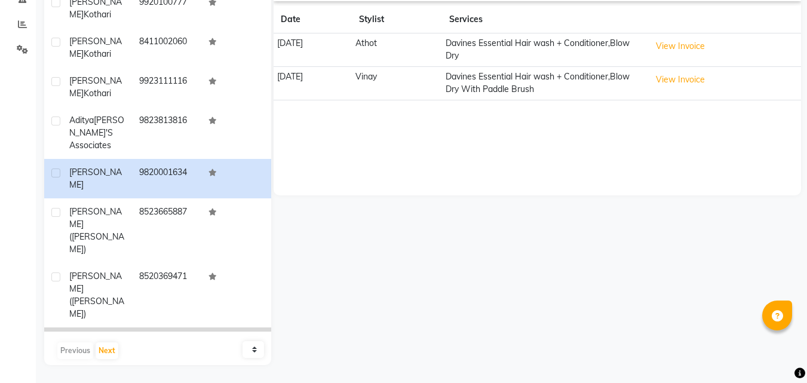
click at [96, 327] on td "Neha Kothari" at bounding box center [97, 341] width 70 height 29
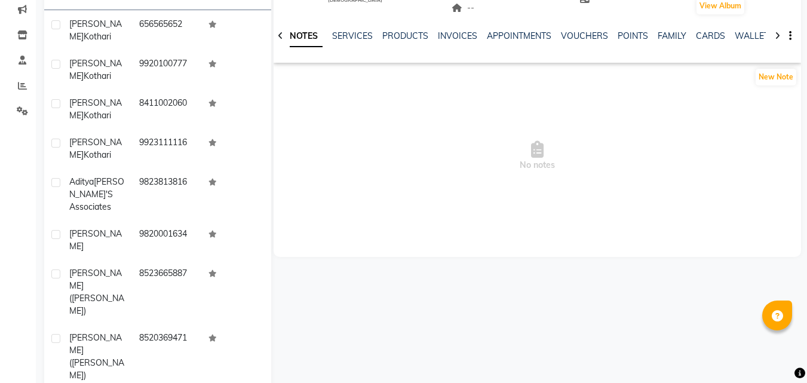
scroll to position [96, 0]
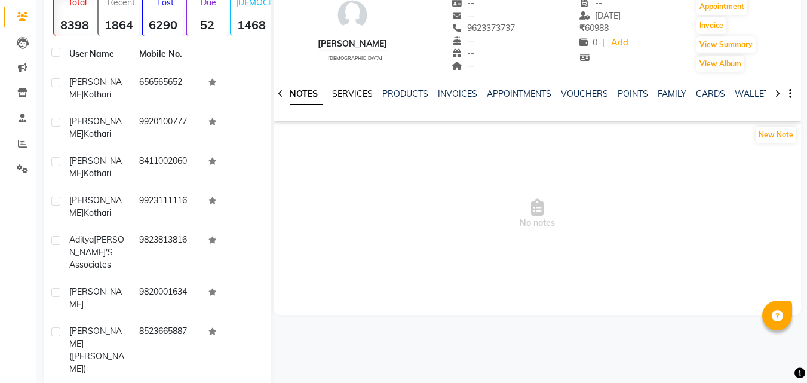
click at [348, 91] on link "SERVICES" at bounding box center [352, 93] width 41 height 11
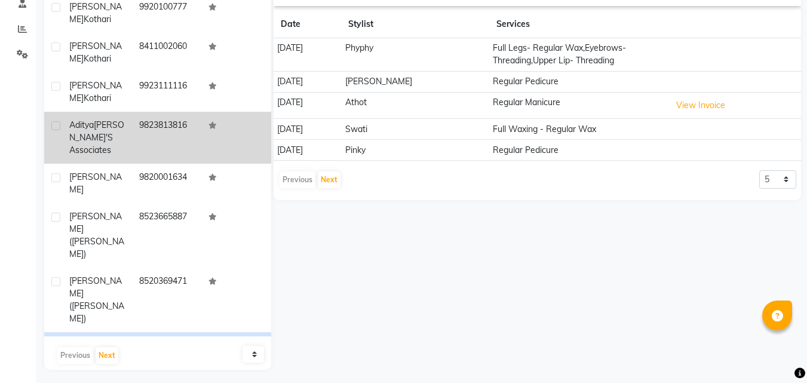
scroll to position [215, 0]
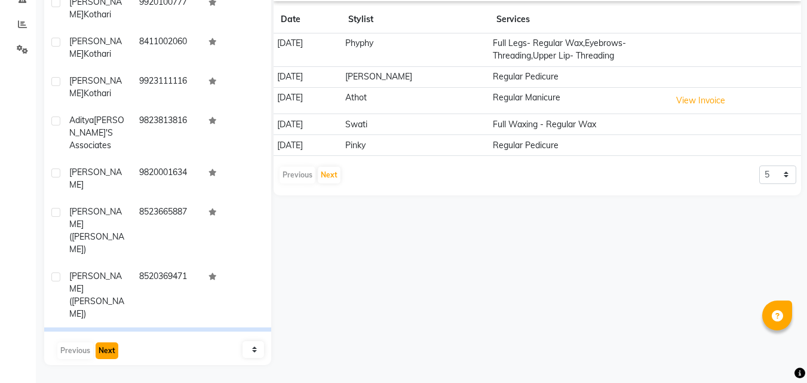
click at [103, 348] on button "Next" at bounding box center [107, 350] width 23 height 17
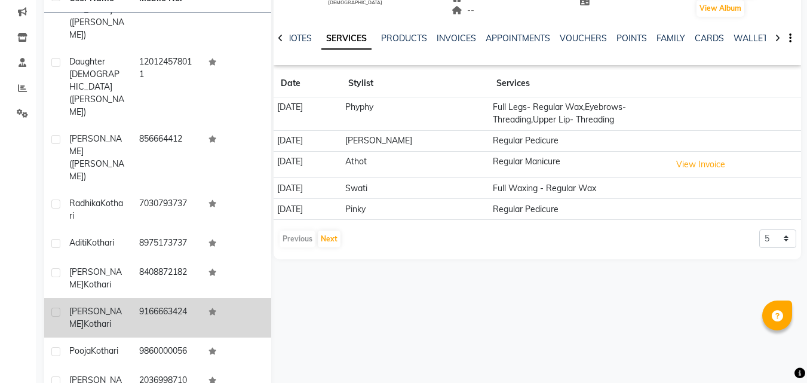
scroll to position [155, 0]
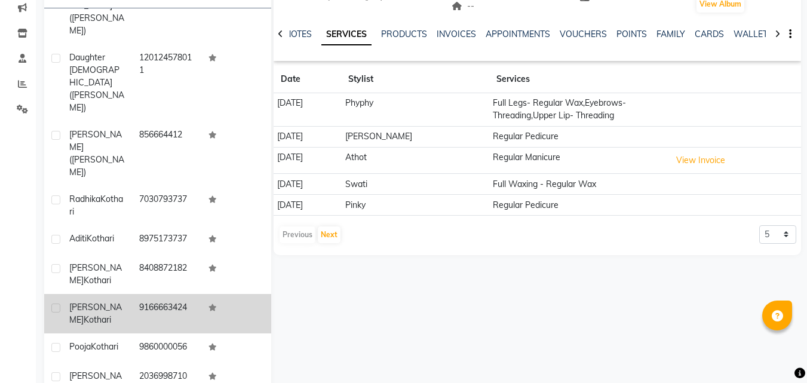
click at [126, 294] on td "Niharika Kothari" at bounding box center [97, 313] width 70 height 39
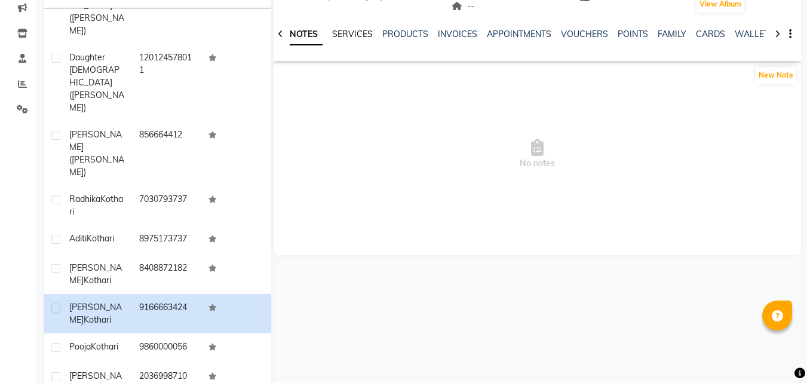
click at [356, 36] on link "SERVICES" at bounding box center [352, 34] width 41 height 11
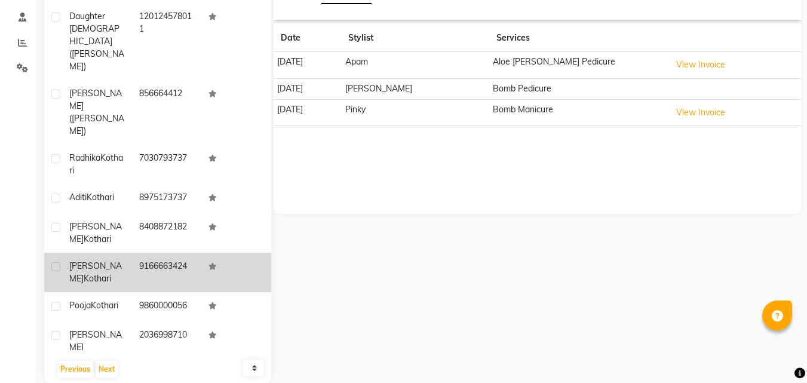
scroll to position [215, 0]
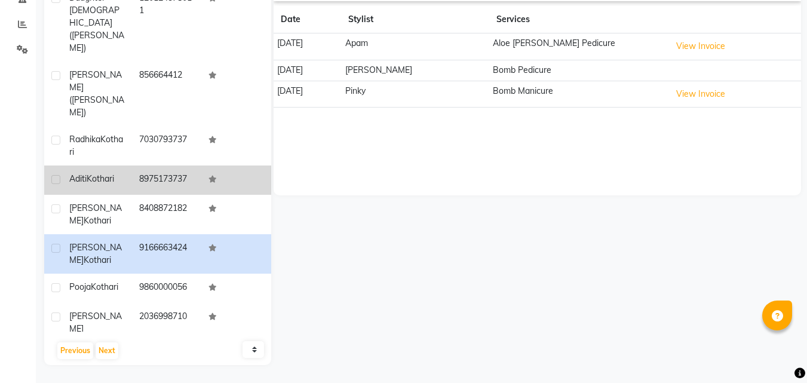
click at [106, 173] on span "Kothari" at bounding box center [100, 178] width 27 height 11
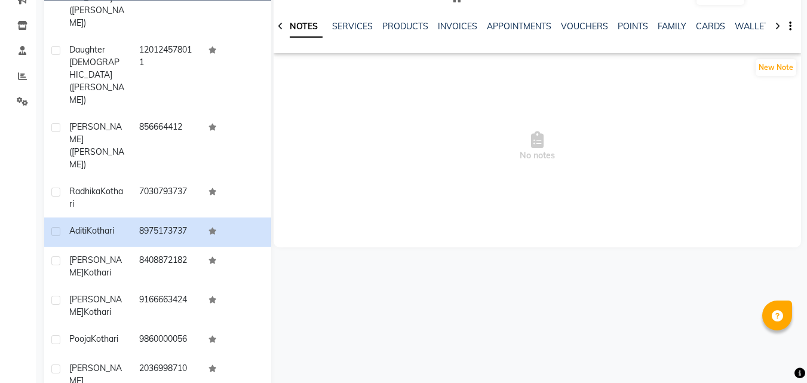
scroll to position [96, 0]
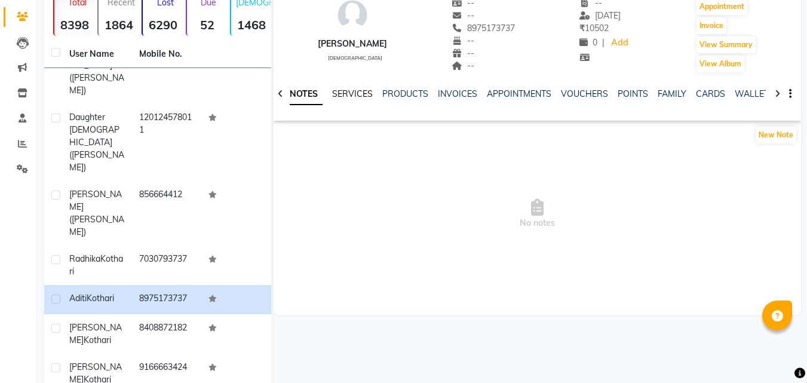
click at [342, 95] on link "SERVICES" at bounding box center [352, 93] width 41 height 11
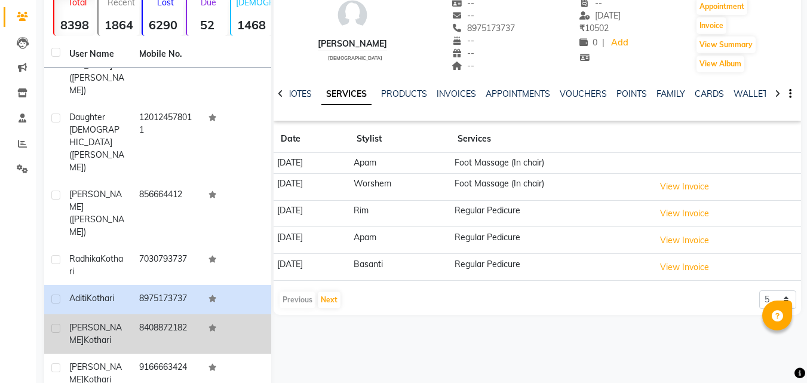
click at [106, 321] on div "Kusum Kothari" at bounding box center [97, 333] width 56 height 25
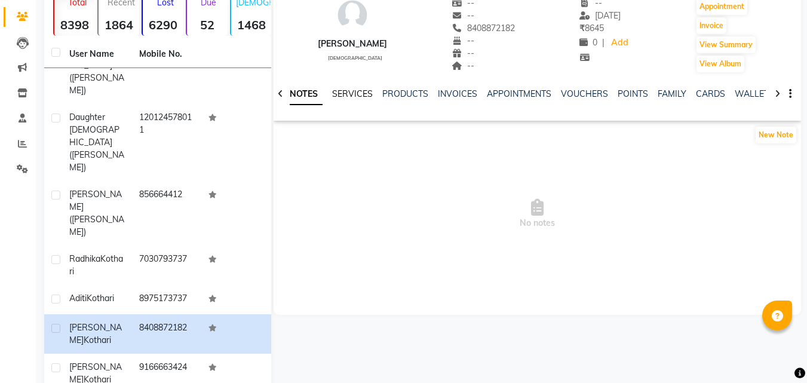
click at [348, 96] on link "SERVICES" at bounding box center [352, 93] width 41 height 11
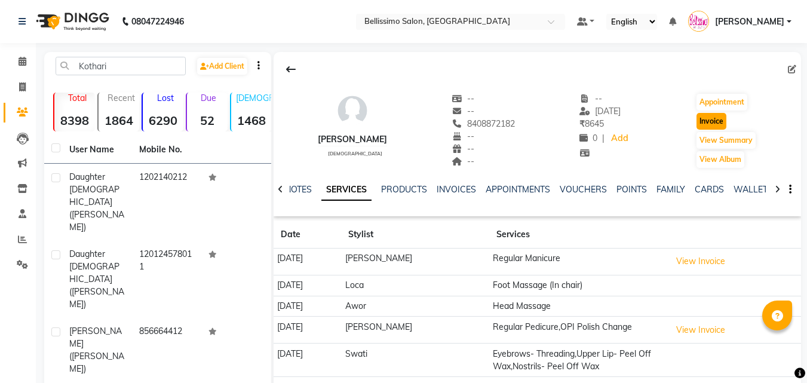
click at [714, 121] on button "Invoice" at bounding box center [711, 121] width 30 height 17
select select "155"
select select "service"
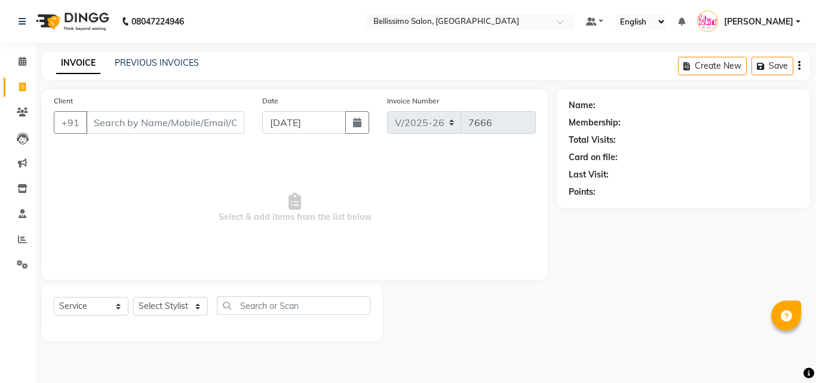
type input "8408872182"
select select "1: Object"
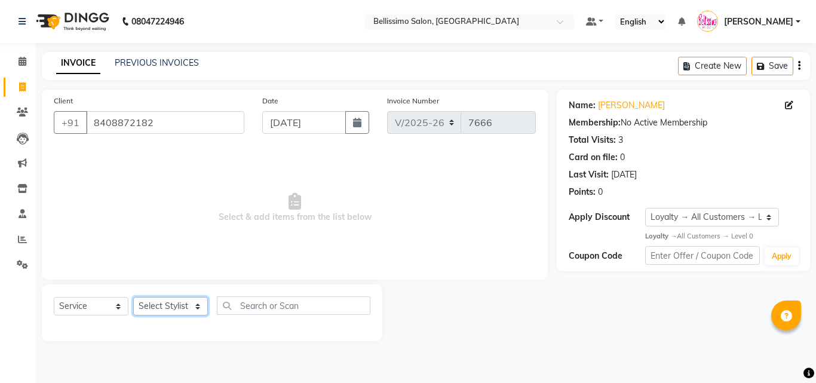
click at [187, 299] on select "Select Stylist [PERSON_NAME] [PERSON_NAME] [PERSON_NAME] [PERSON_NAME] Aso Atha…" at bounding box center [170, 306] width 75 height 19
select select "27456"
click at [133, 297] on select "Select Stylist [PERSON_NAME] [PERSON_NAME] [PERSON_NAME] [PERSON_NAME] Aso Atha…" at bounding box center [170, 306] width 75 height 19
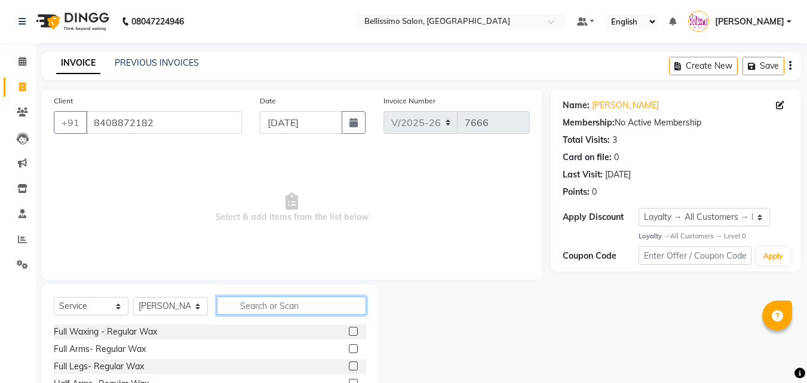
click at [312, 301] on input "text" at bounding box center [291, 305] width 149 height 19
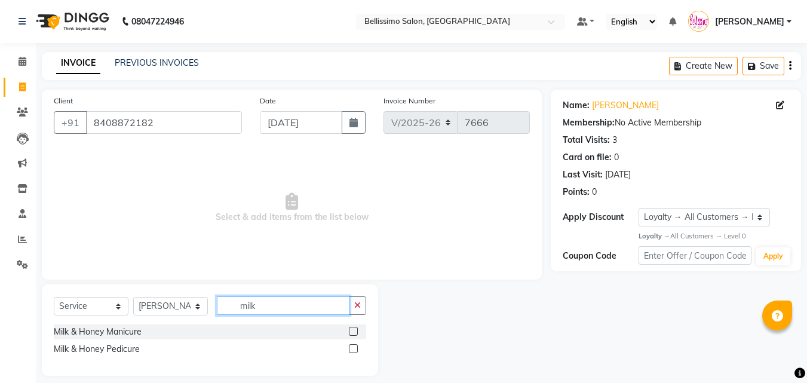
type input "milk"
click at [351, 348] on label at bounding box center [353, 348] width 9 height 9
click at [351, 348] on input "checkbox" at bounding box center [353, 349] width 8 height 8
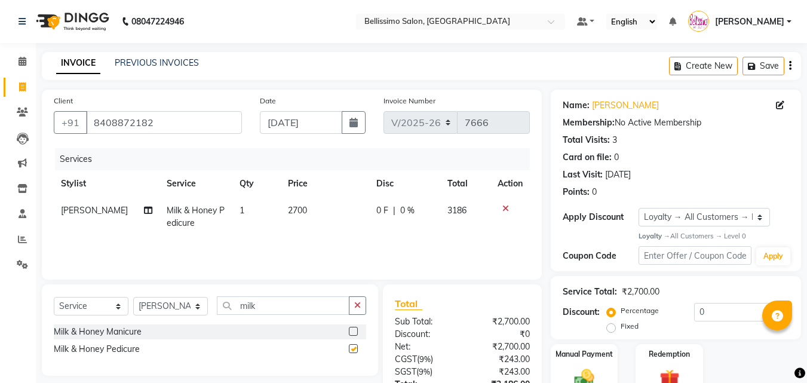
checkbox input "false"
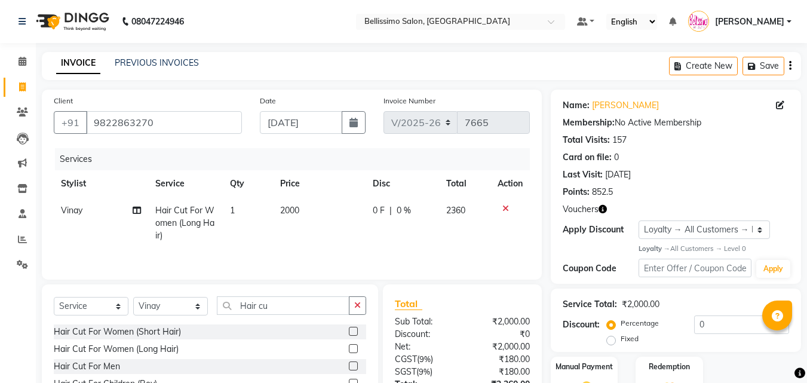
select select "155"
select select "service"
select select "4521"
select select "1: Object"
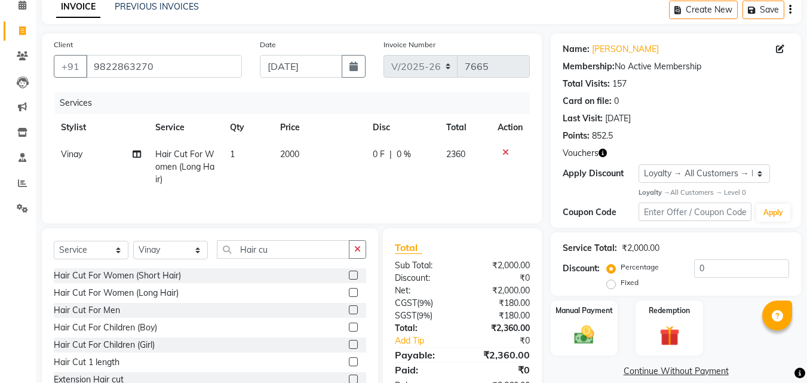
scroll to position [96, 0]
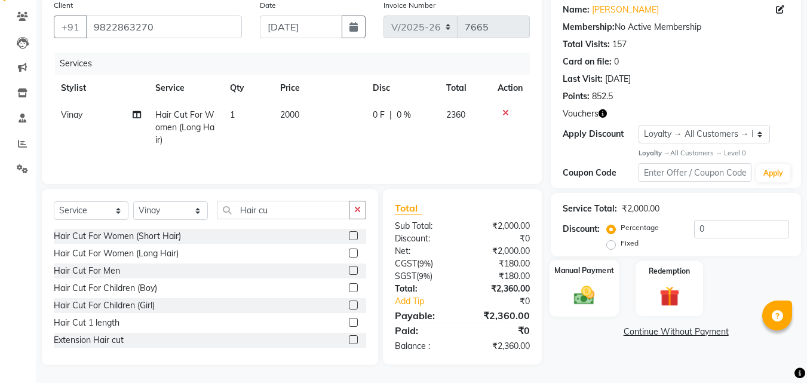
click at [568, 287] on img at bounding box center [583, 296] width 33 height 24
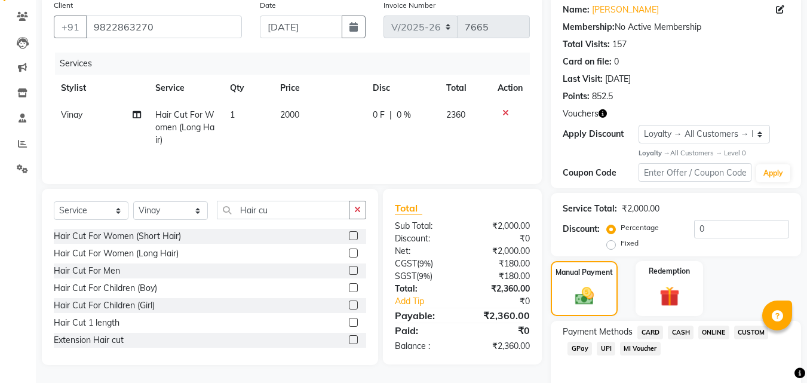
click at [648, 333] on span "CARD" at bounding box center [650, 332] width 26 height 14
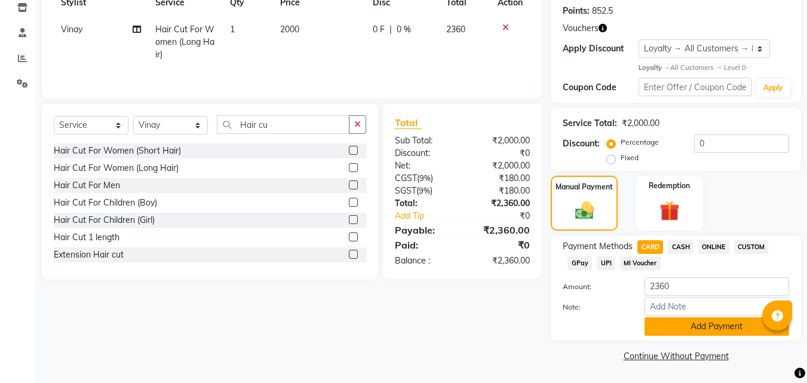
click at [674, 330] on button "Add Payment" at bounding box center [716, 326] width 144 height 19
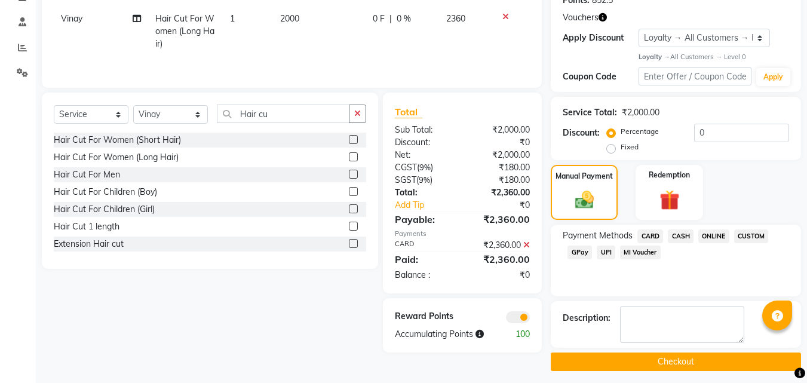
scroll to position [198, 0]
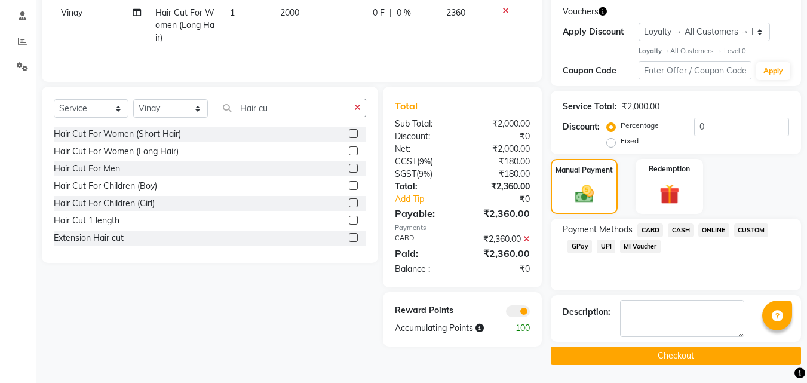
click at [662, 364] on button "Checkout" at bounding box center [676, 355] width 250 height 19
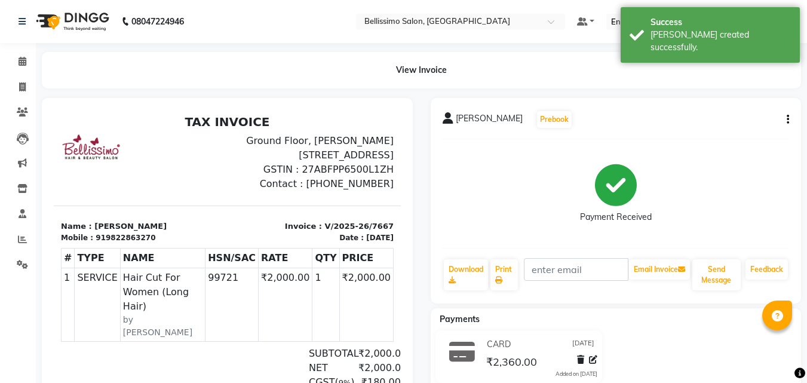
click at [481, 124] on span "Mita Chadha" at bounding box center [489, 120] width 67 height 17
copy div "Mita Chadha Prebook"
click at [505, 276] on link "Print" at bounding box center [503, 274] width 27 height 31
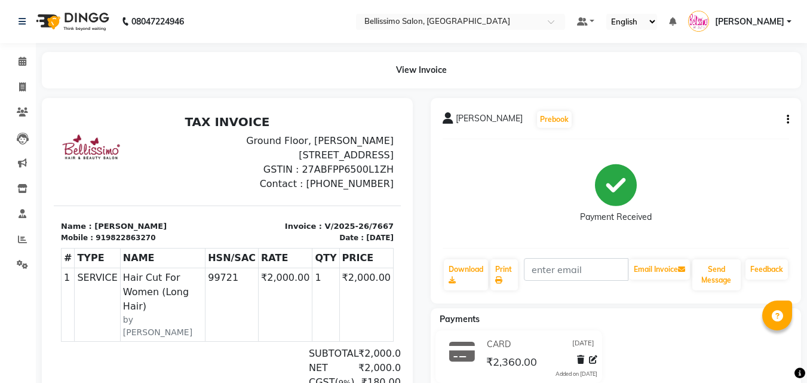
click at [485, 208] on div "Payment Received" at bounding box center [615, 194] width 347 height 90
click at [26, 90] on span at bounding box center [22, 88] width 21 height 14
select select "service"
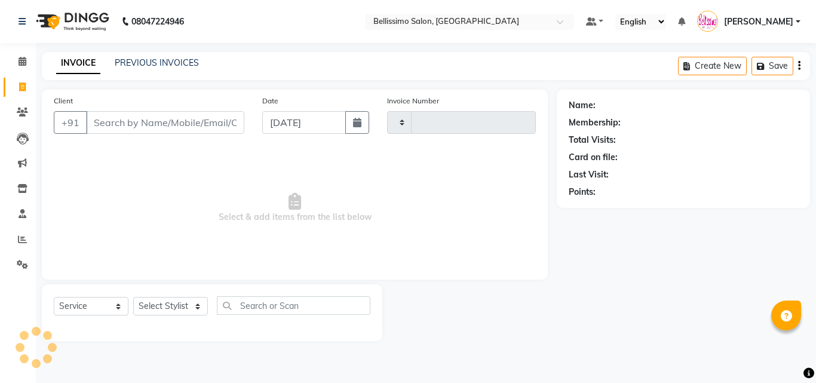
type input "7668"
select select "155"
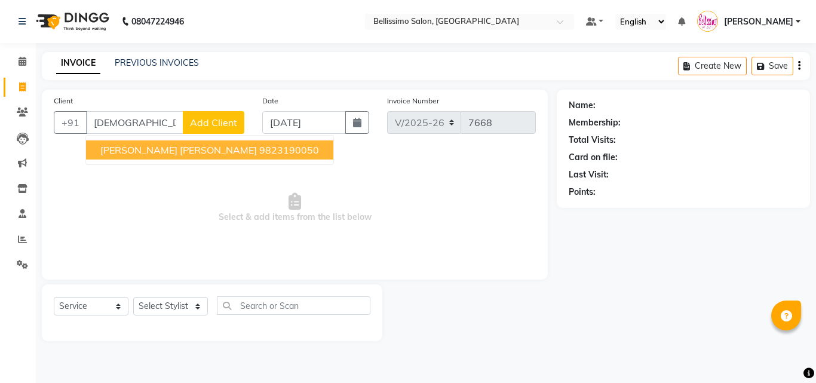
click at [152, 150] on span "Surama Nikhil Shah" at bounding box center [178, 150] width 156 height 12
type input "9823190050"
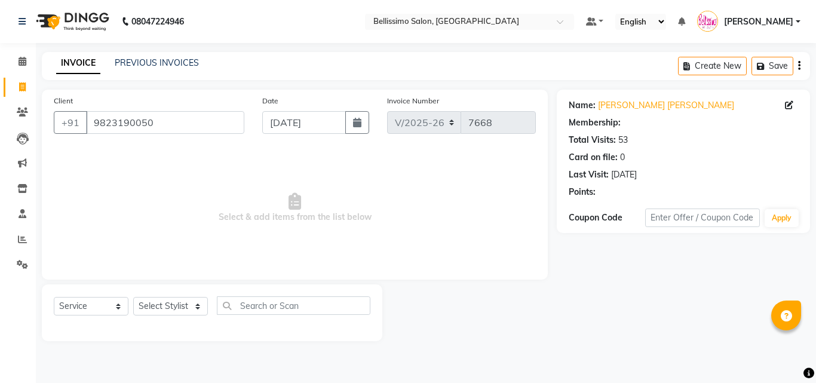
select select "1: Object"
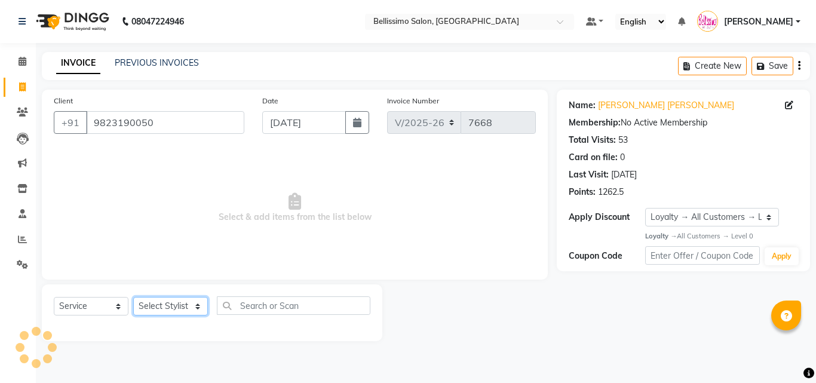
click at [167, 307] on select "Select Stylist [PERSON_NAME] [PERSON_NAME] [PERSON_NAME] [PERSON_NAME] Aso Atha…" at bounding box center [170, 306] width 75 height 19
select select "4530"
click at [133, 297] on select "Select Stylist [PERSON_NAME] [PERSON_NAME] [PERSON_NAME] [PERSON_NAME] Aso Atha…" at bounding box center [170, 306] width 75 height 19
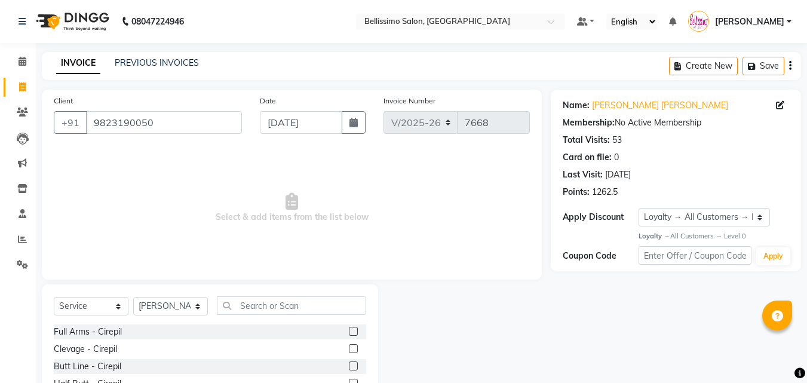
click at [291, 316] on div "Select Service Product Membership Package Voucher Prepaid Gift Card Select Styl…" at bounding box center [210, 310] width 312 height 28
click at [290, 313] on input "text" at bounding box center [291, 305] width 149 height 19
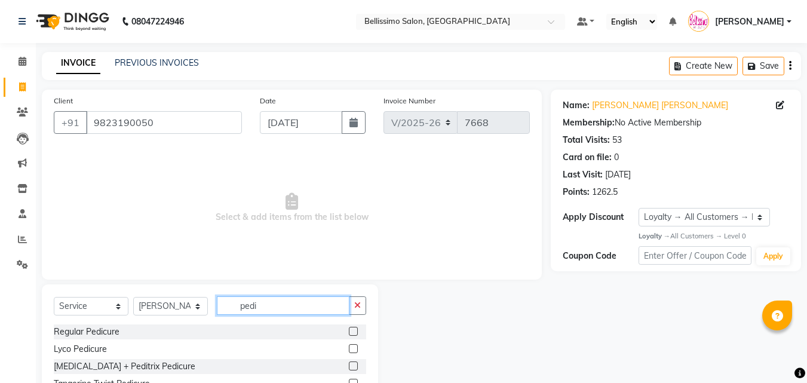
type input "pedi"
click at [349, 330] on label at bounding box center [353, 331] width 9 height 9
click at [349, 330] on input "checkbox" at bounding box center [353, 332] width 8 height 8
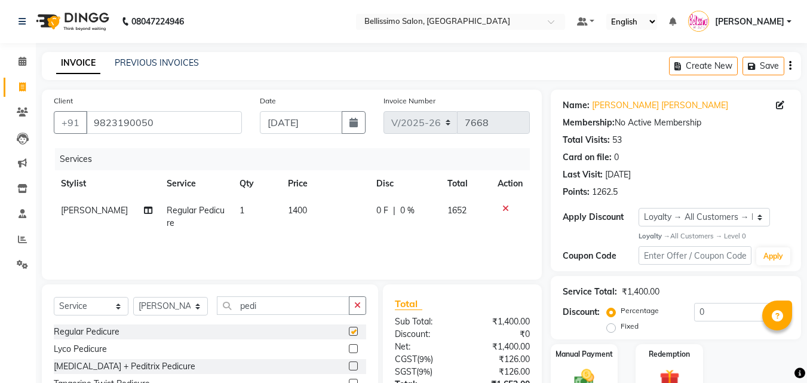
checkbox input "false"
click at [175, 304] on select "Select Stylist [PERSON_NAME] [PERSON_NAME] [PERSON_NAME] [PERSON_NAME] Aso Atha…" at bounding box center [170, 306] width 75 height 19
select select "8328"
click at [133, 297] on select "Select Stylist [PERSON_NAME] [PERSON_NAME] [PERSON_NAME] [PERSON_NAME] Aso Atha…" at bounding box center [170, 306] width 75 height 19
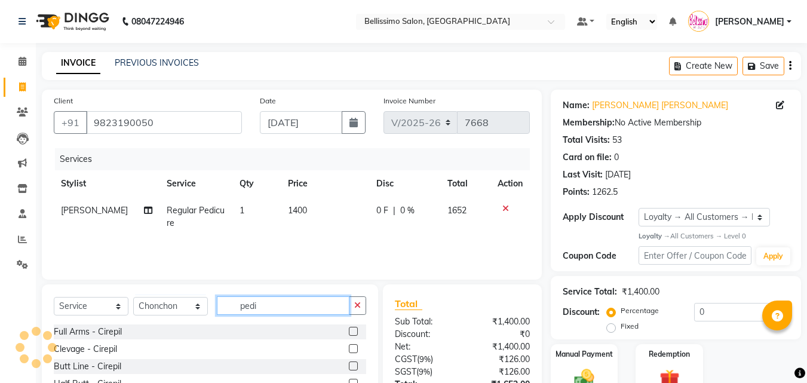
drag, startPoint x: 269, startPoint y: 309, endPoint x: 56, endPoint y: 312, distance: 213.2
click at [144, 303] on div "Select Service Product Membership Package Voucher Prepaid Gift Card Select Styl…" at bounding box center [210, 310] width 312 height 28
type input "mani"
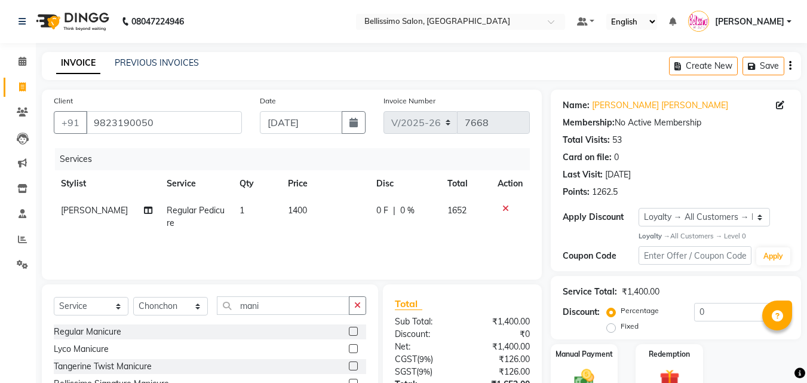
click at [349, 329] on label at bounding box center [353, 331] width 9 height 9
click at [349, 329] on input "checkbox" at bounding box center [353, 332] width 8 height 8
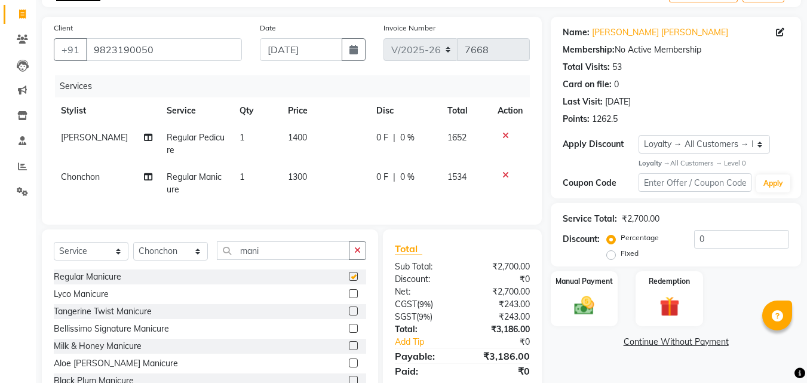
checkbox input "false"
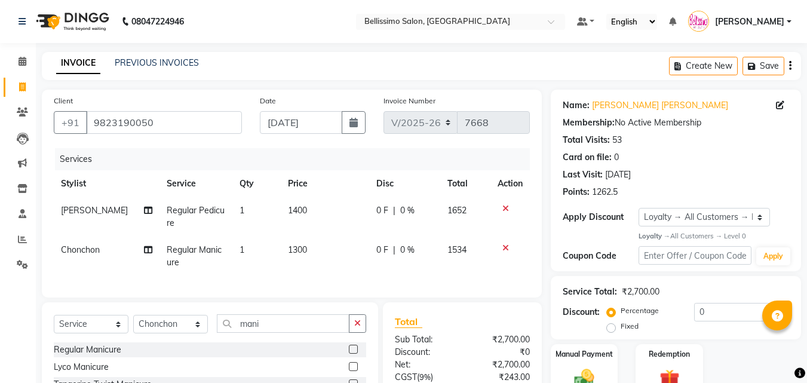
click at [297, 252] on span "1300" at bounding box center [297, 249] width 19 height 11
select select "8328"
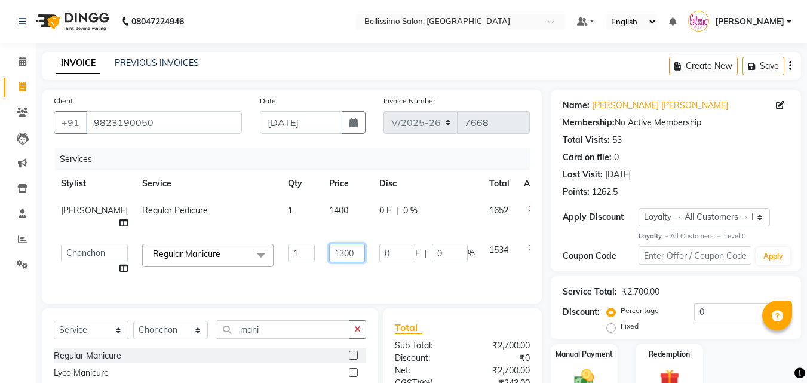
click at [329, 254] on input "1300" at bounding box center [347, 253] width 36 height 19
type input "2100"
click at [27, 299] on div "Calendar Invoice Clients Leads Marketing Inventory Staff Reports Settings Compl…" at bounding box center [80, 259] width 161 height 450
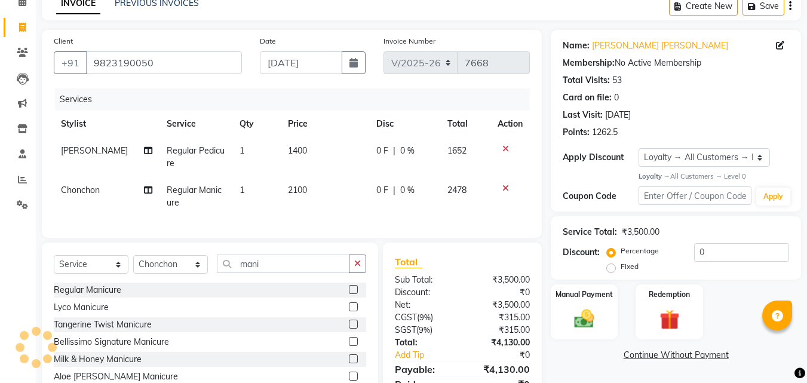
scroll to position [122, 0]
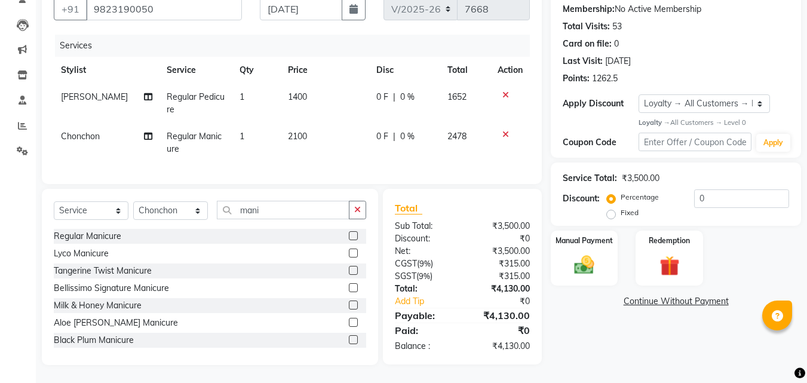
click at [296, 123] on td "2100" at bounding box center [325, 142] width 88 height 39
select select "8328"
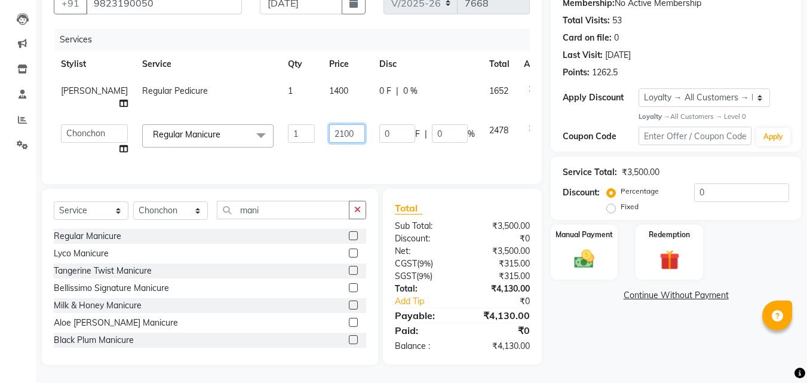
drag, startPoint x: 315, startPoint y: 133, endPoint x: 315, endPoint y: 164, distance: 31.1
click at [329, 133] on input "2100" at bounding box center [347, 133] width 36 height 19
type input "1300"
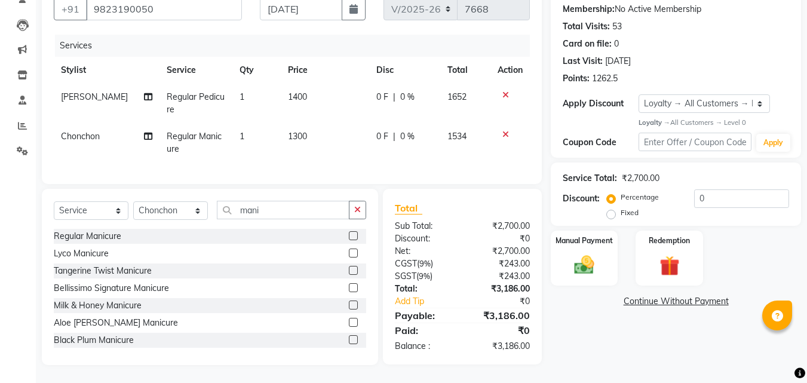
click at [610, 340] on div "Name: Surama Nikhil Shah Membership: No Active Membership Total Visits: 53 Card…" at bounding box center [680, 170] width 259 height 389
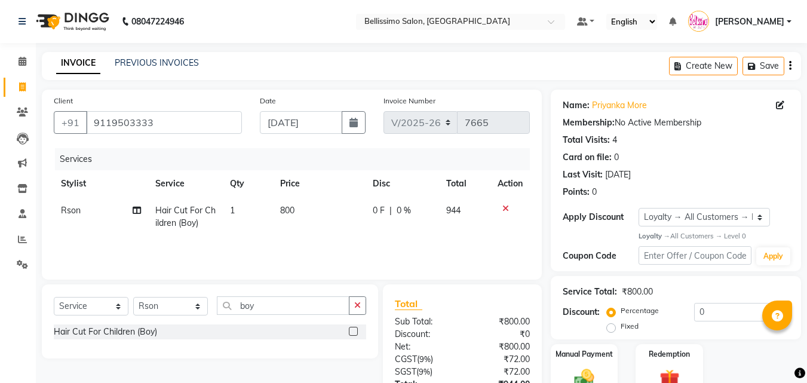
select select "155"
select select "service"
select select "4534"
select select "1: Object"
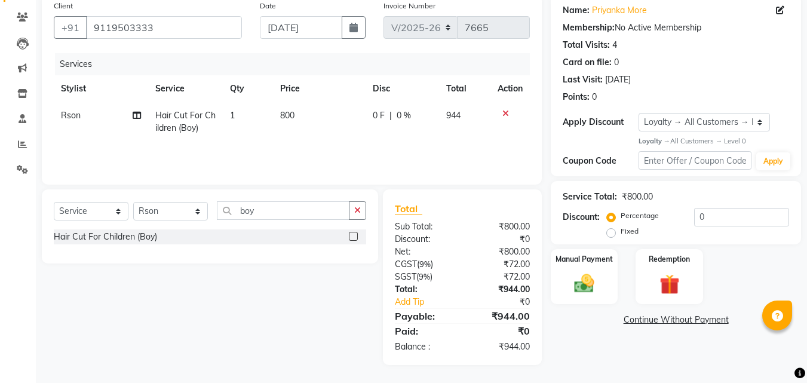
click at [284, 110] on span "800" at bounding box center [287, 115] width 14 height 11
select select "4534"
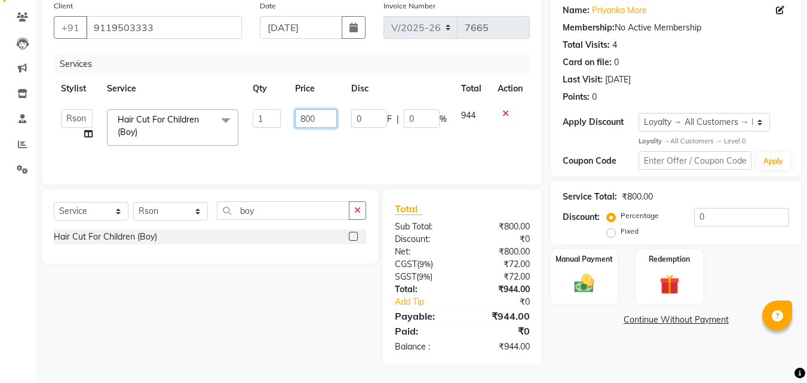
drag, startPoint x: 305, startPoint y: 118, endPoint x: 337, endPoint y: 195, distance: 83.7
click at [305, 121] on input "800" at bounding box center [315, 118] width 41 height 19
type input "500"
click at [600, 360] on div "Name: Priyanka More Membership: No Active Membership Total Visits: 4 Card on fi…" at bounding box center [680, 180] width 259 height 370
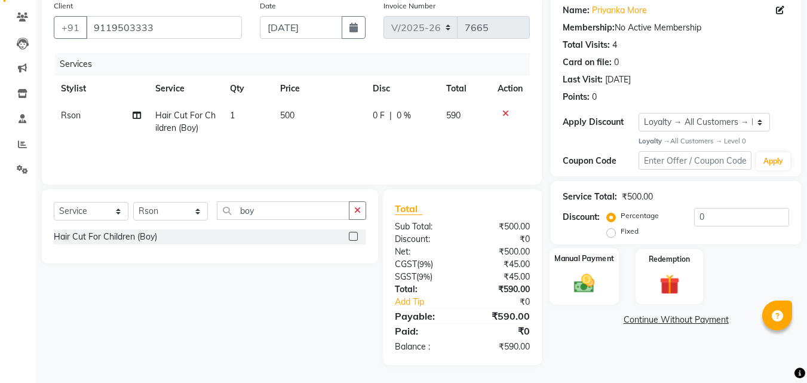
click at [585, 285] on img at bounding box center [583, 284] width 33 height 24
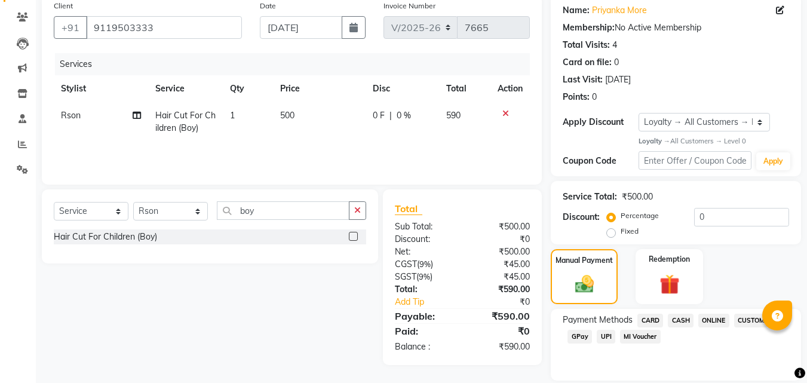
scroll to position [135, 0]
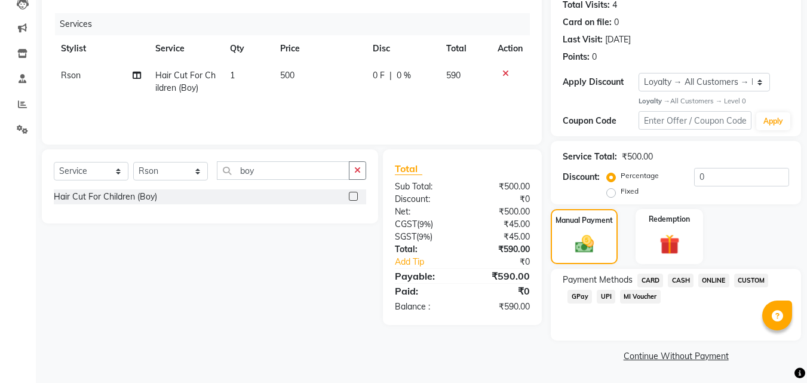
click at [652, 282] on span "CARD" at bounding box center [650, 280] width 26 height 14
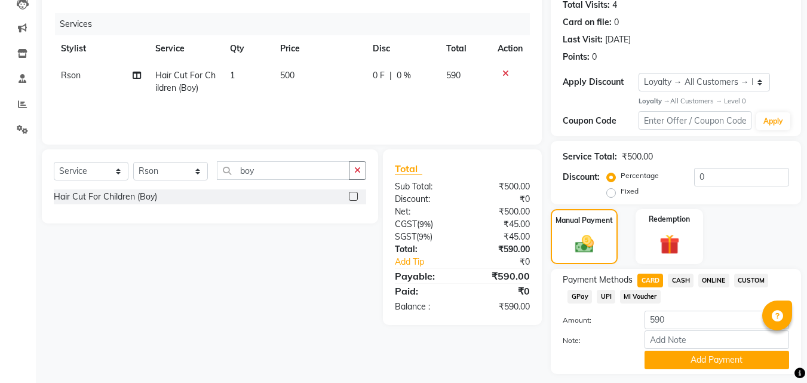
scroll to position [168, 0]
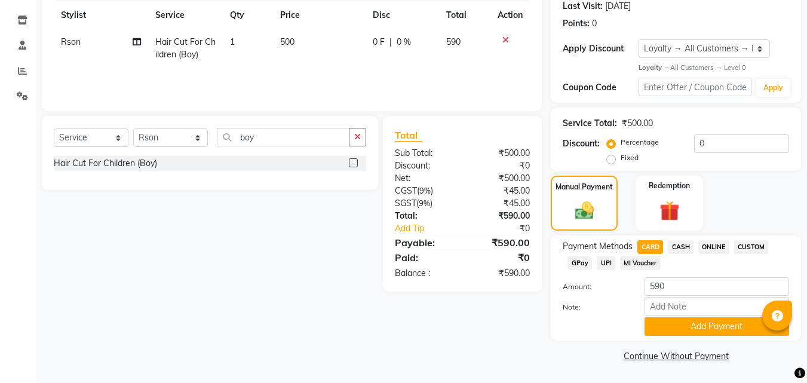
drag, startPoint x: 704, startPoint y: 328, endPoint x: 700, endPoint y: 359, distance: 31.3
click at [704, 327] on button "Add Payment" at bounding box center [716, 326] width 144 height 19
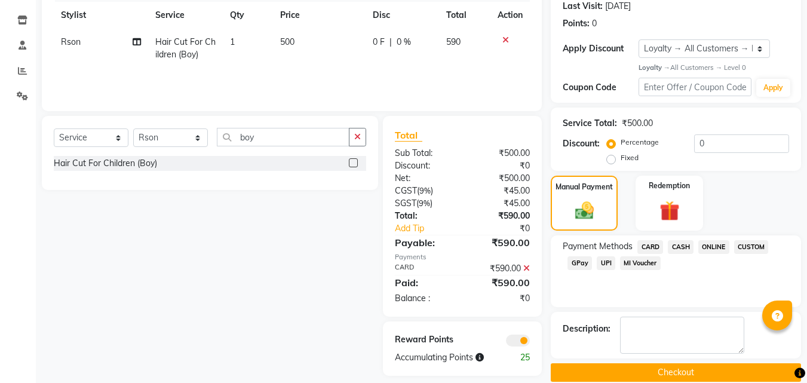
click at [699, 368] on button "Checkout" at bounding box center [676, 372] width 250 height 19
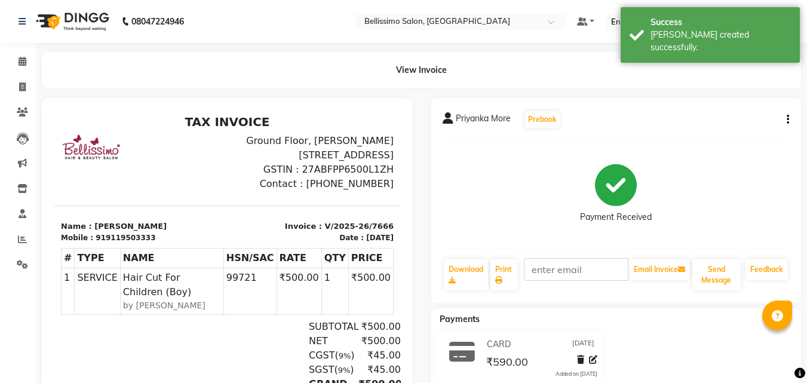
click at [474, 117] on span "Priyanka More" at bounding box center [483, 120] width 55 height 17
click at [472, 116] on span "Priyanka More" at bounding box center [483, 120] width 55 height 17
click at [473, 116] on span "Priyanka More" at bounding box center [483, 120] width 55 height 17
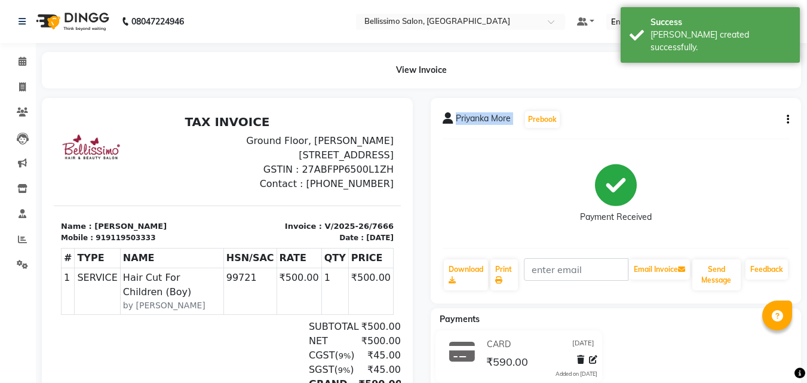
click at [473, 116] on span "Priyanka More" at bounding box center [483, 120] width 55 height 17
copy div "Priyanka More Prebook"
click at [506, 266] on link "Print" at bounding box center [503, 274] width 27 height 31
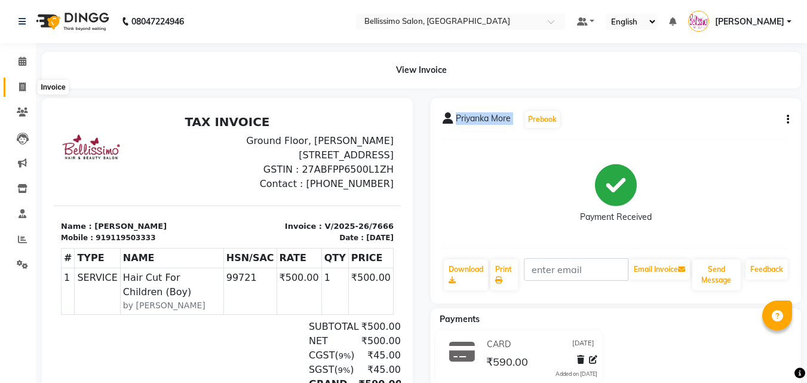
click at [21, 91] on icon at bounding box center [22, 86] width 7 height 9
select select "service"
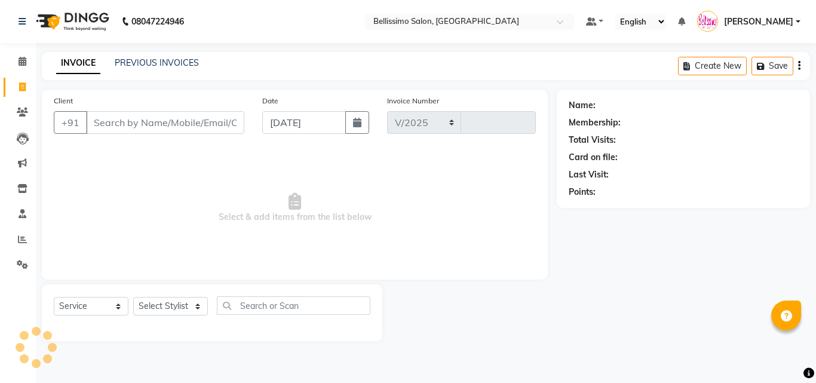
select select "155"
type input "7668"
click at [16, 238] on span at bounding box center [22, 240] width 21 height 14
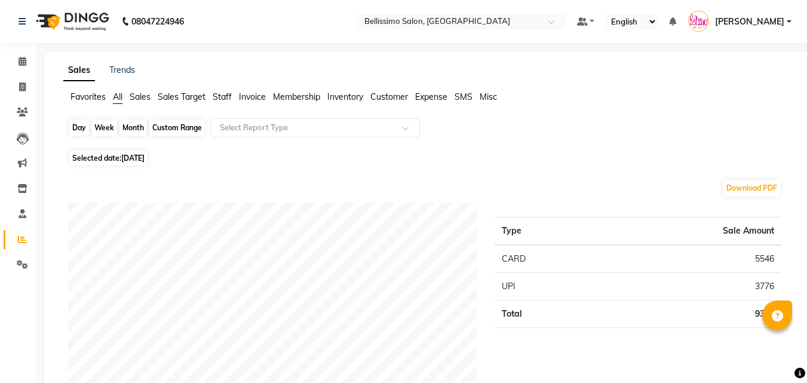
click at [75, 131] on div "Day" at bounding box center [79, 127] width 20 height 17
select select "9"
select select "2025"
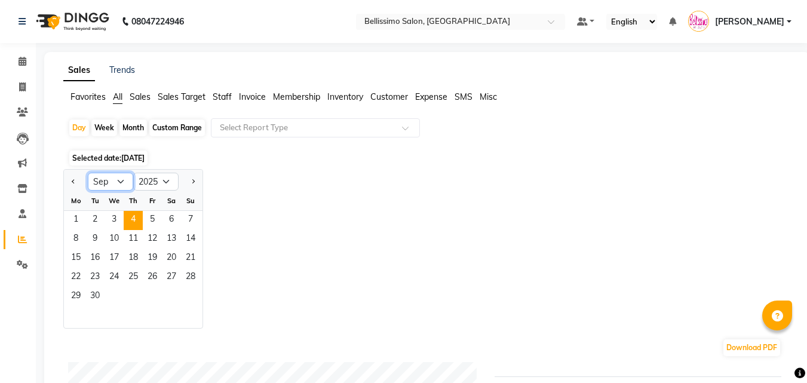
click at [119, 179] on select "Jan Feb Mar Apr May Jun [DATE] Aug Sep Oct Nov Dec" at bounding box center [110, 182] width 45 height 18
select select "7"
click at [88, 173] on select "Jan Feb Mar Apr May Jun [DATE] Aug Sep Oct Nov Dec" at bounding box center [110, 182] width 45 height 18
click at [135, 297] on span "31" at bounding box center [133, 296] width 19 height 19
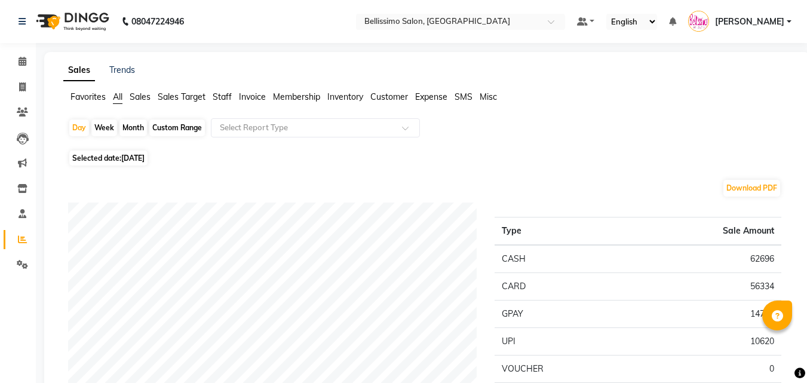
click at [225, 94] on span "Staff" at bounding box center [222, 96] width 19 height 11
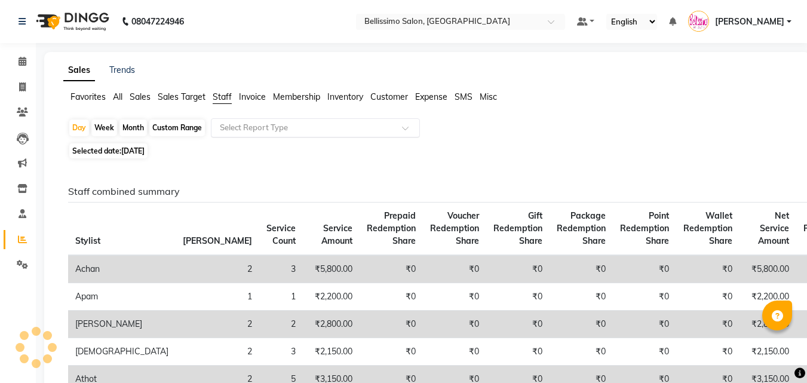
click at [254, 128] on input "text" at bounding box center [303, 128] width 172 height 12
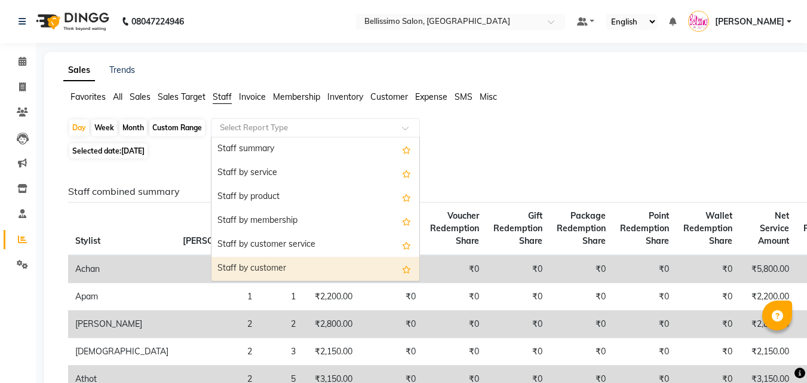
click at [262, 264] on div "Staff by customer" at bounding box center [315, 269] width 208 height 24
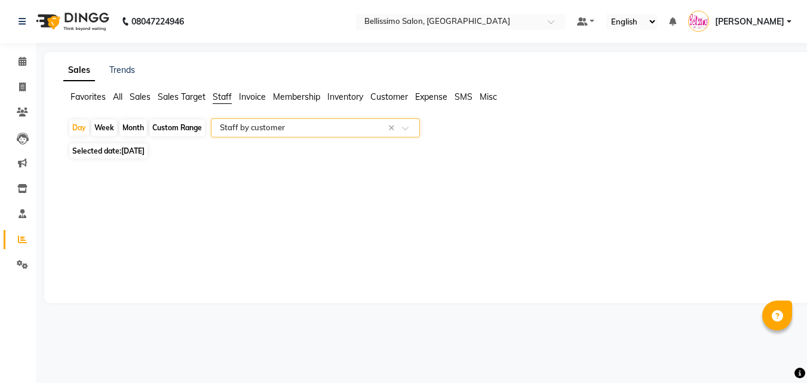
select select "filtered_report"
select select "csv"
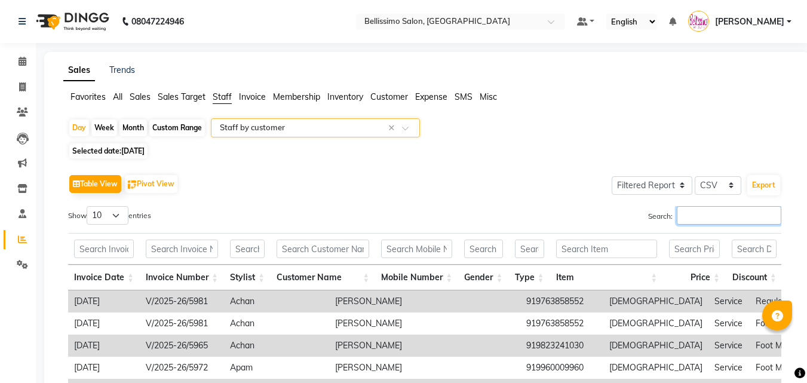
click at [691, 216] on input "Search:" at bounding box center [729, 215] width 104 height 19
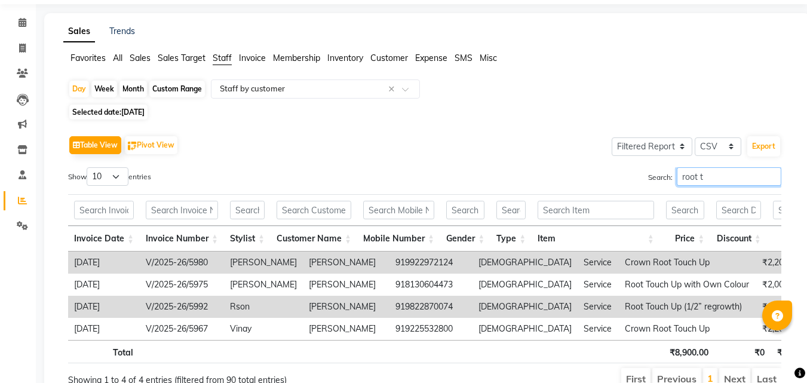
scroll to position [104, 0]
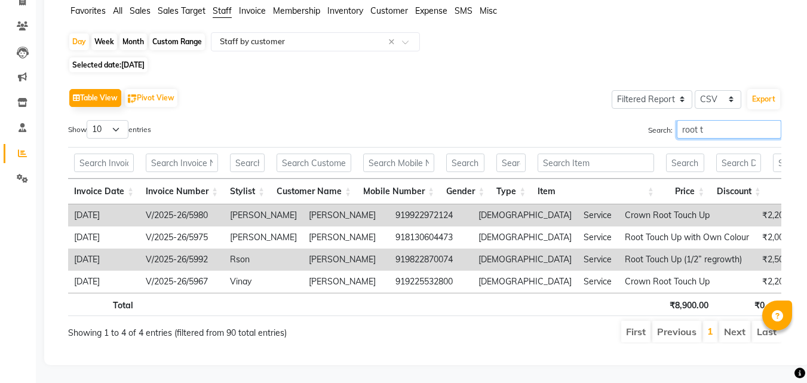
drag, startPoint x: 721, startPoint y: 116, endPoint x: 600, endPoint y: 111, distance: 120.7
click at [632, 120] on div "Search: root t" at bounding box center [607, 131] width 348 height 23
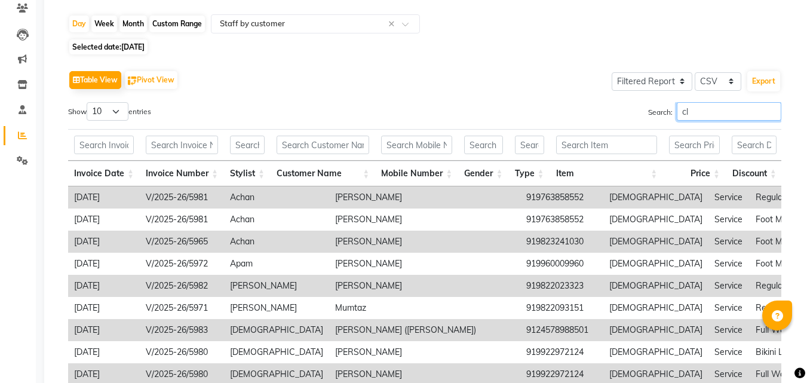
scroll to position [38, 0]
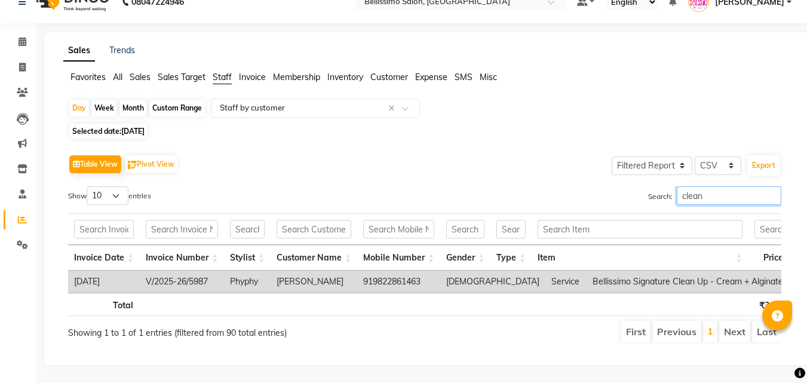
type input "clean"
click at [79, 100] on div "Day" at bounding box center [79, 108] width 20 height 17
select select "7"
select select "2025"
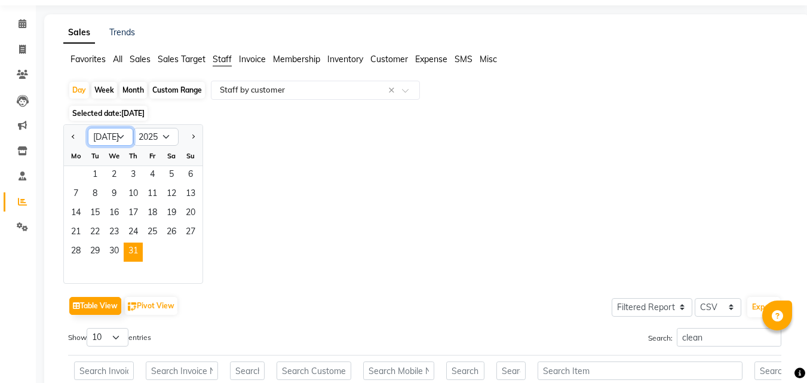
click at [122, 138] on select "Jan Feb Mar Apr May Jun [DATE] Aug Sep Oct Nov Dec" at bounding box center [110, 137] width 45 height 18
select select "8"
click at [88, 128] on select "Jan Feb Mar Apr May Jun [DATE] Aug Sep Oct Nov Dec" at bounding box center [110, 137] width 45 height 18
click at [156, 174] on span "1" at bounding box center [152, 175] width 19 height 19
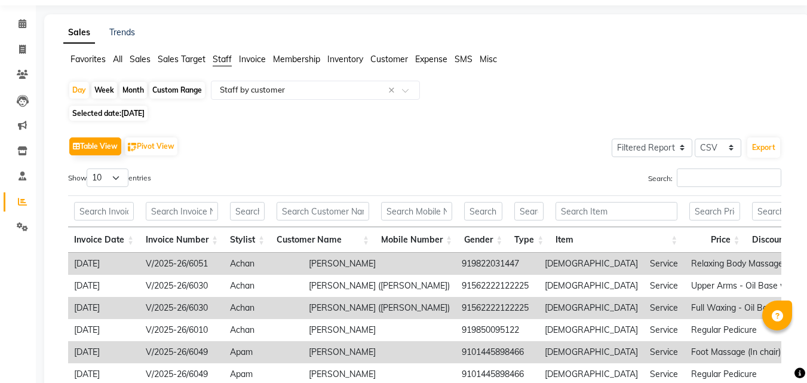
scroll to position [0, 0]
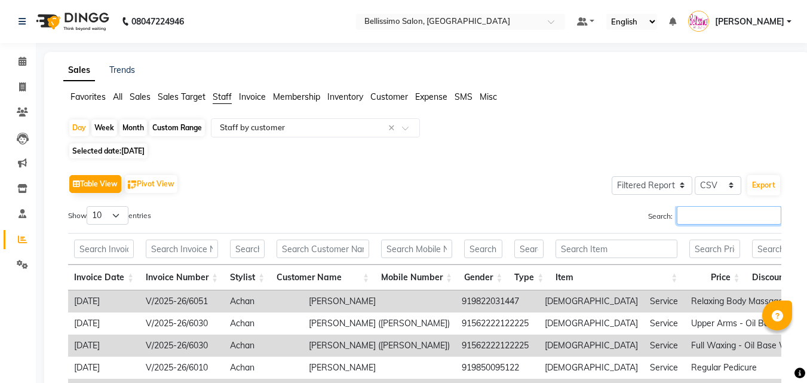
click at [708, 217] on input "Search:" at bounding box center [729, 215] width 104 height 19
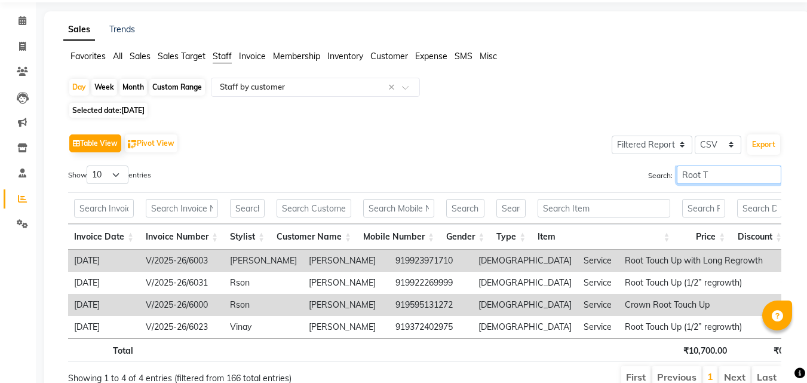
scroll to position [104, 0]
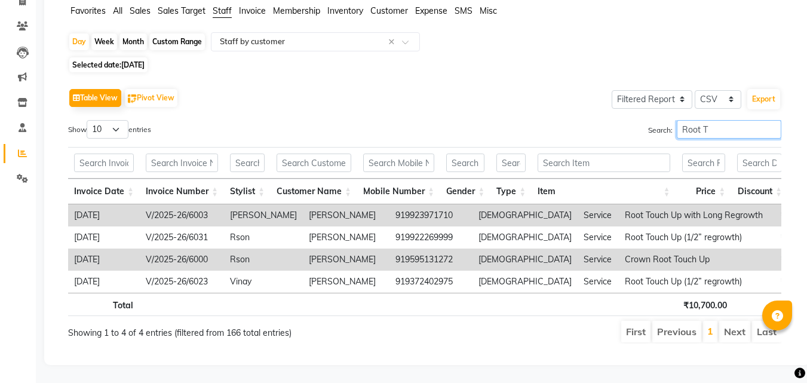
drag, startPoint x: 721, startPoint y: 110, endPoint x: 361, endPoint y: 143, distance: 360.9
click at [565, 131] on div "Show 10 25 50 100 entries Search: Root T Invoice Date Invoice Number Stylist Cu…" at bounding box center [424, 231] width 713 height 223
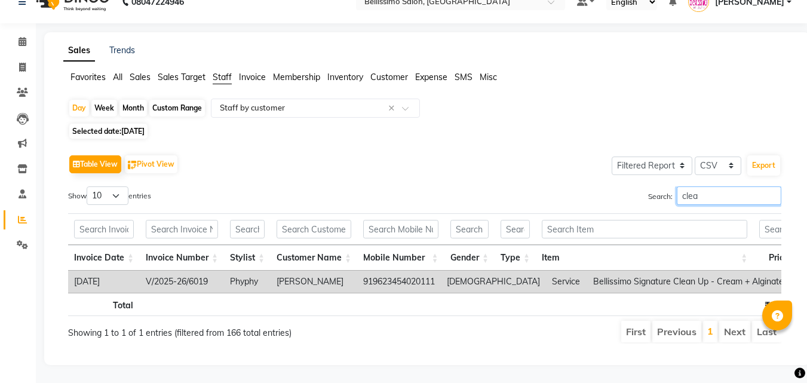
scroll to position [38, 0]
type input "c"
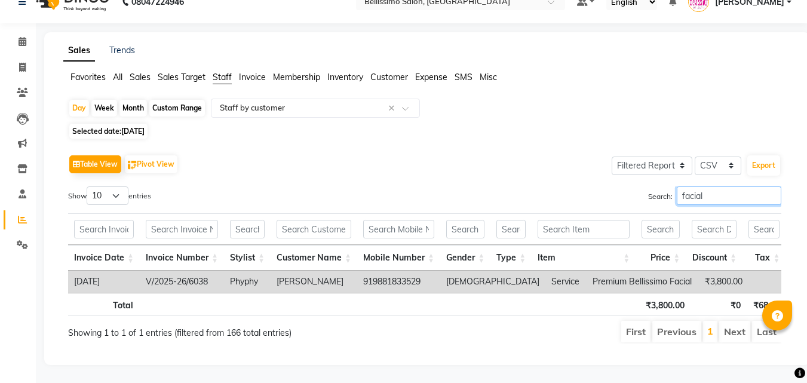
type input "facial"
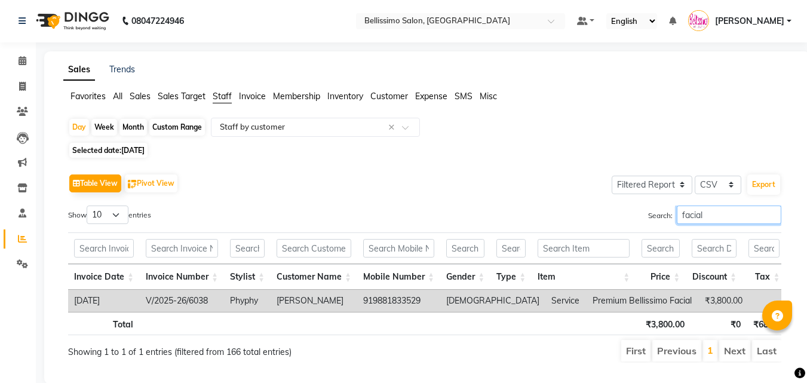
scroll to position [0, 0]
click at [23, 87] on icon at bounding box center [22, 86] width 7 height 9
select select "service"
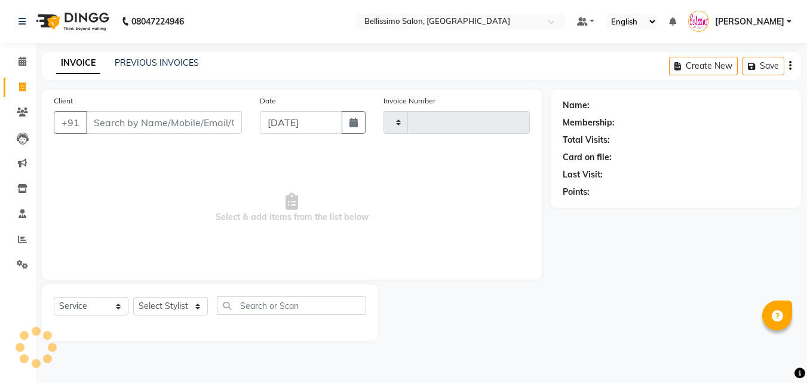
type input "7668"
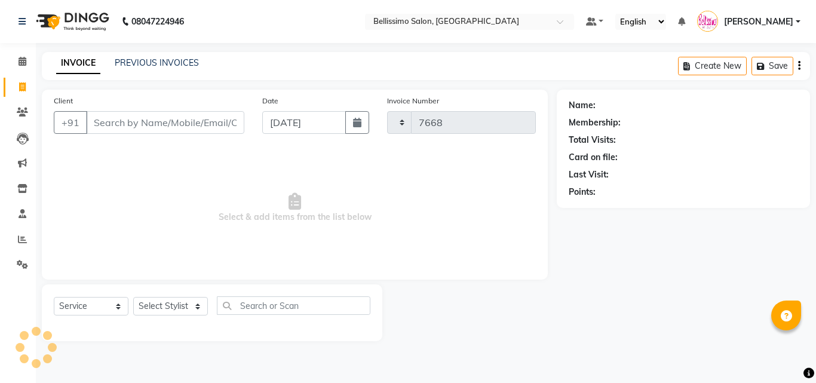
select select "155"
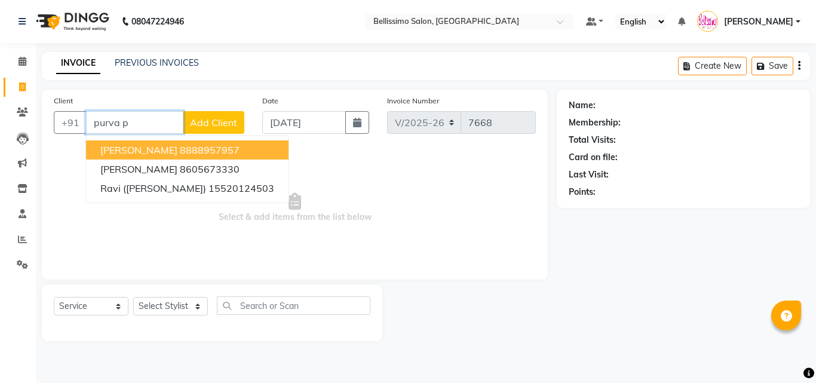
click at [195, 147] on ngb-highlight "8888957957" at bounding box center [210, 150] width 60 height 12
type input "8888957957"
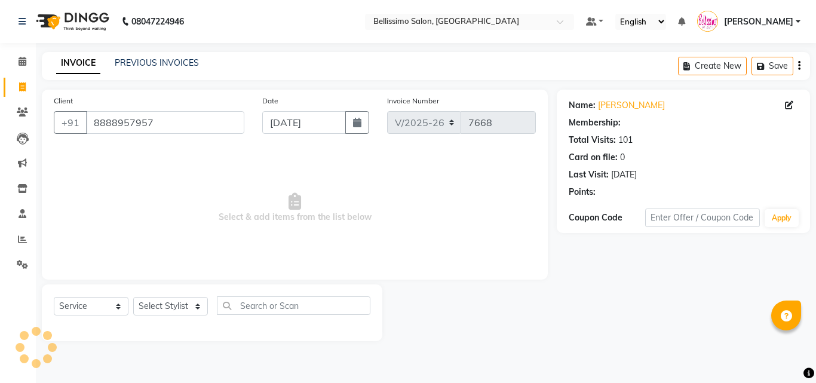
select select "1: Object"
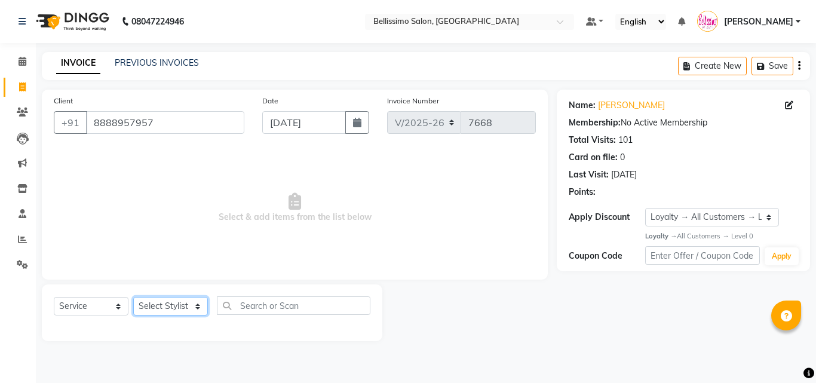
click at [165, 306] on select "Select Stylist [PERSON_NAME] [PERSON_NAME] [PERSON_NAME] [PERSON_NAME] Aso Atha…" at bounding box center [170, 306] width 75 height 19
select select "4526"
click at [133, 297] on select "Select Stylist [PERSON_NAME] [PERSON_NAME] [PERSON_NAME] [PERSON_NAME] Aso Atha…" at bounding box center [170, 306] width 75 height 19
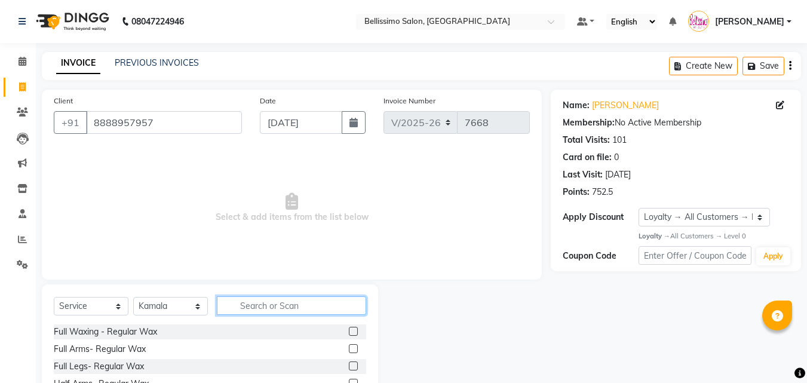
click at [293, 307] on input "text" at bounding box center [291, 305] width 149 height 19
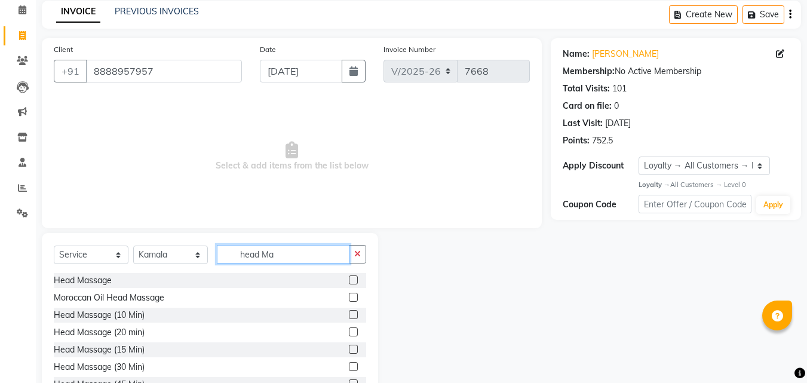
scroll to position [96, 0]
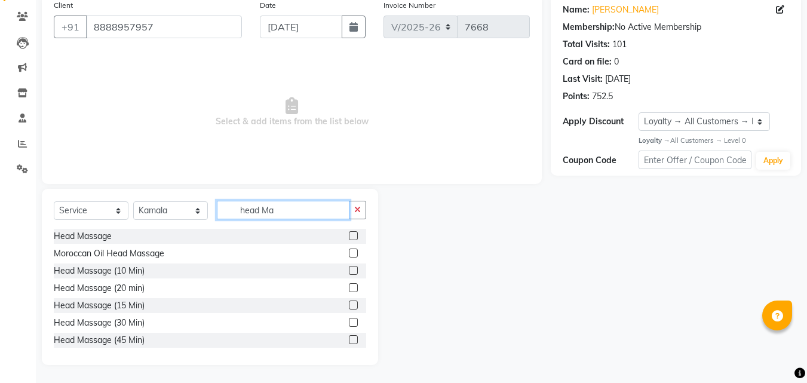
type input "head Ma"
click at [349, 253] on label at bounding box center [353, 252] width 9 height 9
click at [349, 253] on input "checkbox" at bounding box center [353, 254] width 8 height 8
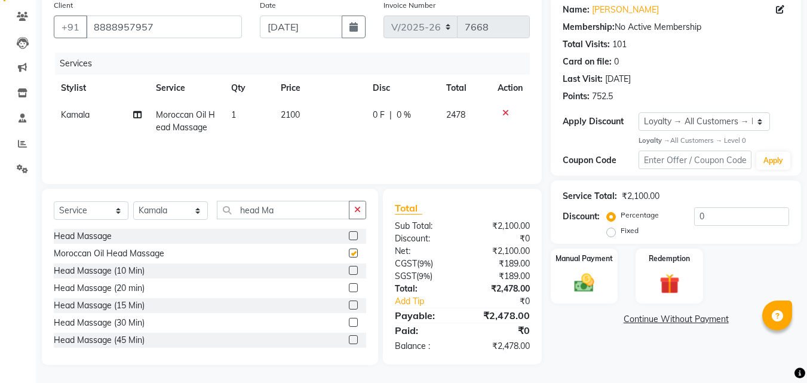
checkbox input "false"
click at [589, 290] on img at bounding box center [583, 283] width 33 height 24
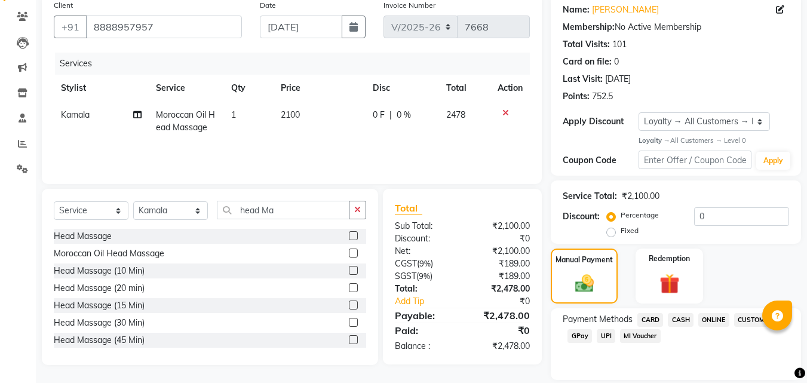
click at [684, 319] on span "CASH" at bounding box center [681, 320] width 26 height 14
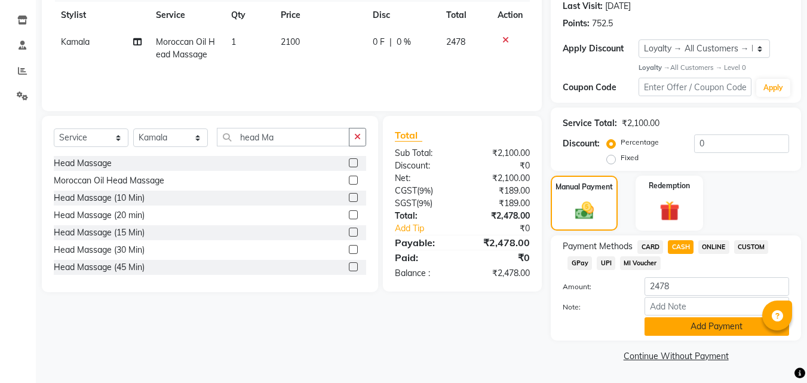
click at [699, 326] on button "Add Payment" at bounding box center [716, 326] width 144 height 19
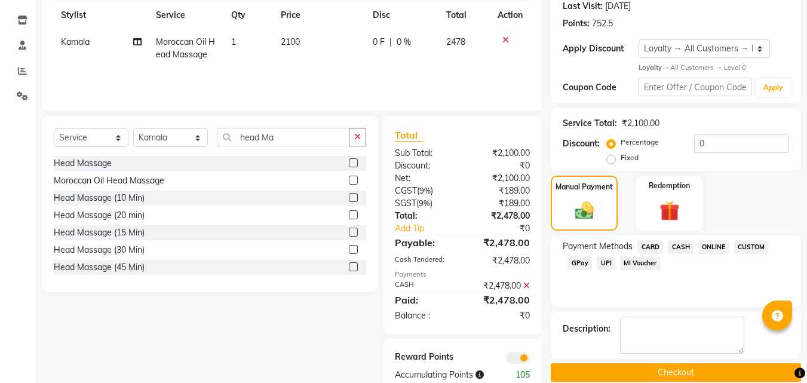
scroll to position [196, 0]
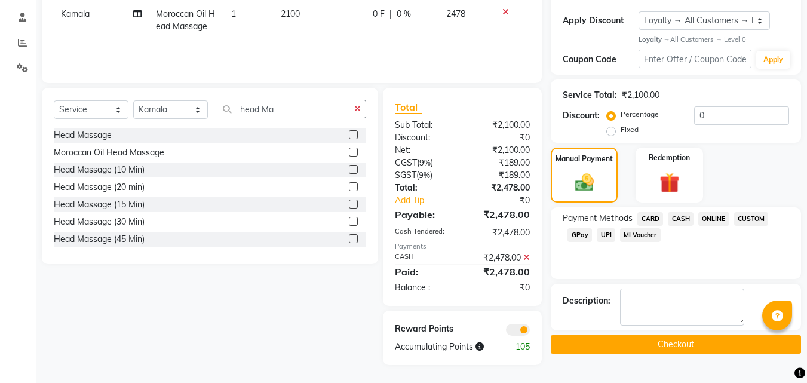
click at [678, 345] on button "Checkout" at bounding box center [676, 344] width 250 height 19
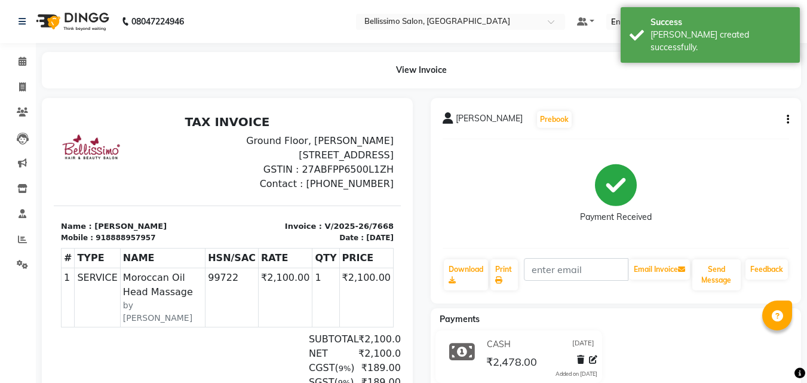
click at [460, 121] on span "[PERSON_NAME]" at bounding box center [489, 120] width 67 height 17
copy div "[PERSON_NAME] Prebook"
click at [508, 265] on link "Print" at bounding box center [503, 274] width 27 height 31
